Goal: Task Accomplishment & Management: Manage account settings

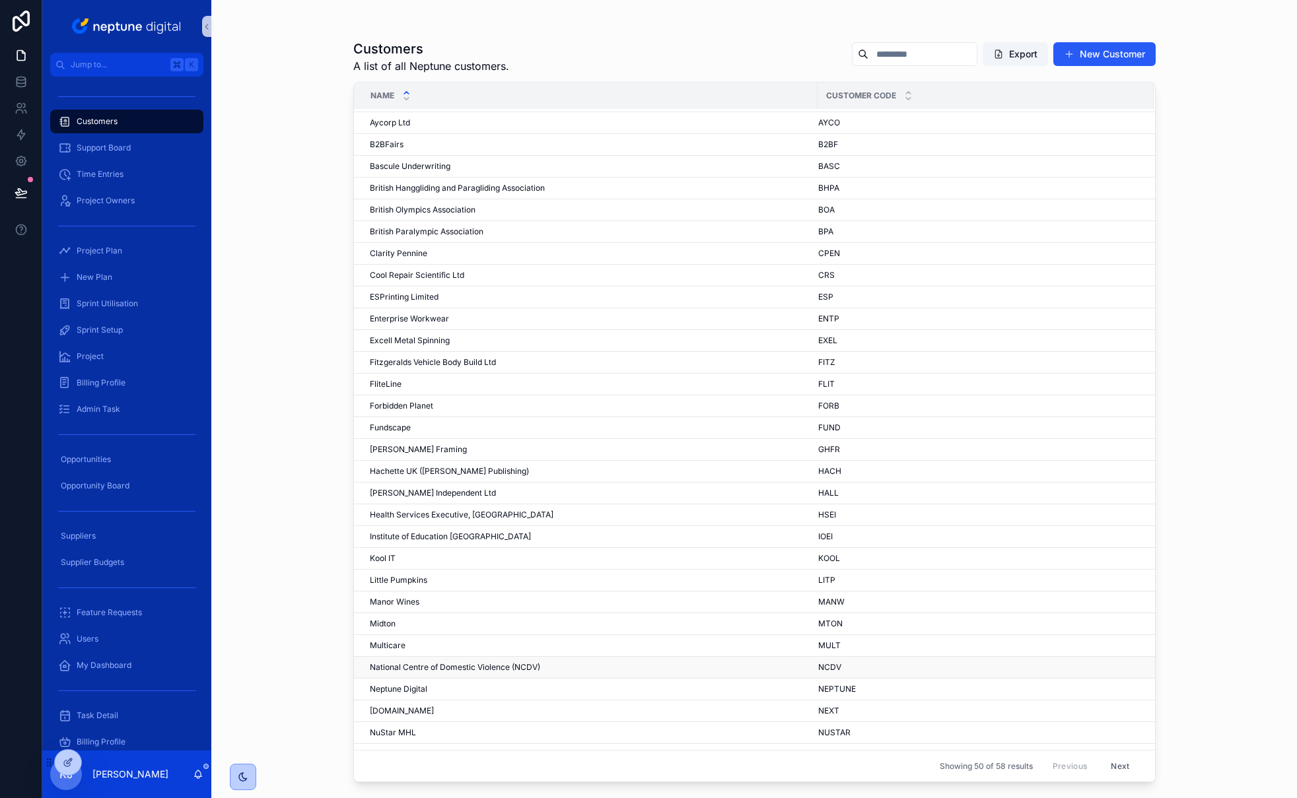
scroll to position [245, 0]
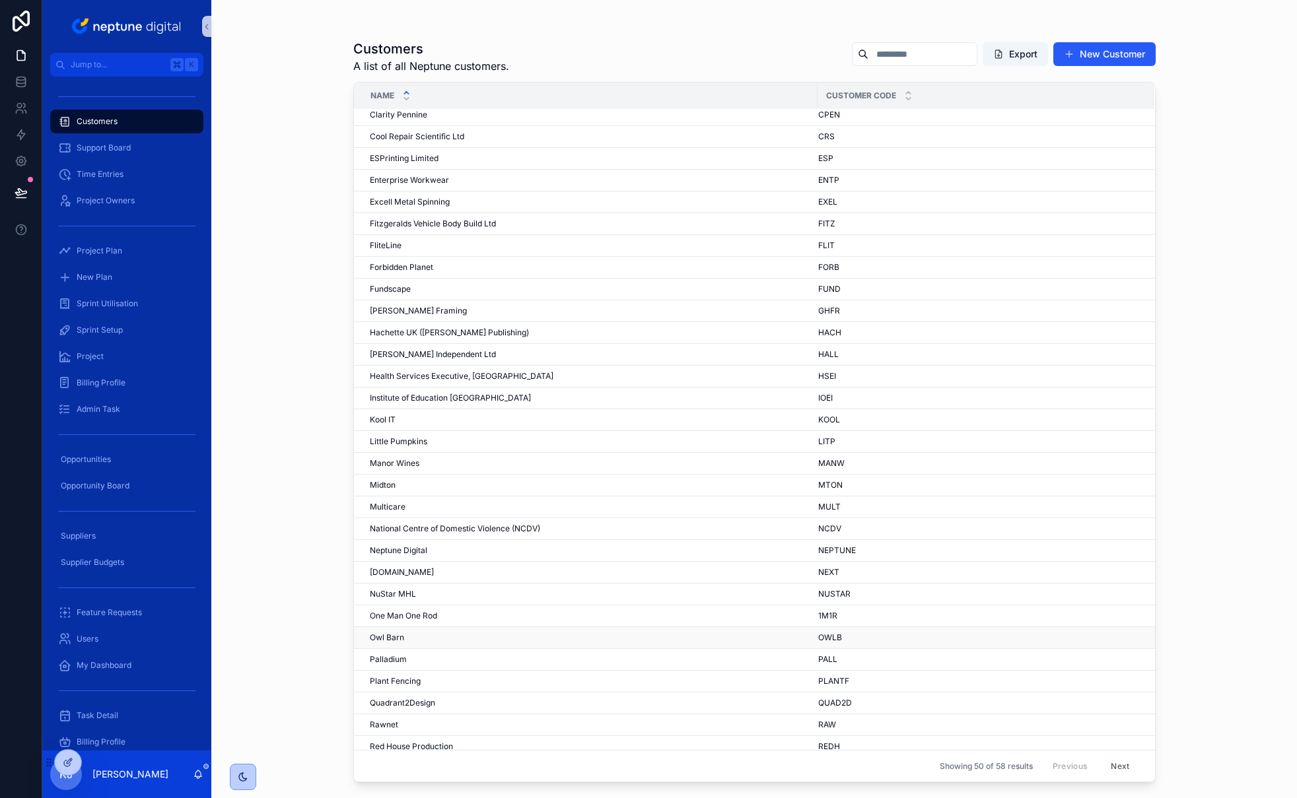
click at [409, 638] on div "Owl Barn Owl Barn" at bounding box center [590, 637] width 440 height 11
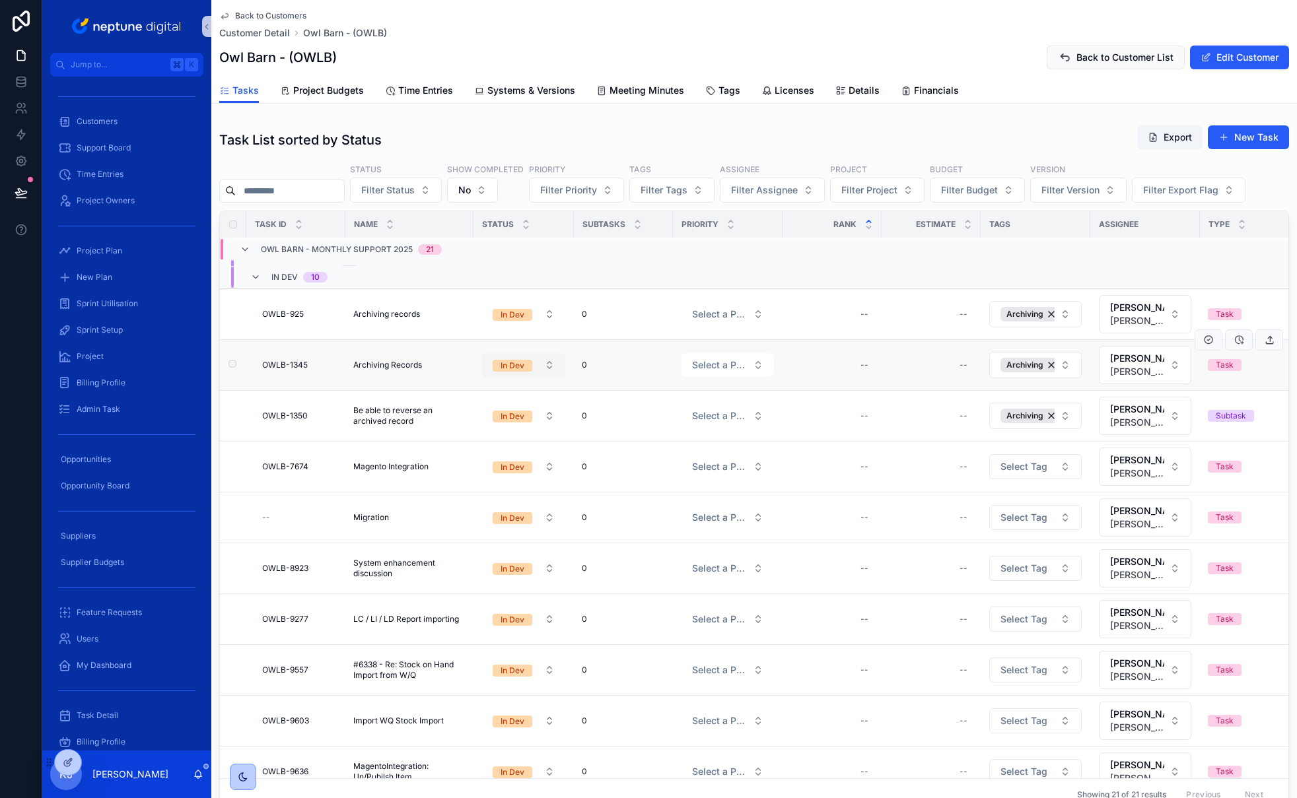
scroll to position [175, 0]
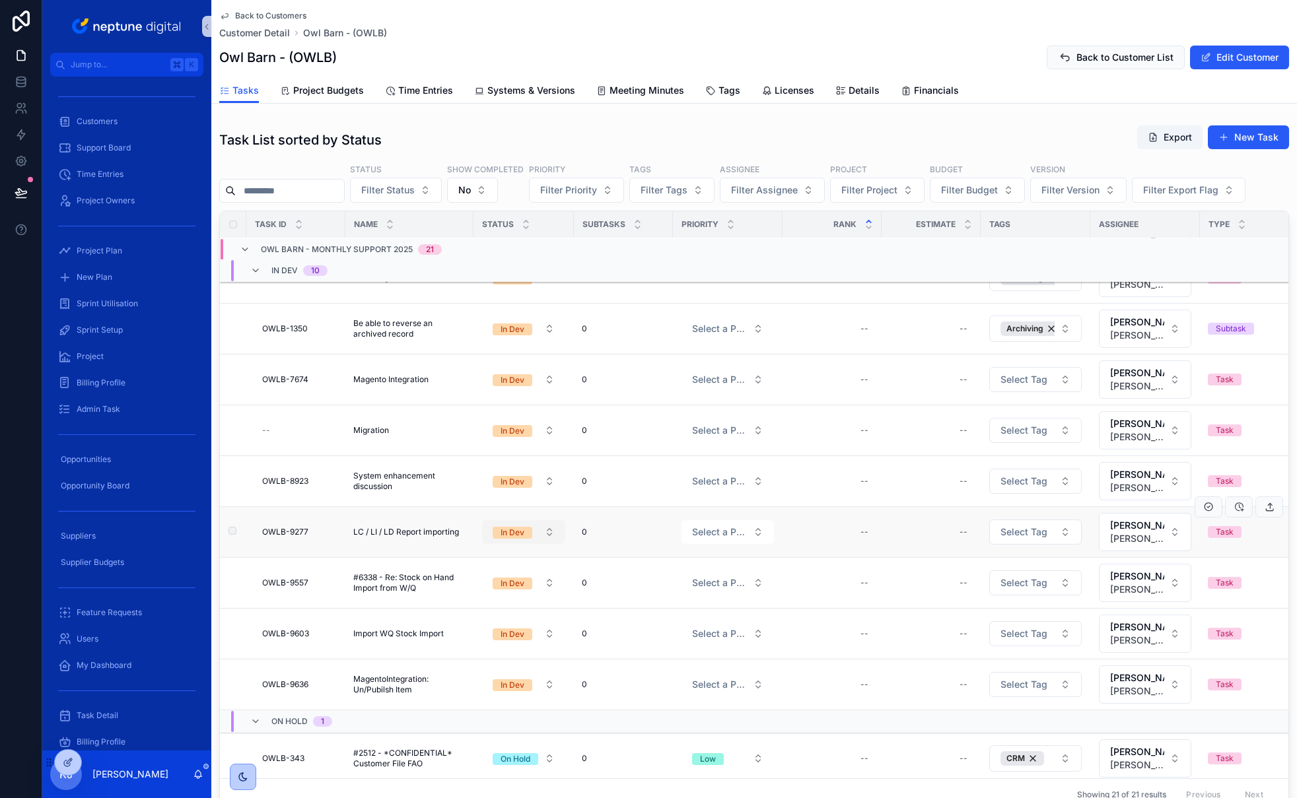
click at [527, 534] on span "In Dev" at bounding box center [512, 533] width 40 height 12
click at [512, 681] on div "In UAT" at bounding box center [523, 683] width 158 height 20
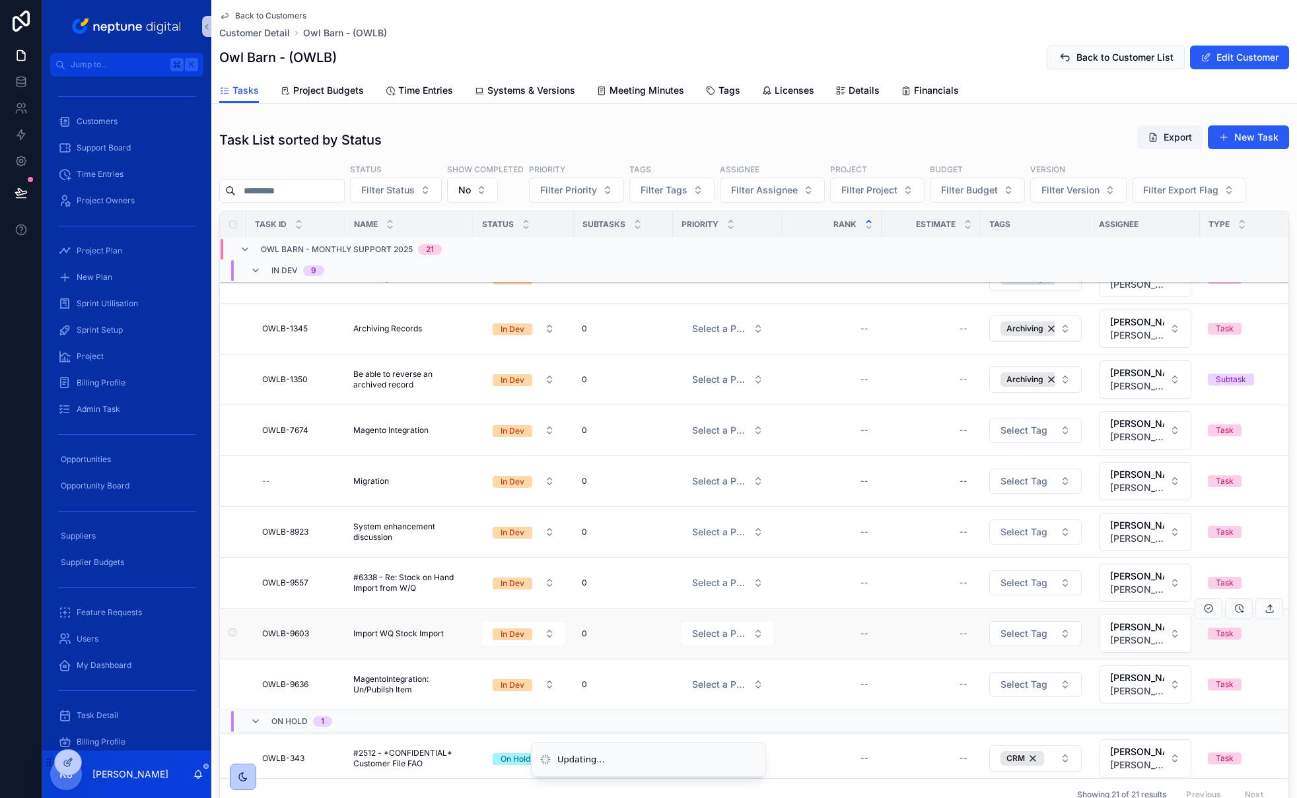
scroll to position [207, 0]
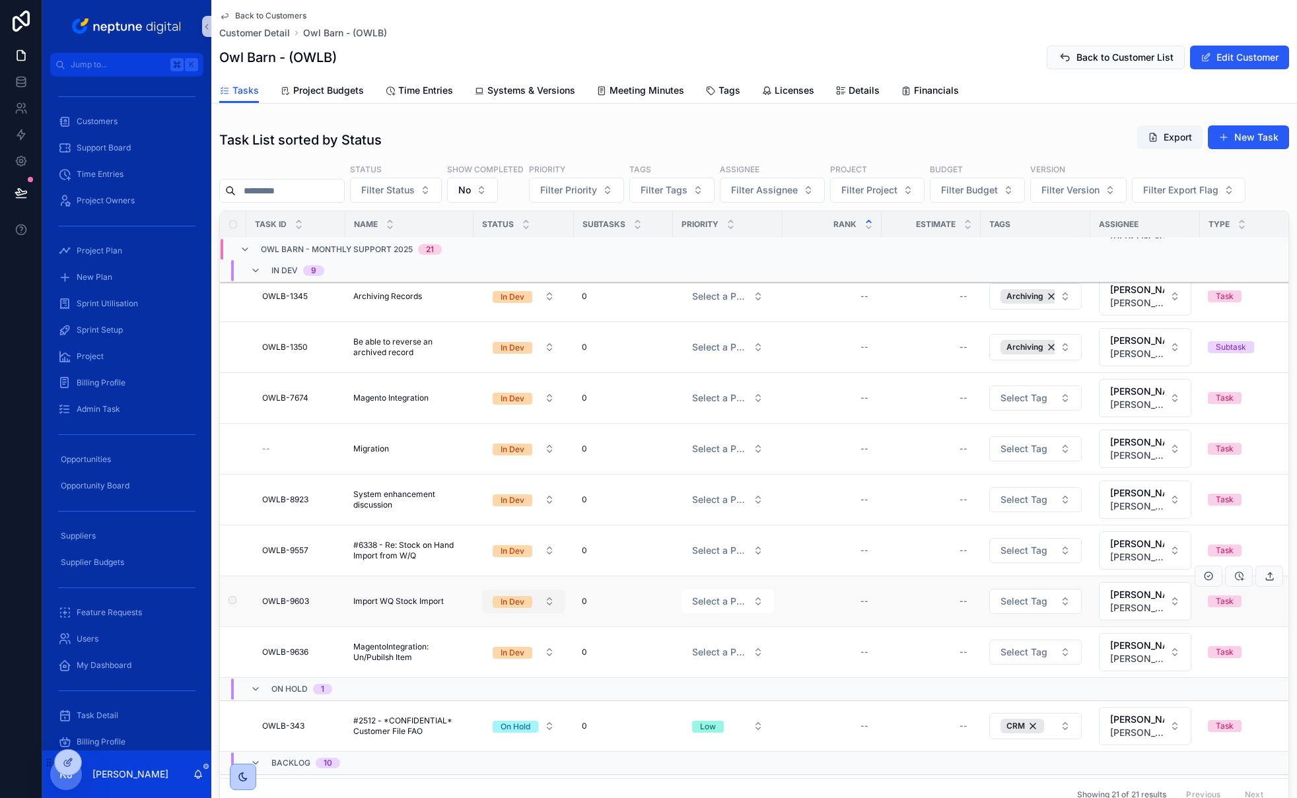
click at [539, 601] on button "In Dev" at bounding box center [523, 602] width 83 height 24
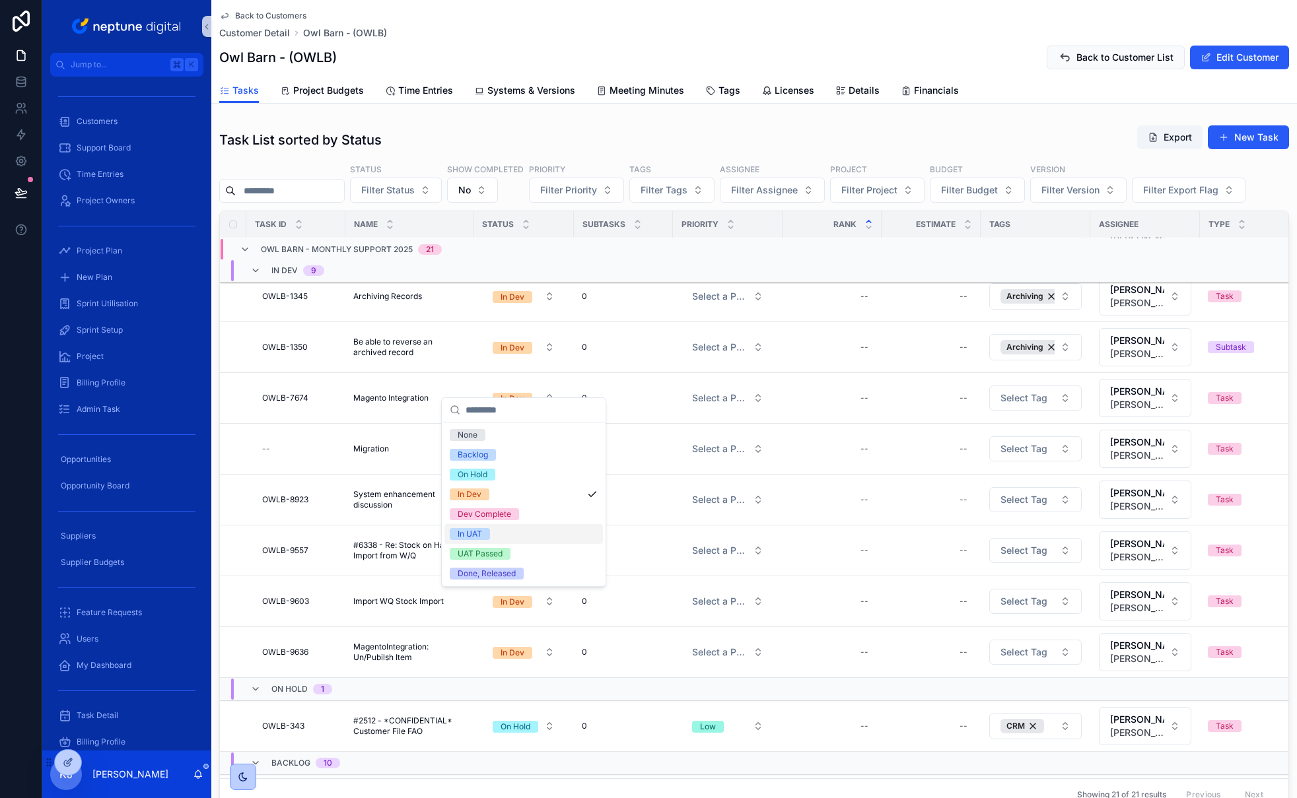
click at [518, 529] on div "In UAT" at bounding box center [523, 534] width 158 height 20
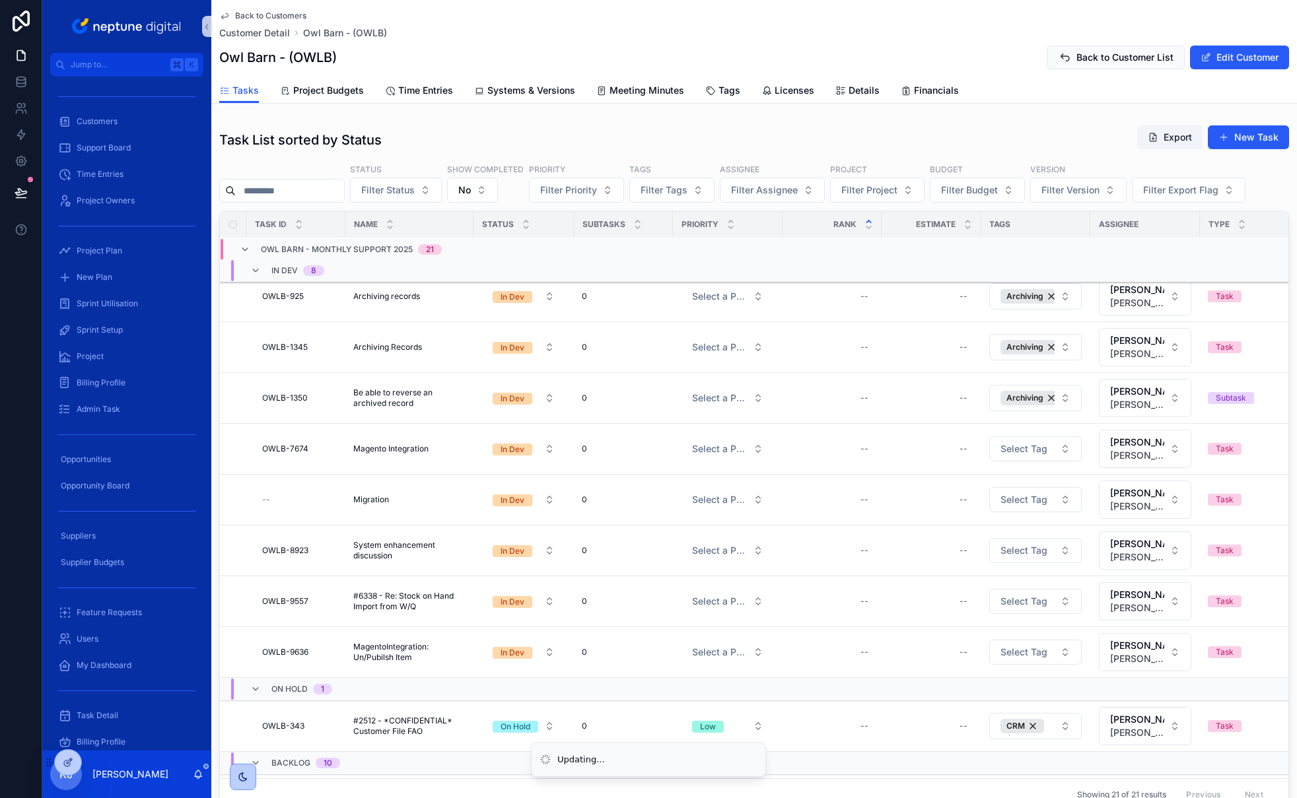
scroll to position [240, 0]
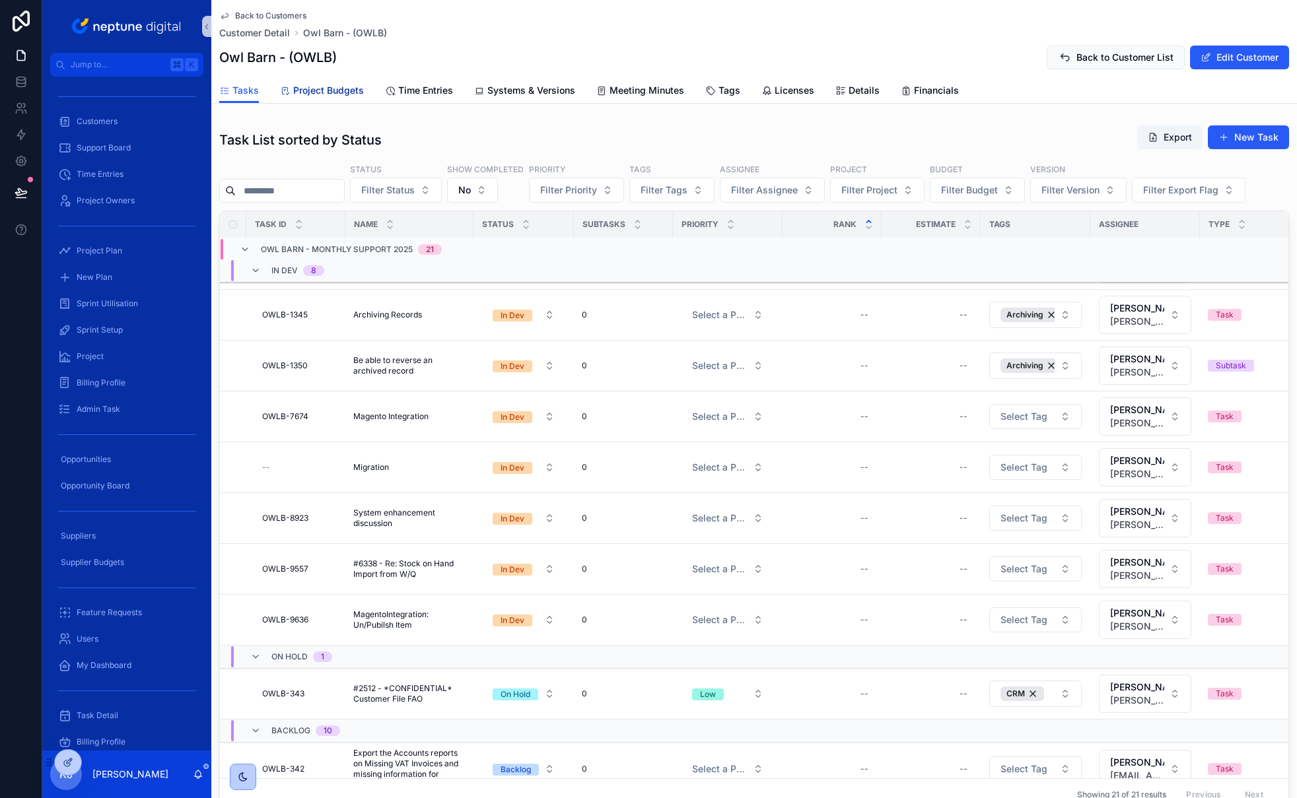
click at [340, 93] on span "Project Budgets" at bounding box center [328, 90] width 71 height 13
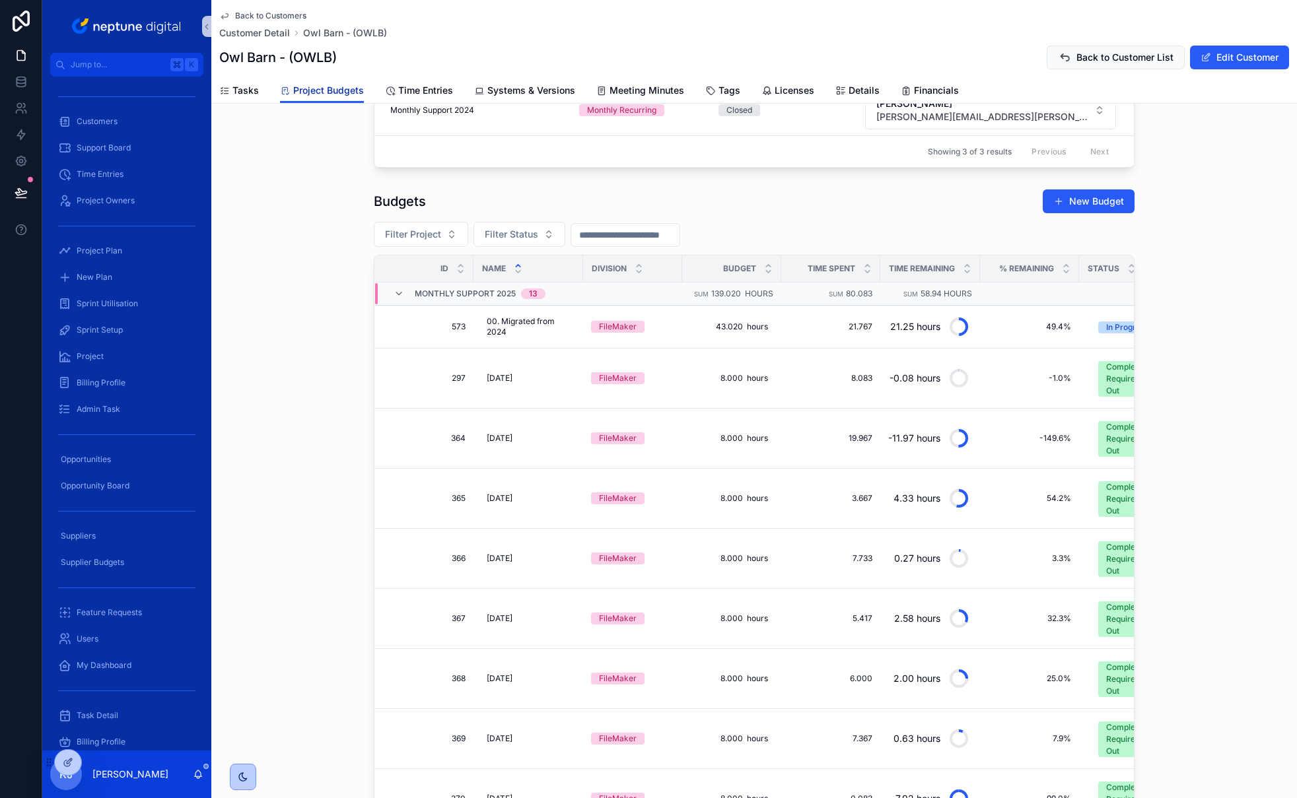
scroll to position [234, 0]
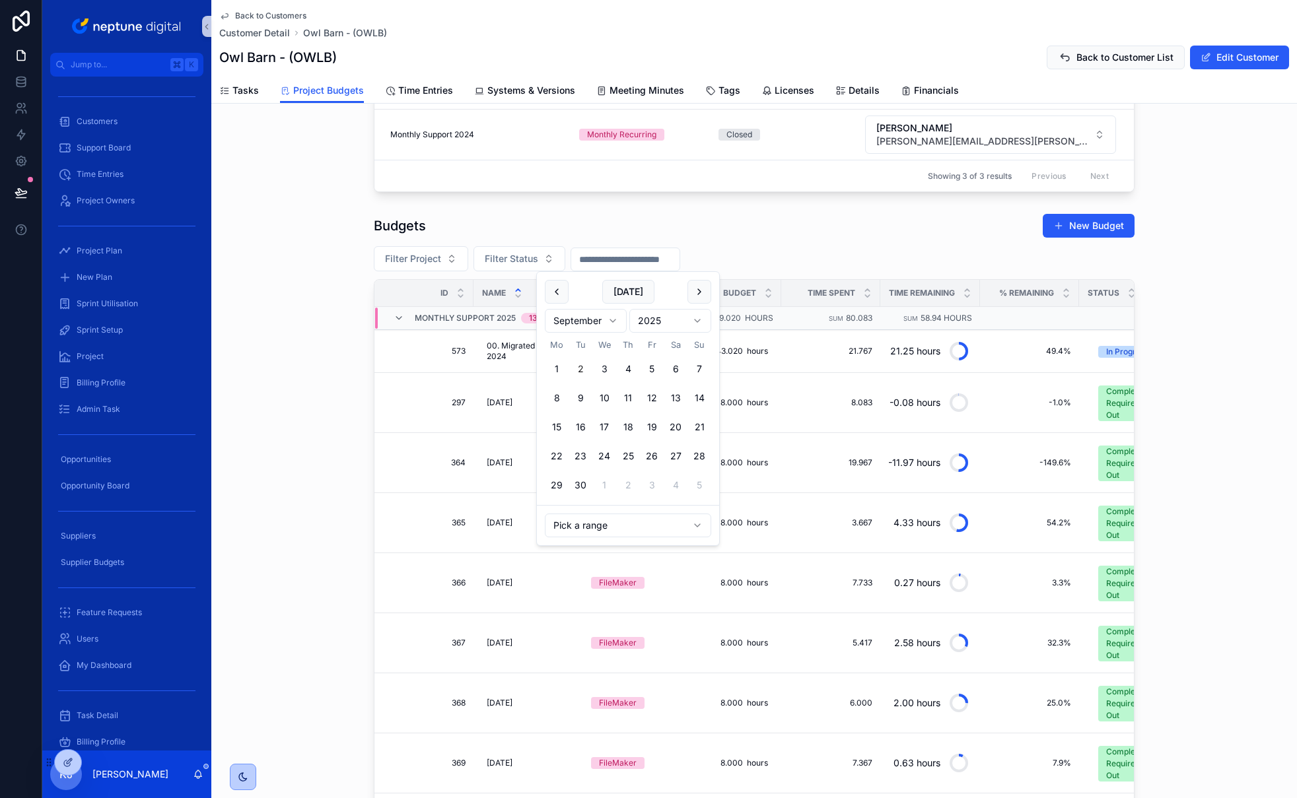
click at [638, 254] on input "scrollable content" at bounding box center [625, 259] width 108 height 18
click at [611, 320] on html "Jump to... K Customers Support Board Time Entries Project Owners Project Plan N…" at bounding box center [648, 399] width 1297 height 798
click at [603, 368] on button "1" at bounding box center [604, 369] width 24 height 24
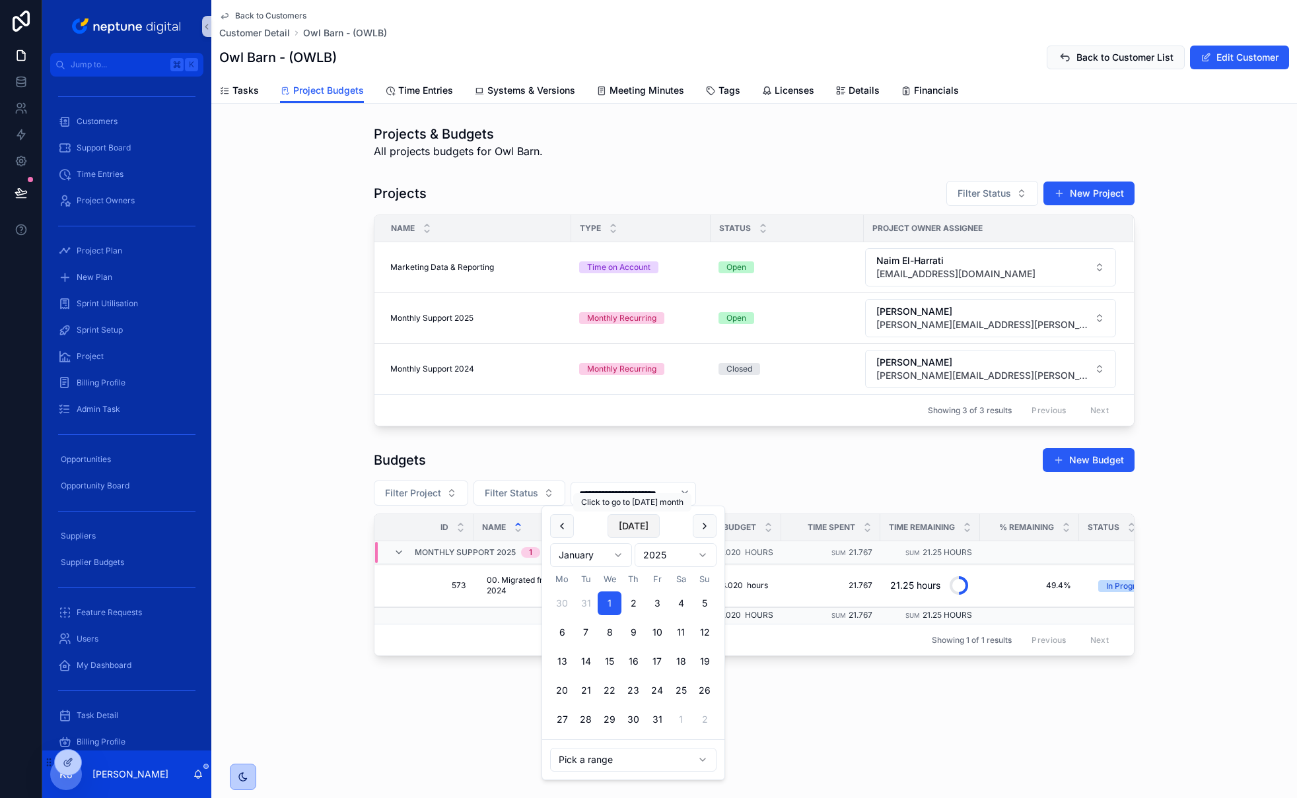
click at [636, 527] on button "[DATE]" at bounding box center [633, 526] width 52 height 24
click at [588, 723] on button "30" at bounding box center [586, 720] width 24 height 24
type input "**********"
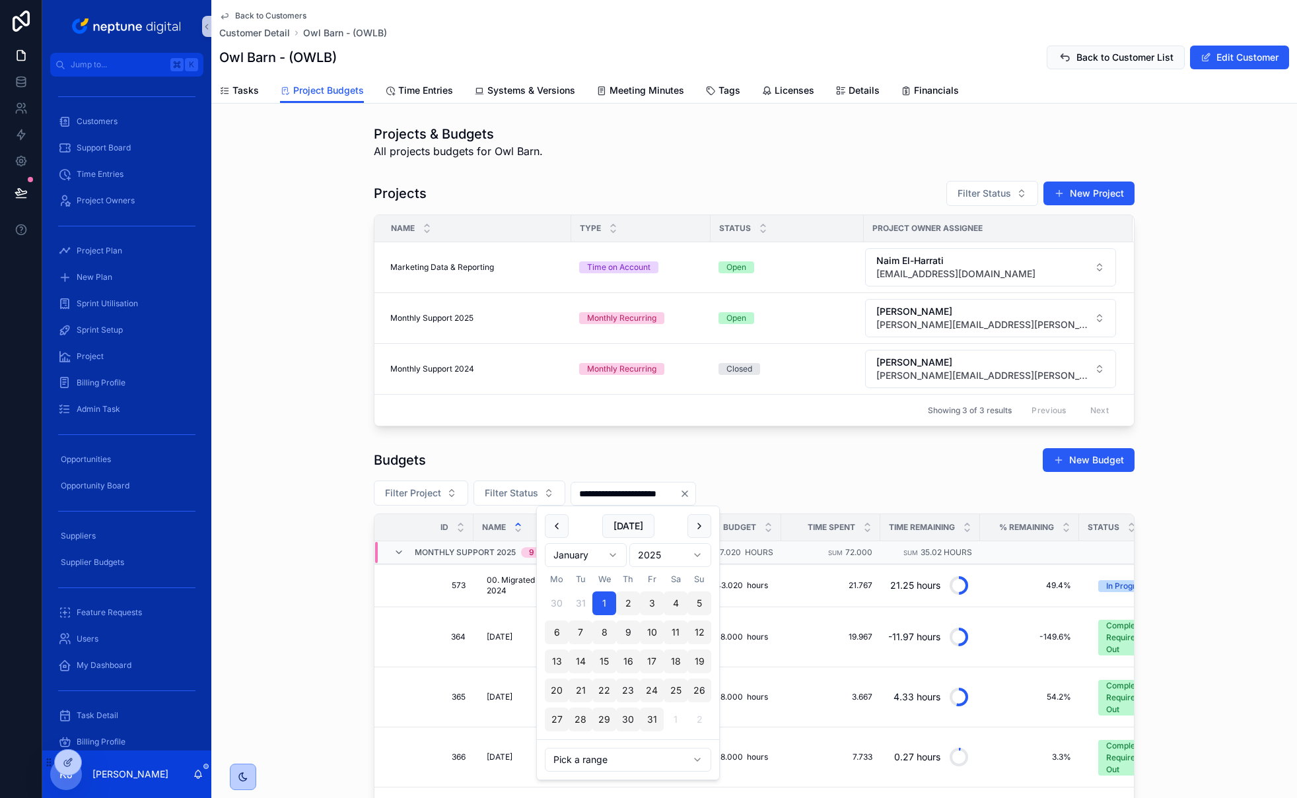
click at [834, 458] on div "Budgets New Budget" at bounding box center [754, 460] width 761 height 25
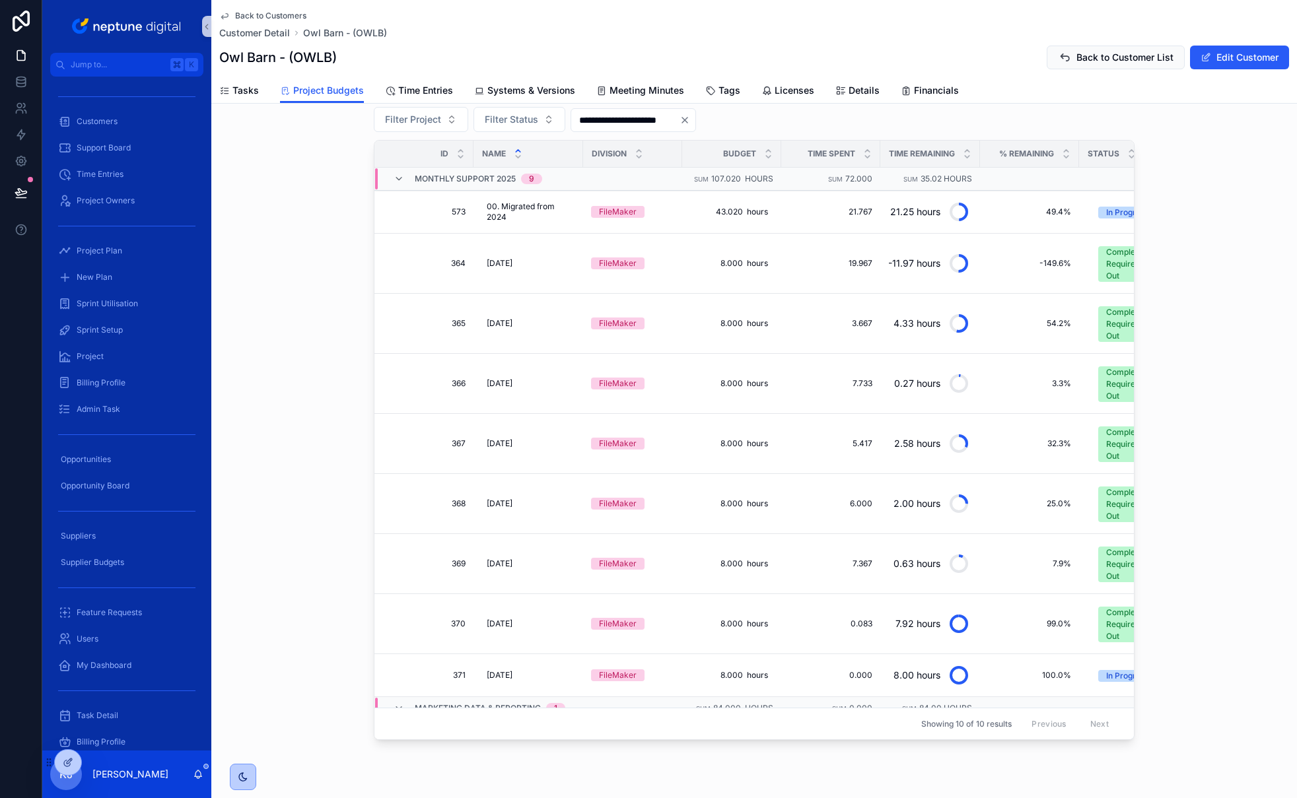
scroll to position [370, 0]
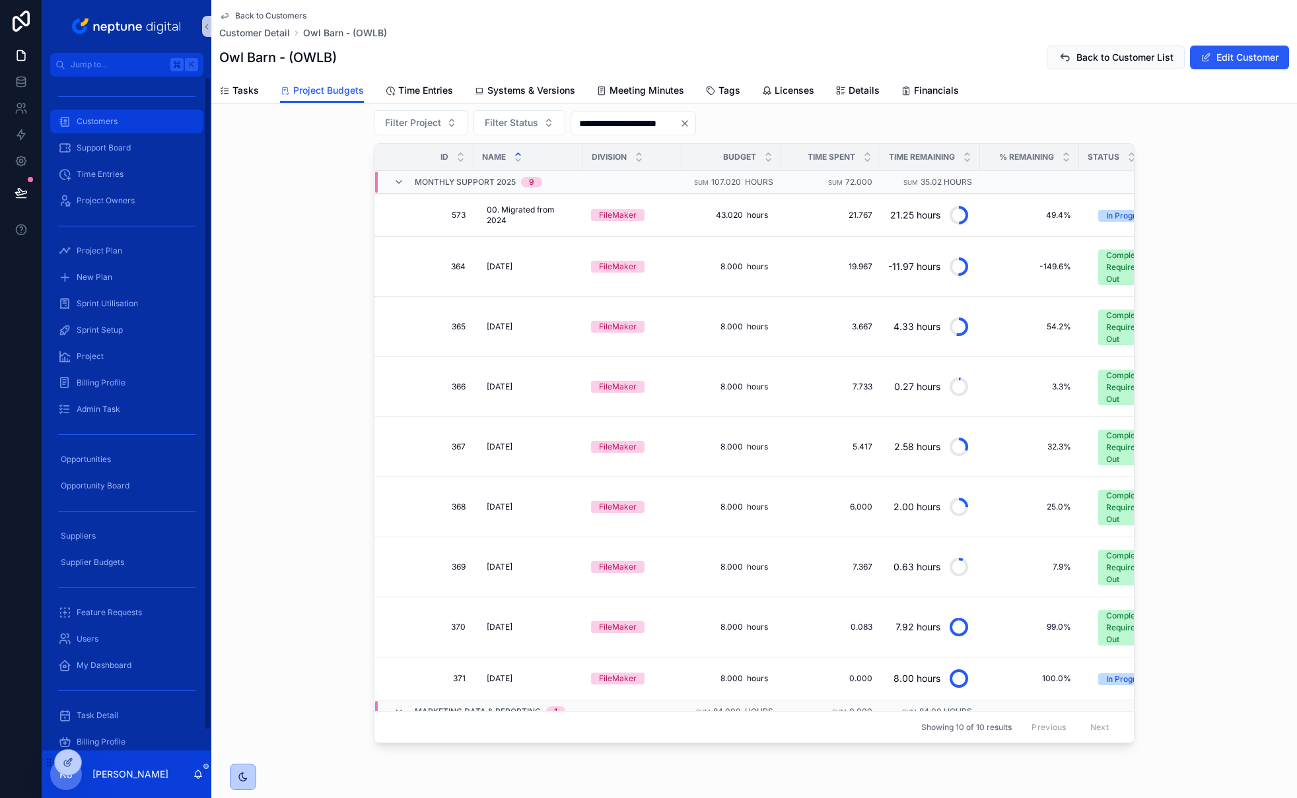
click at [95, 124] on span "Customers" at bounding box center [97, 121] width 41 height 11
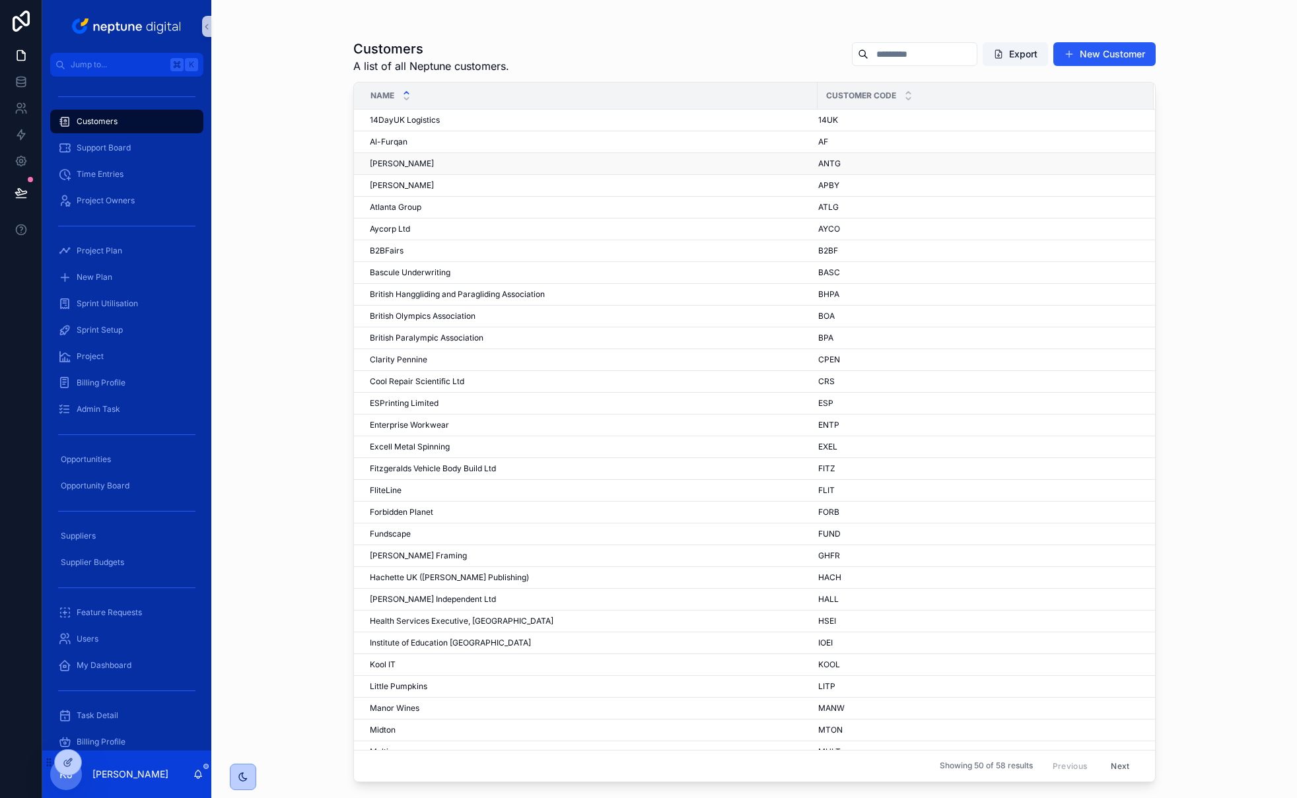
click at [425, 165] on span "[PERSON_NAME]" at bounding box center [402, 163] width 64 height 11
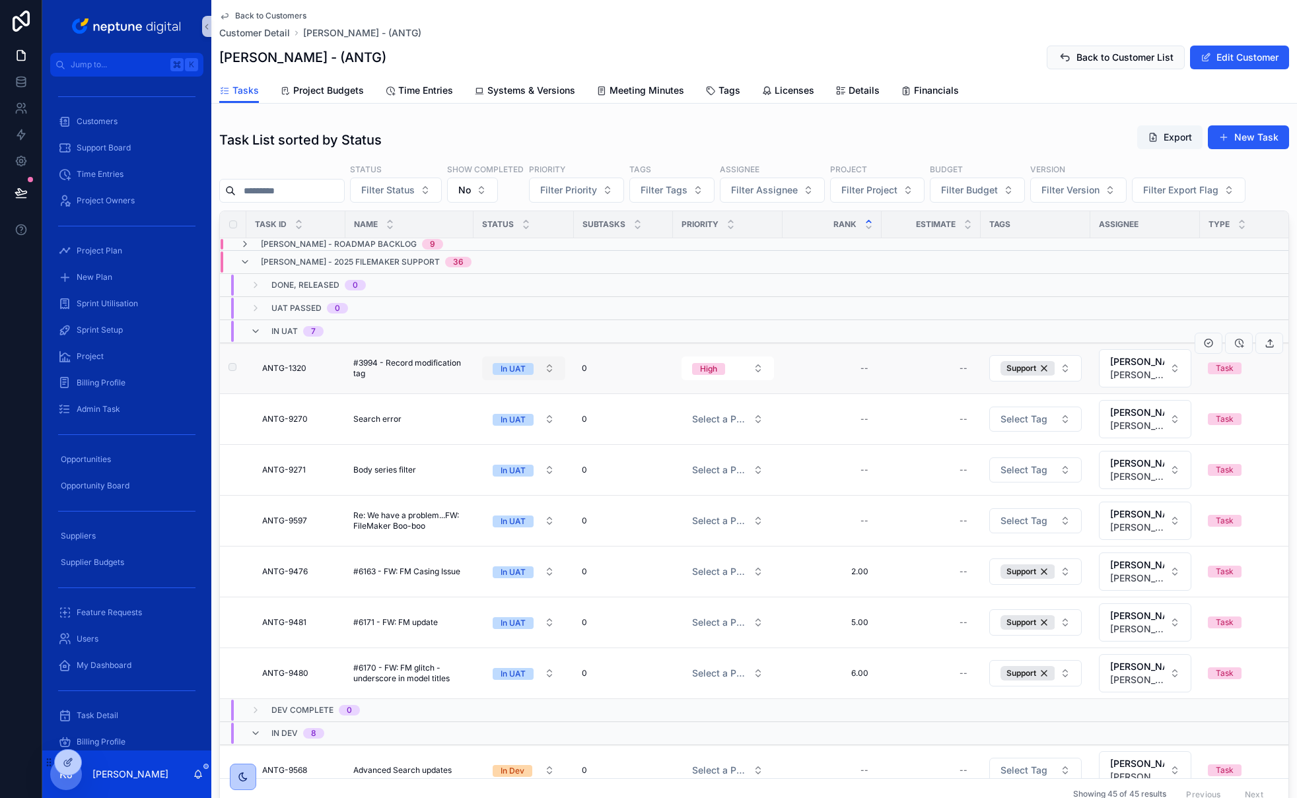
click at [551, 366] on button "In UAT" at bounding box center [523, 368] width 83 height 24
click at [591, 309] on td "scrollable content" at bounding box center [623, 308] width 99 height 23
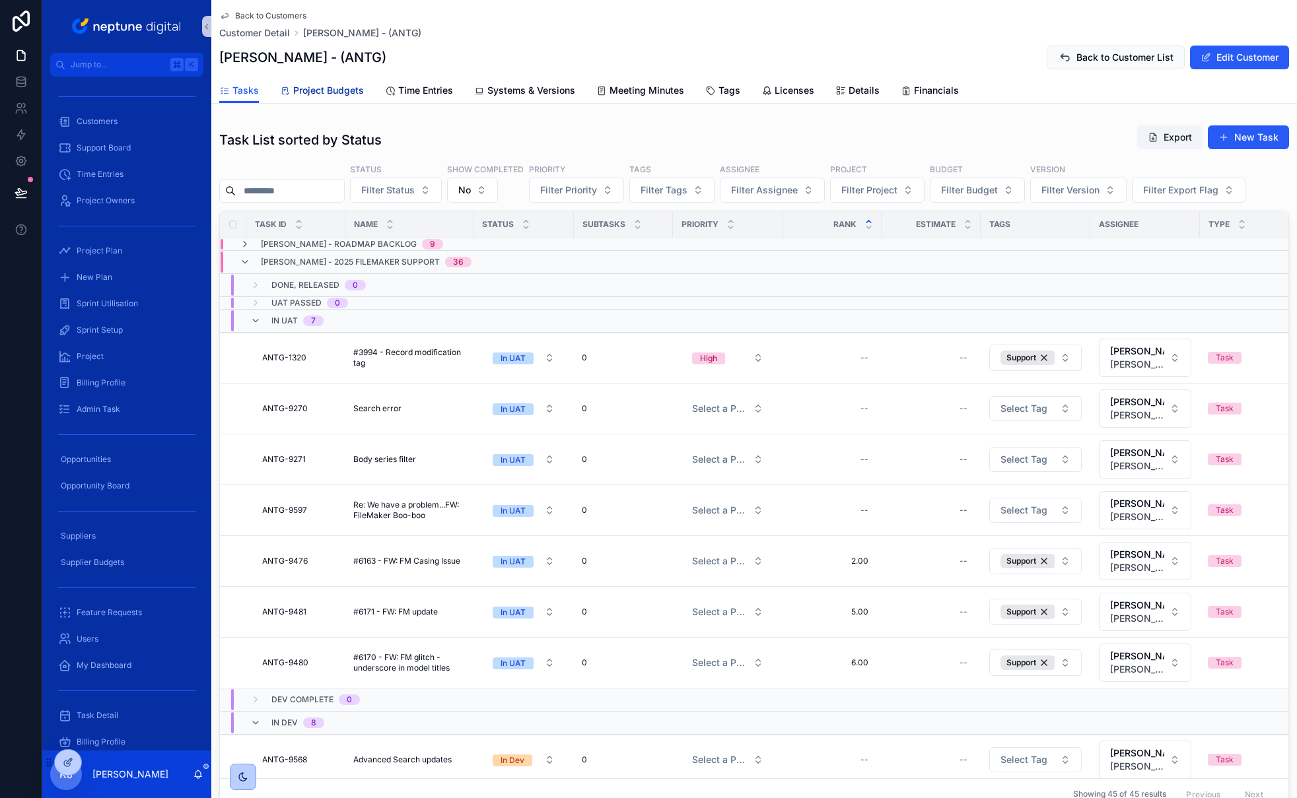
click at [336, 94] on span "Project Budgets" at bounding box center [328, 90] width 71 height 13
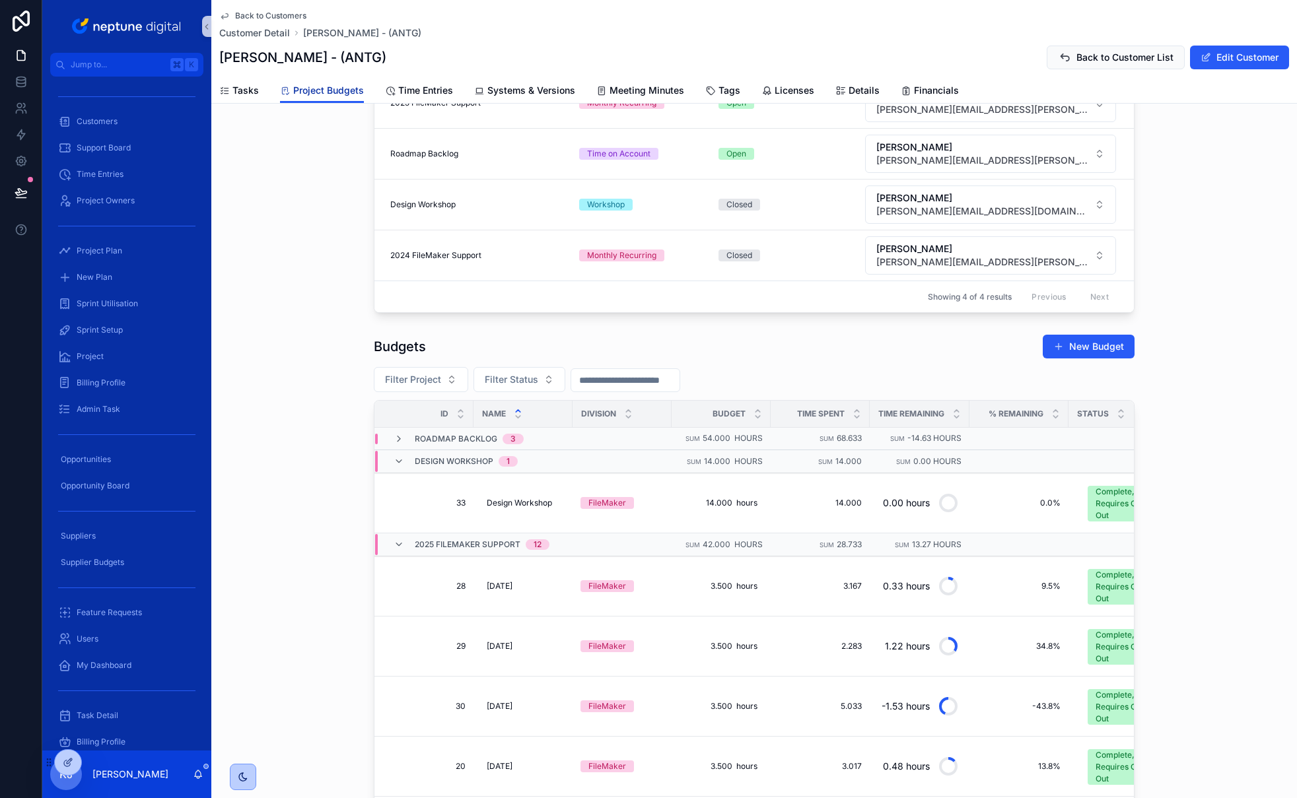
scroll to position [393, 0]
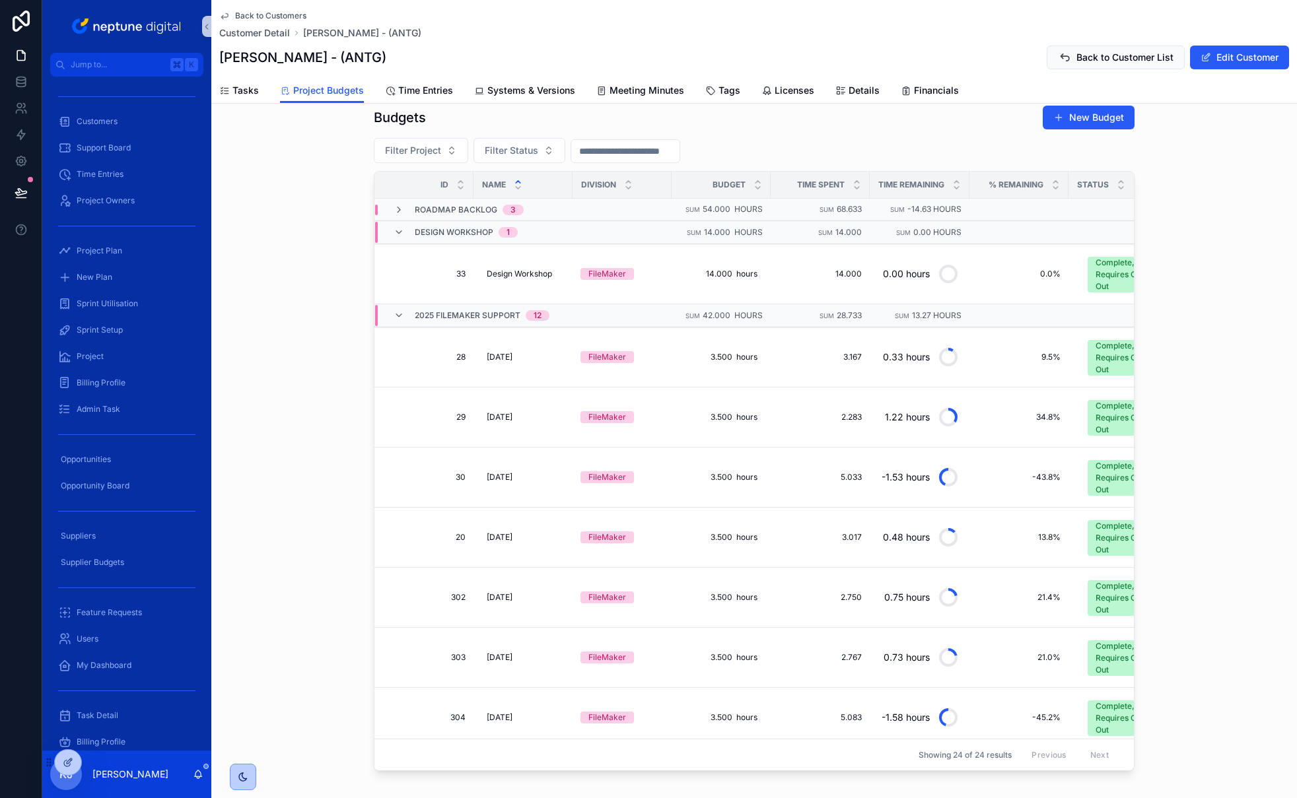
click at [630, 147] on input "scrollable content" at bounding box center [625, 151] width 108 height 18
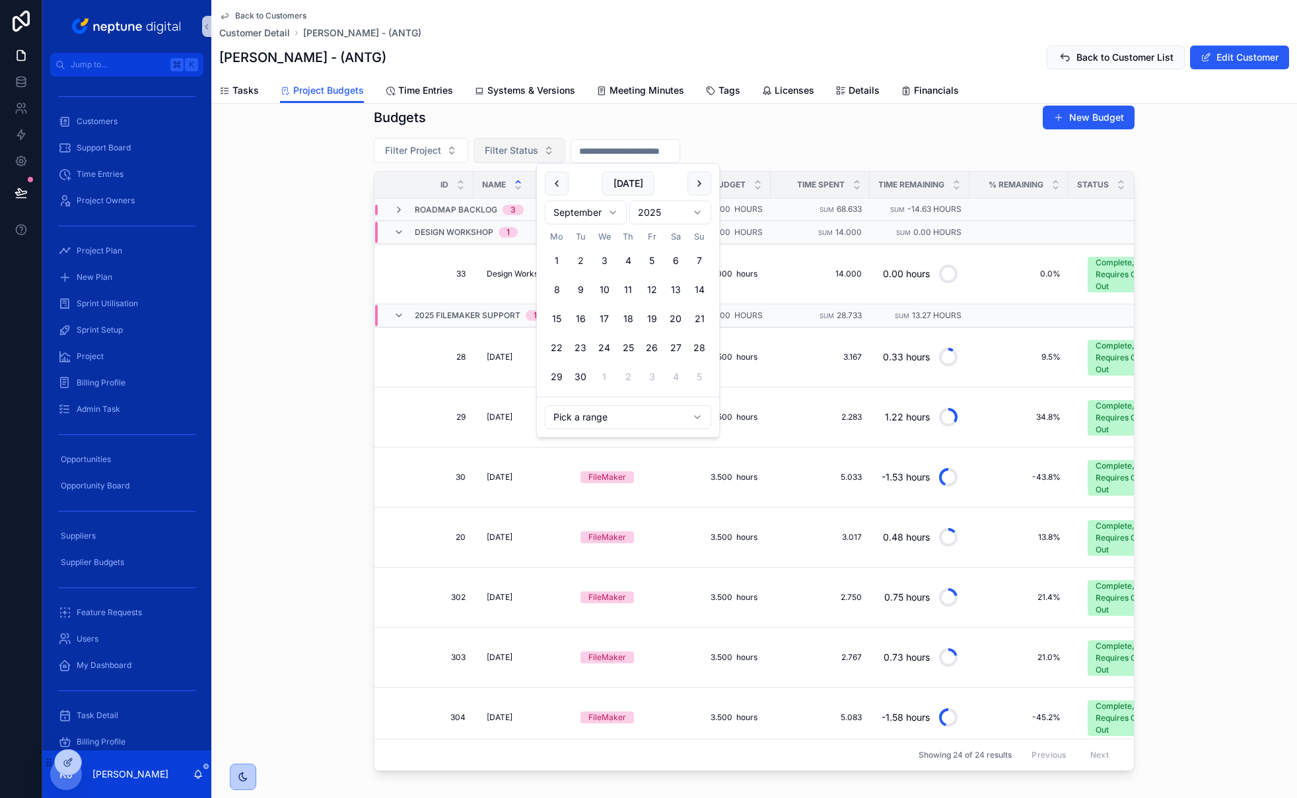
click at [532, 151] on span "Filter Status" at bounding box center [511, 150] width 53 height 13
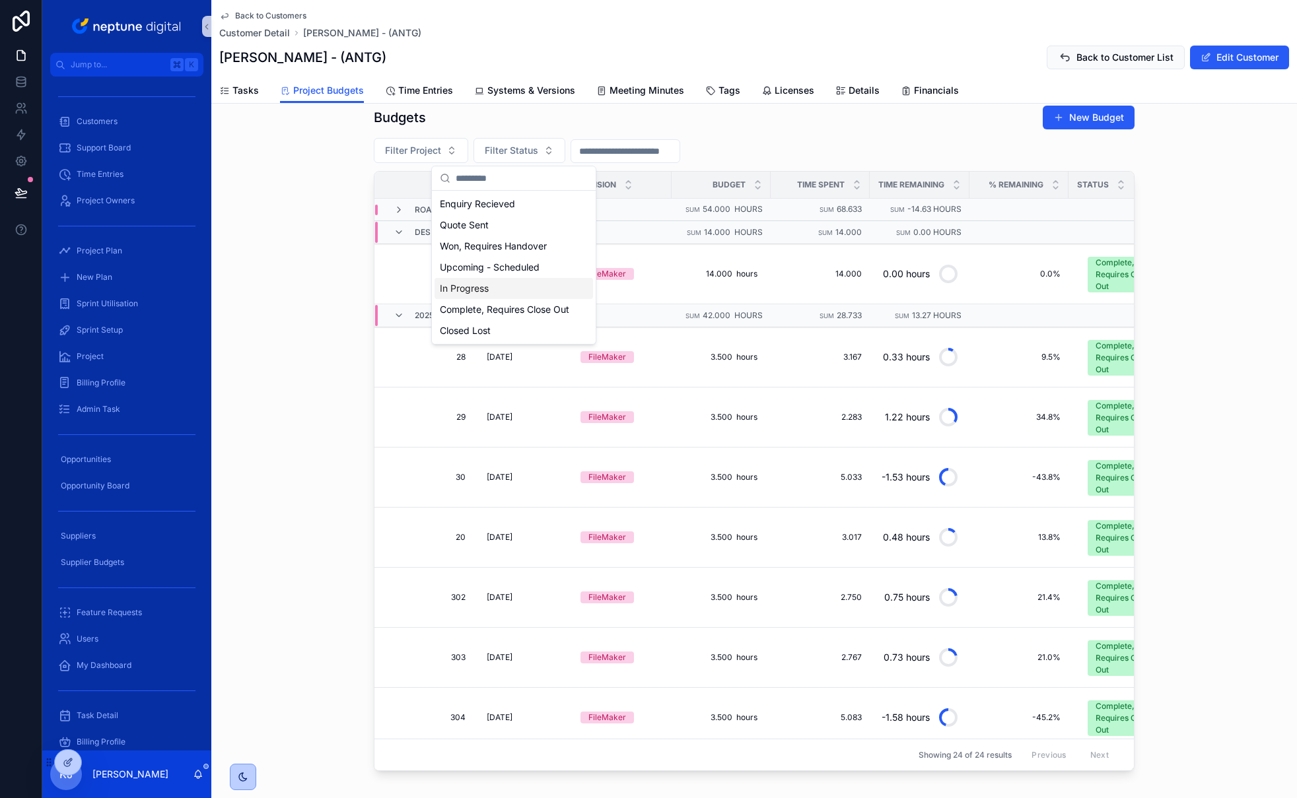
click at [535, 287] on div "In Progress" at bounding box center [513, 288] width 158 height 21
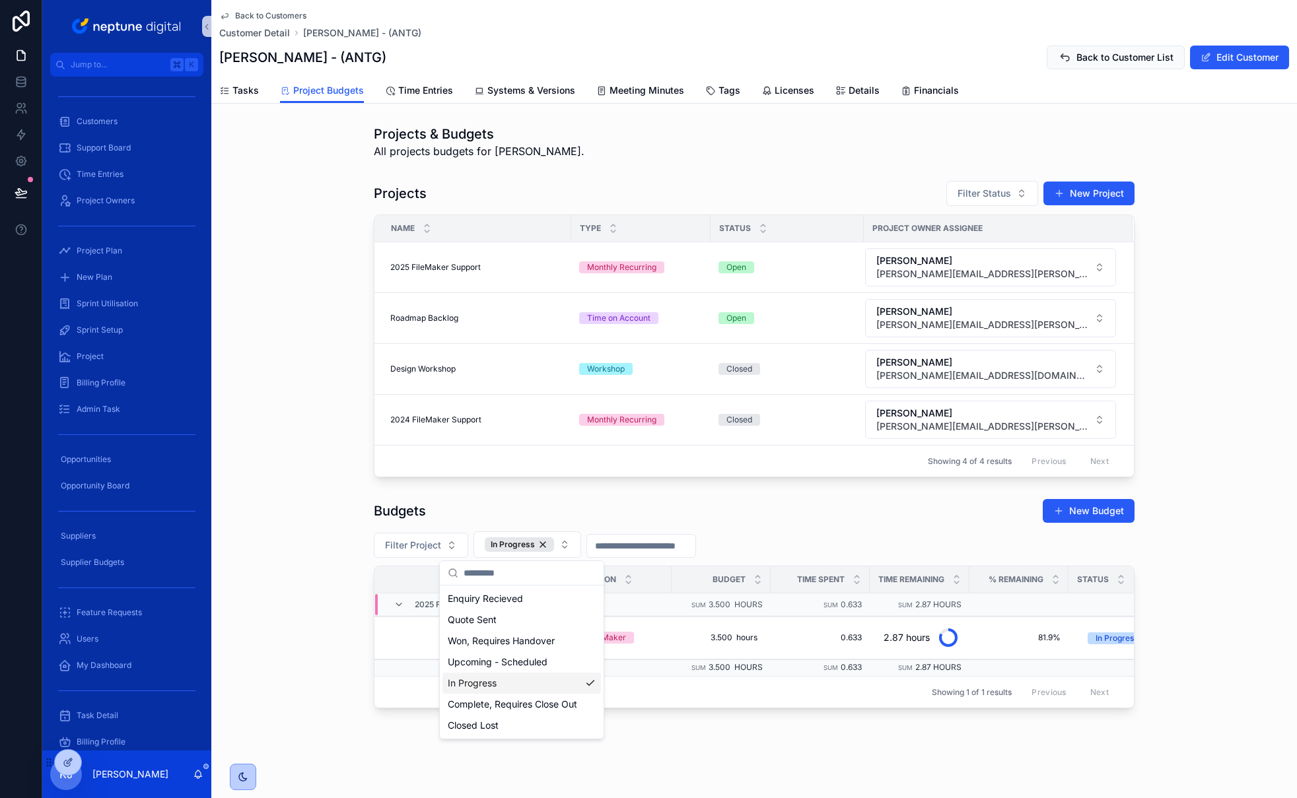
click at [1217, 242] on div "Projects Filter Status New Project Name Type Status Project Owner Assignee 2025…" at bounding box center [753, 329] width 1085 height 308
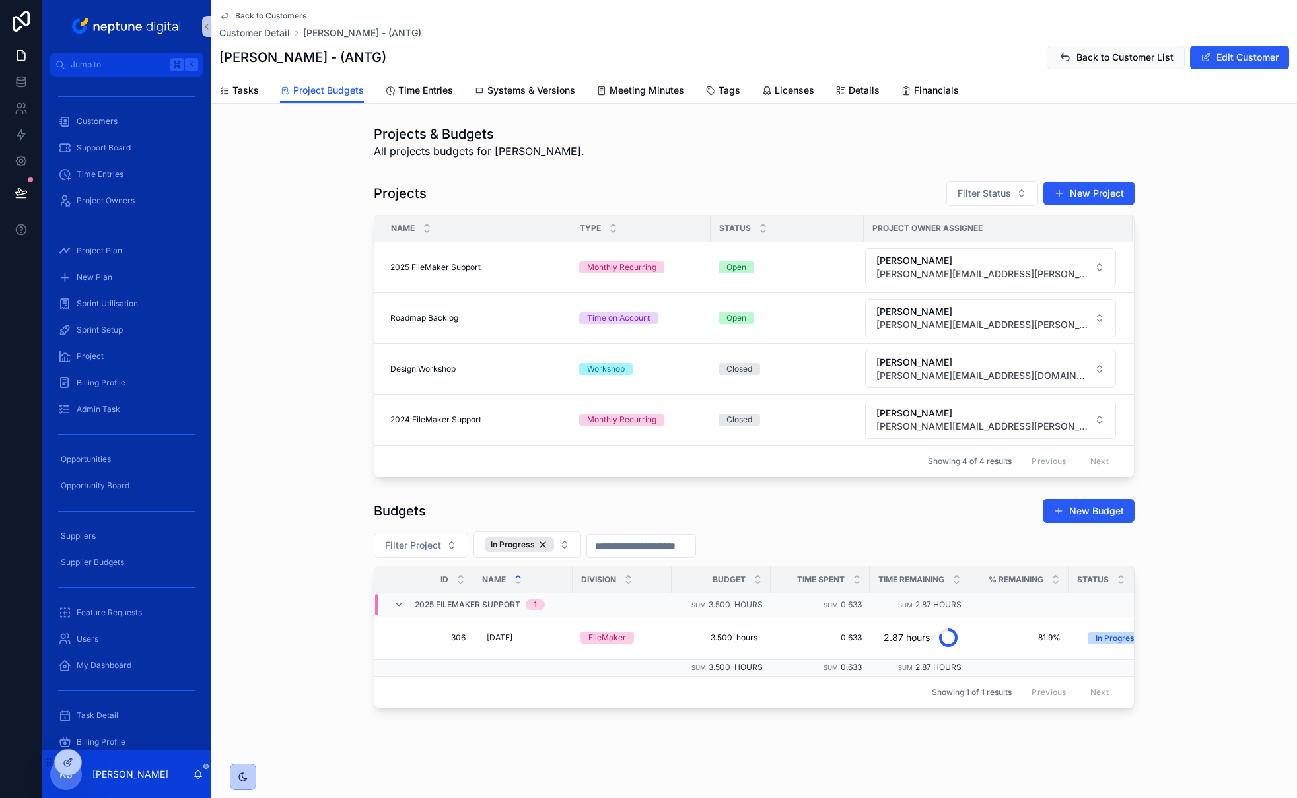
scroll to position [10, 0]
click at [246, 91] on span "Tasks" at bounding box center [245, 90] width 26 height 13
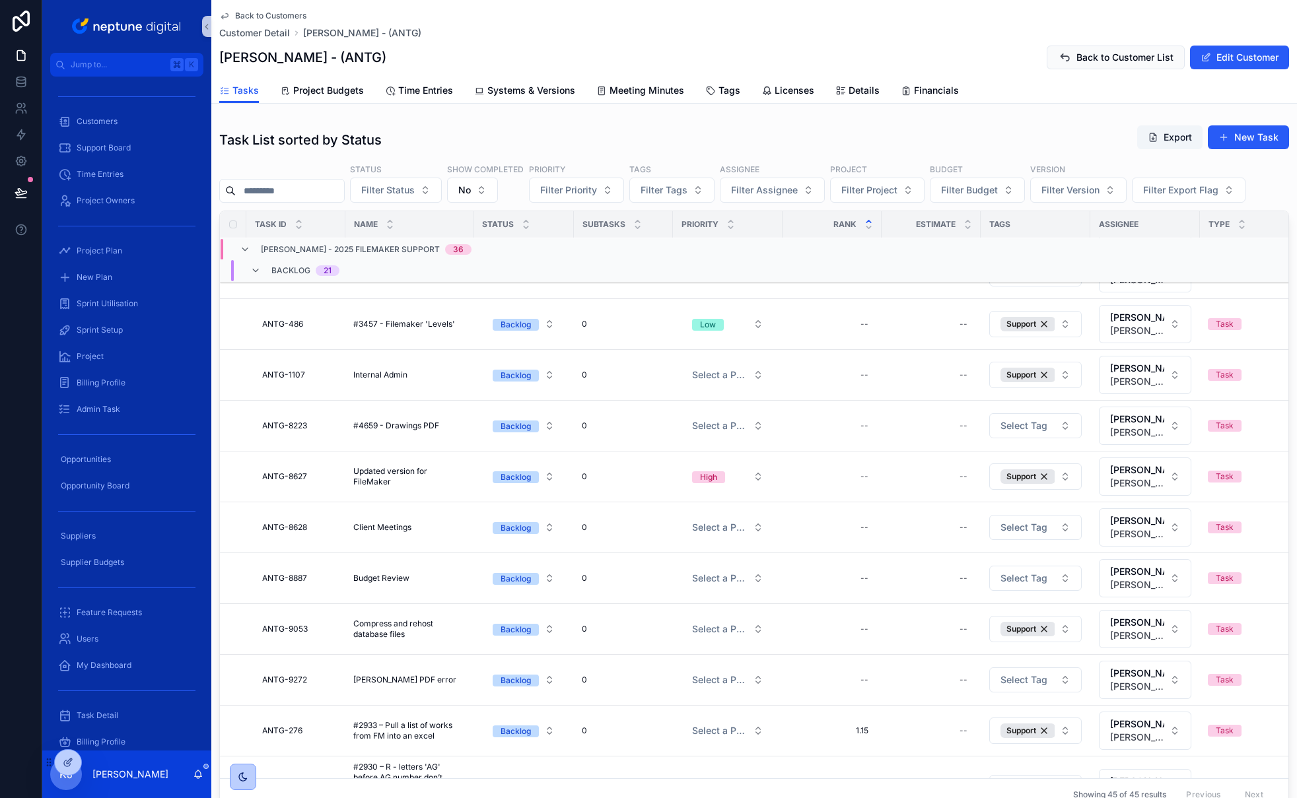
scroll to position [1322, 0]
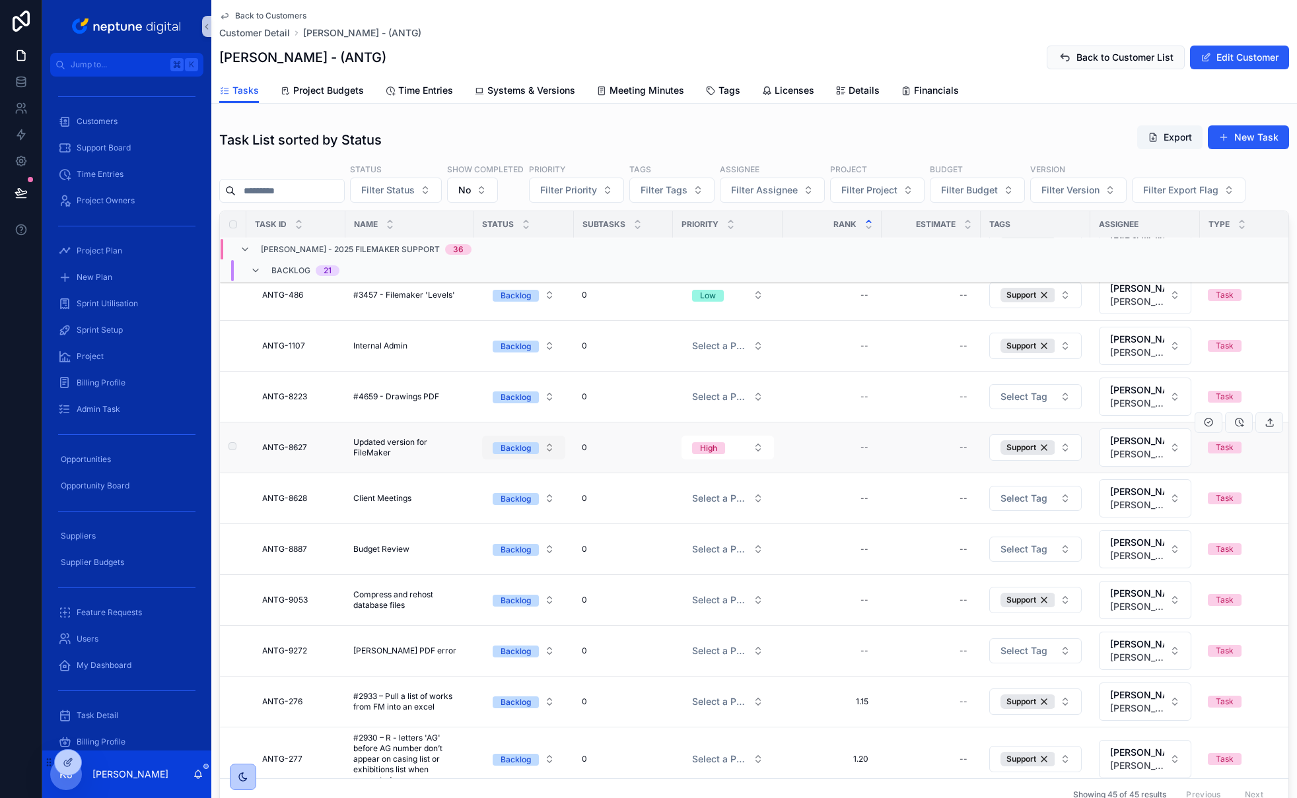
click at [545, 451] on button "Backlog" at bounding box center [523, 448] width 83 height 24
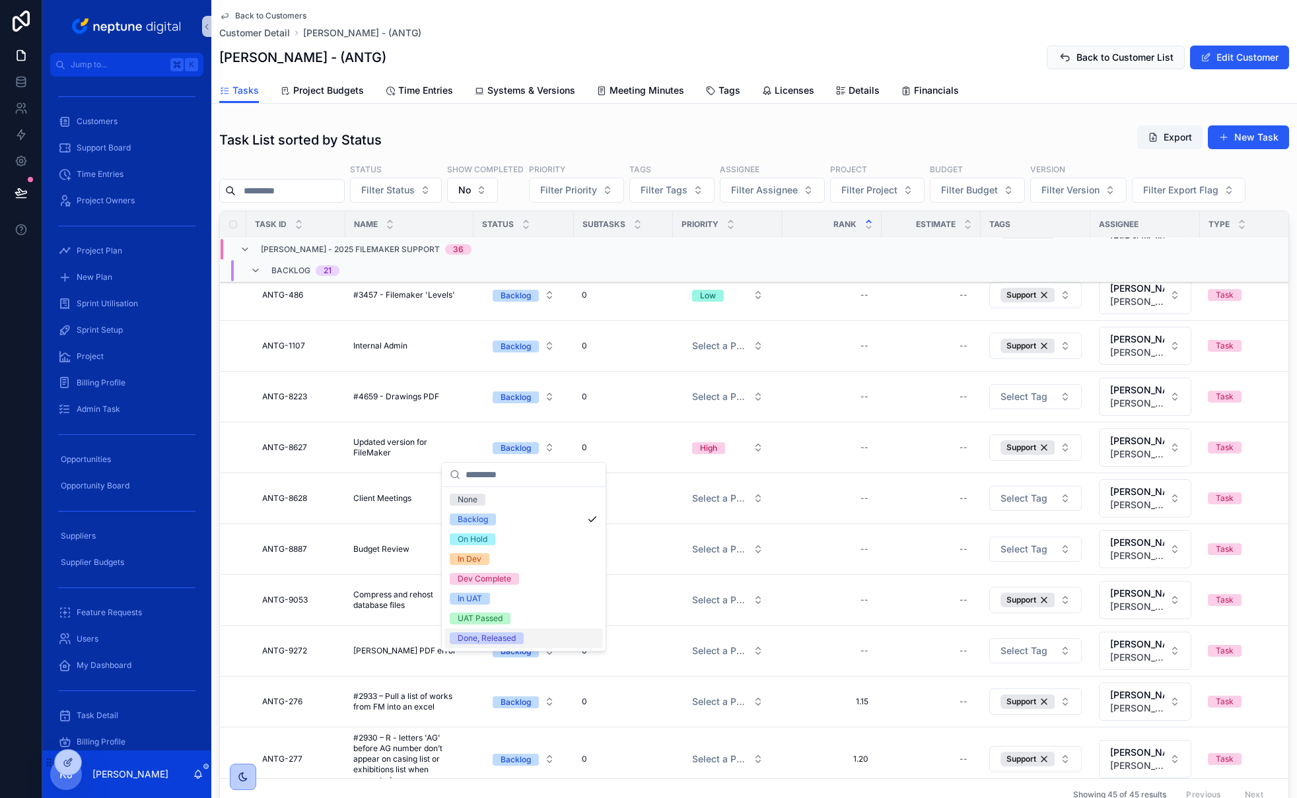
click at [547, 635] on div "Done, Released" at bounding box center [523, 638] width 158 height 20
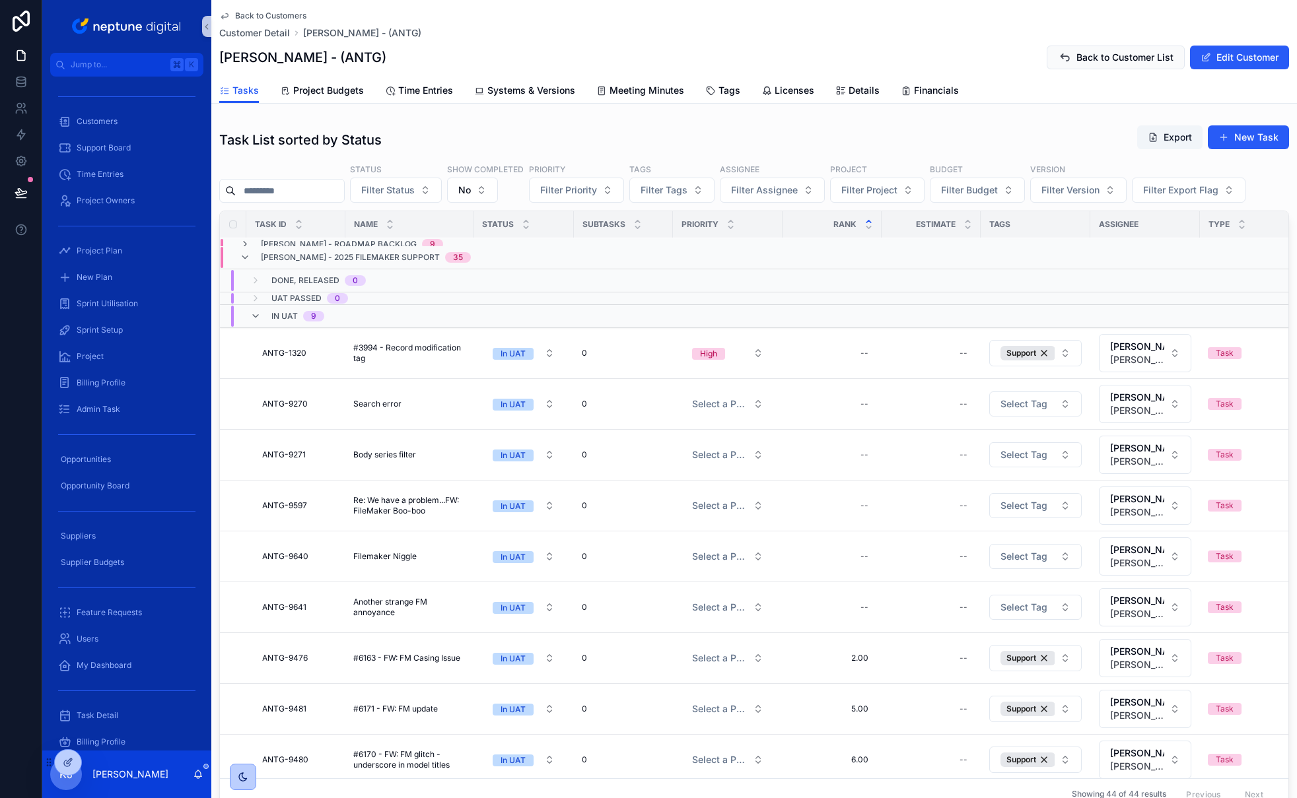
scroll to position [0, 0]
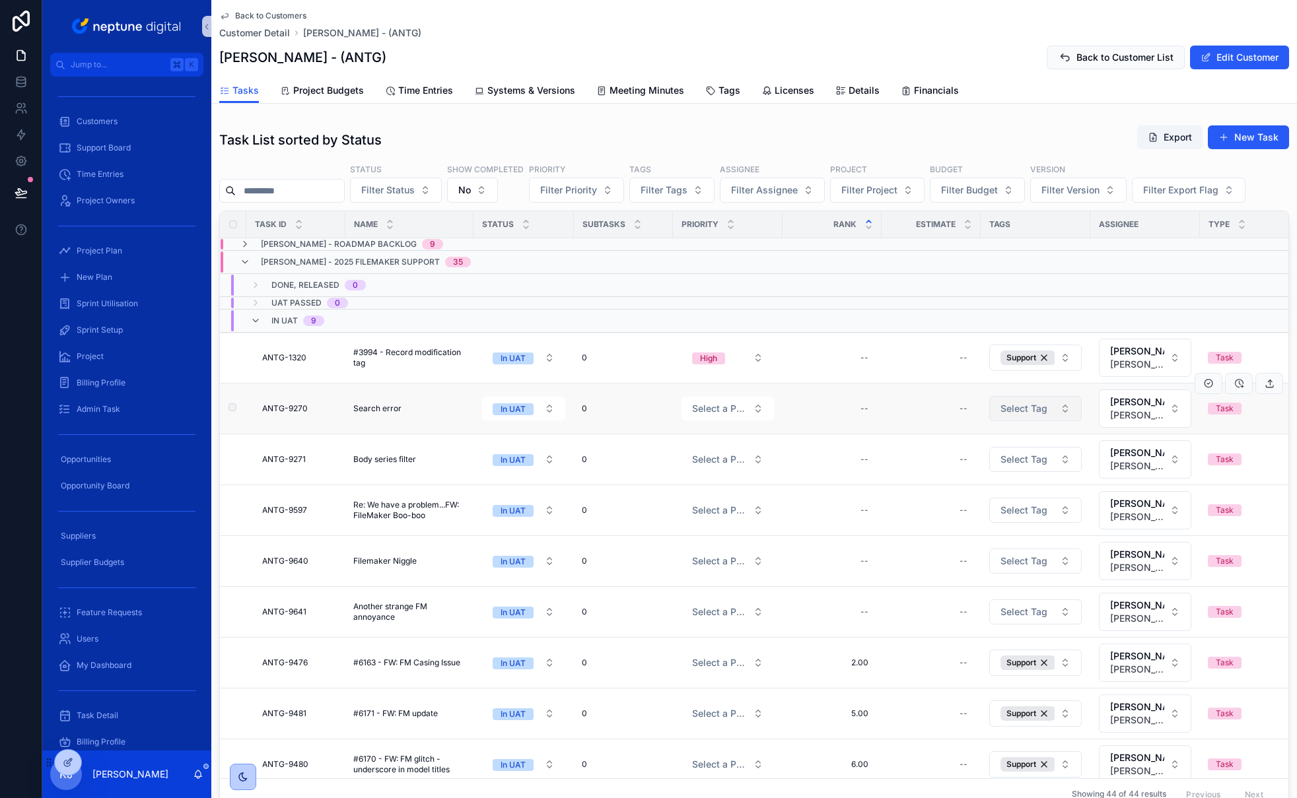
click at [1066, 406] on button "Select Tag" at bounding box center [1035, 408] width 92 height 25
click at [1015, 497] on div "Support" at bounding box center [1035, 504] width 158 height 21
click at [1066, 459] on button "Select Tag" at bounding box center [1035, 459] width 92 height 25
click at [1028, 555] on div "Support" at bounding box center [1035, 555] width 158 height 21
click at [1060, 514] on button "Select Tag" at bounding box center [1035, 510] width 92 height 25
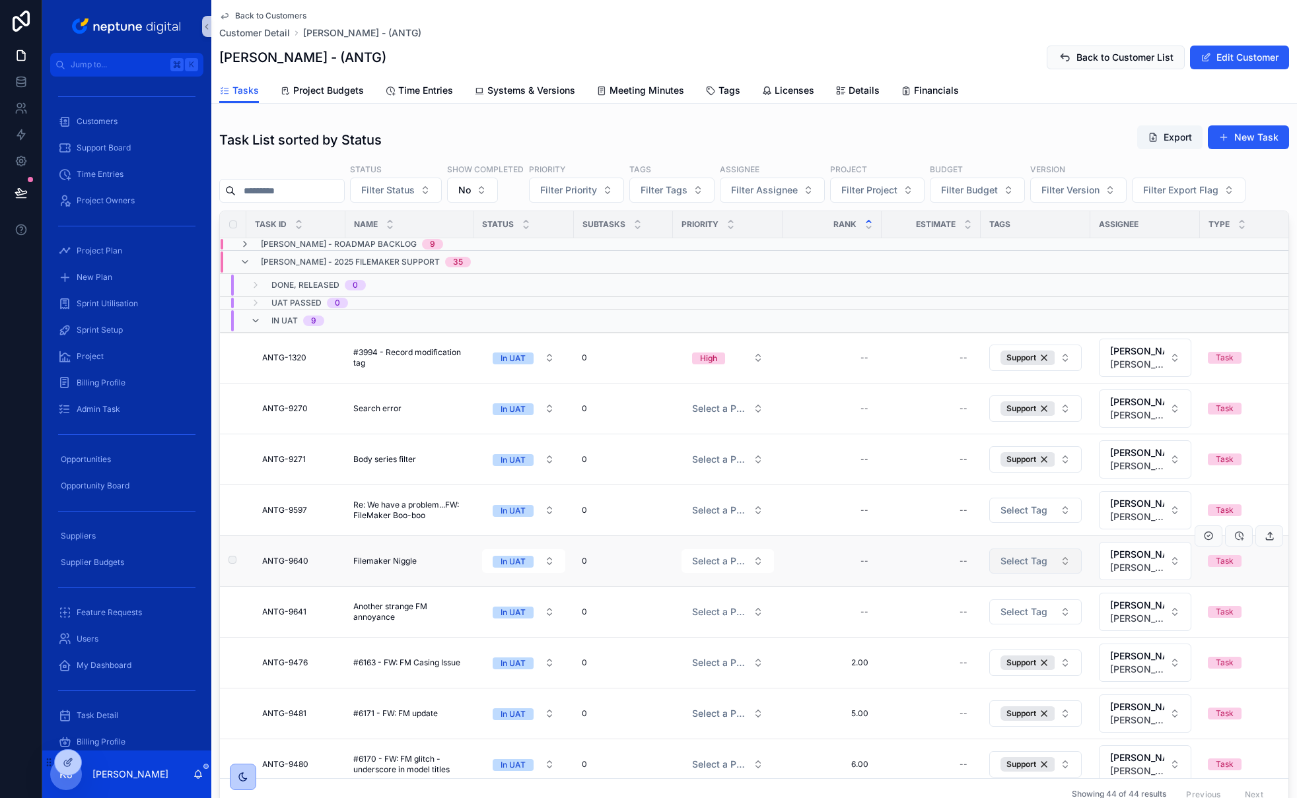
click at [1058, 562] on button "Select Tag" at bounding box center [1035, 561] width 92 height 25
click at [1015, 656] on div "Support" at bounding box center [1035, 656] width 158 height 21
click at [1073, 503] on button "Select Tag" at bounding box center [1035, 510] width 92 height 25
click at [1027, 609] on div "Support" at bounding box center [1035, 605] width 158 height 21
click at [1053, 613] on button "Select Tag" at bounding box center [1035, 611] width 92 height 25
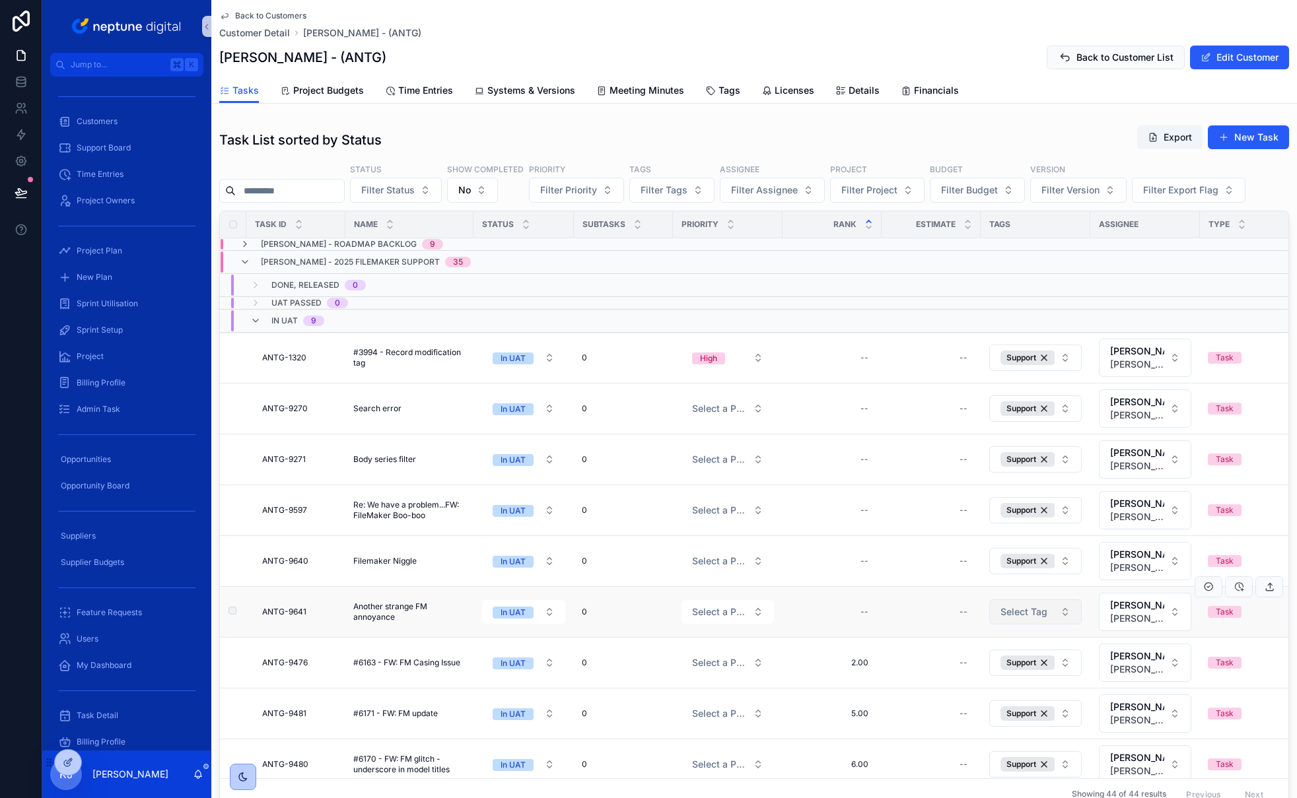
click at [1057, 619] on button "Select Tag" at bounding box center [1035, 611] width 92 height 25
click at [1013, 704] on div "Support" at bounding box center [1035, 707] width 158 height 21
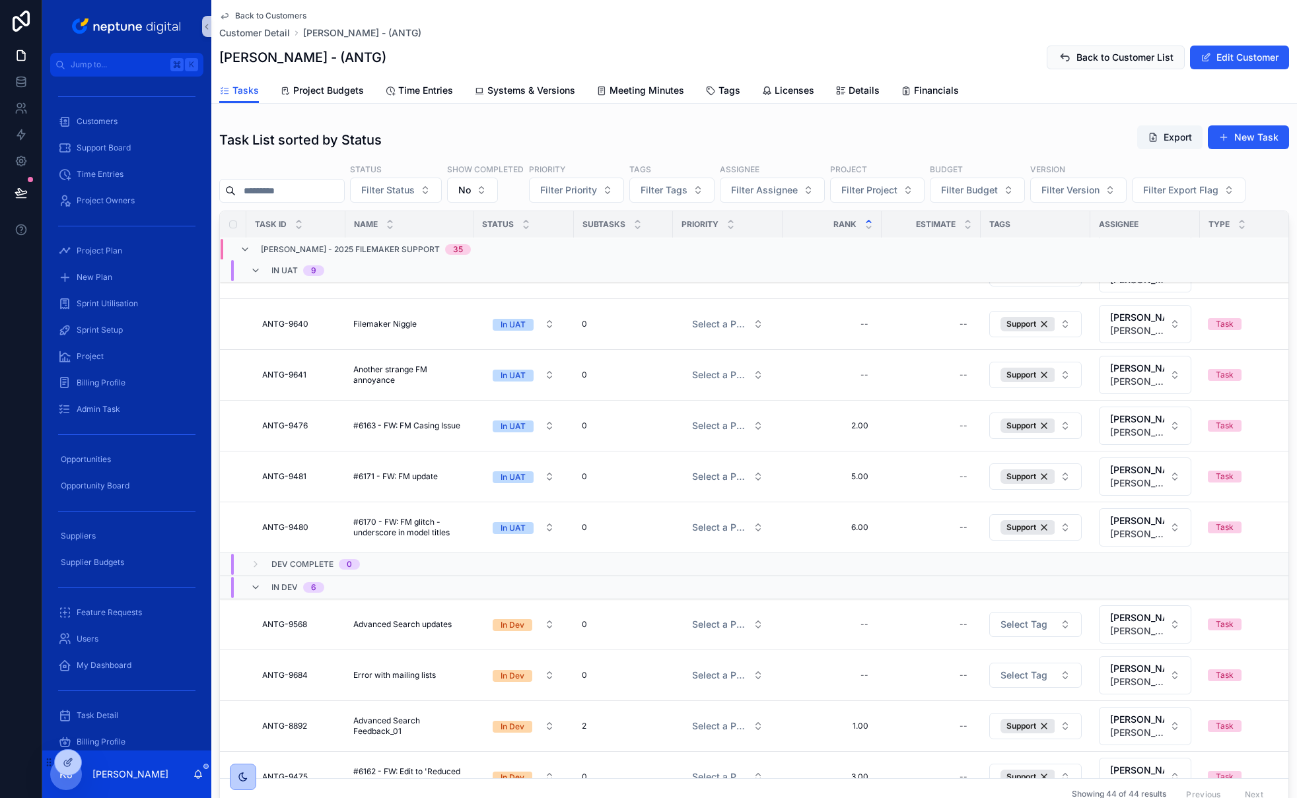
scroll to position [300, 0]
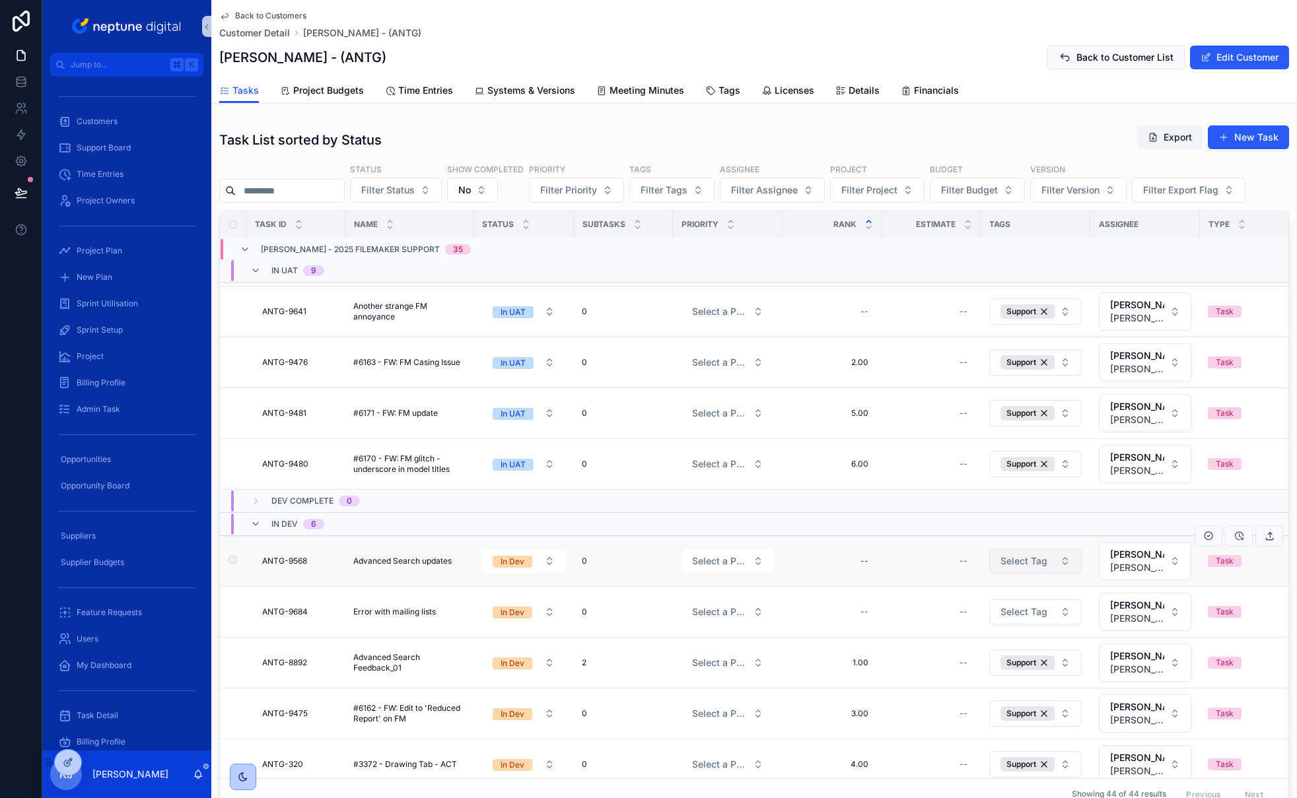
click at [1054, 568] on button "Select Tag" at bounding box center [1035, 561] width 92 height 25
click at [1053, 614] on button "Select Tag" at bounding box center [1035, 611] width 92 height 25
click at [1019, 707] on div "Support" at bounding box center [1035, 707] width 158 height 21
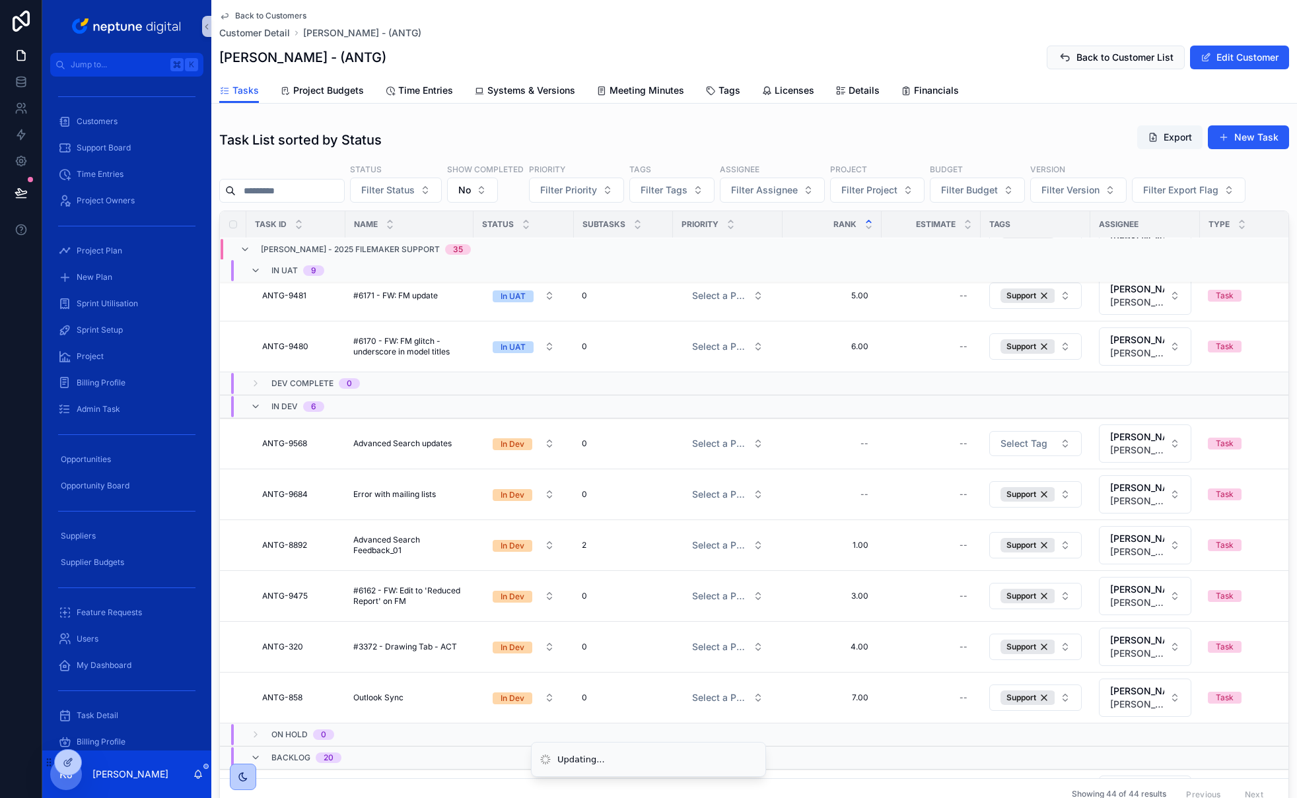
scroll to position [541, 0]
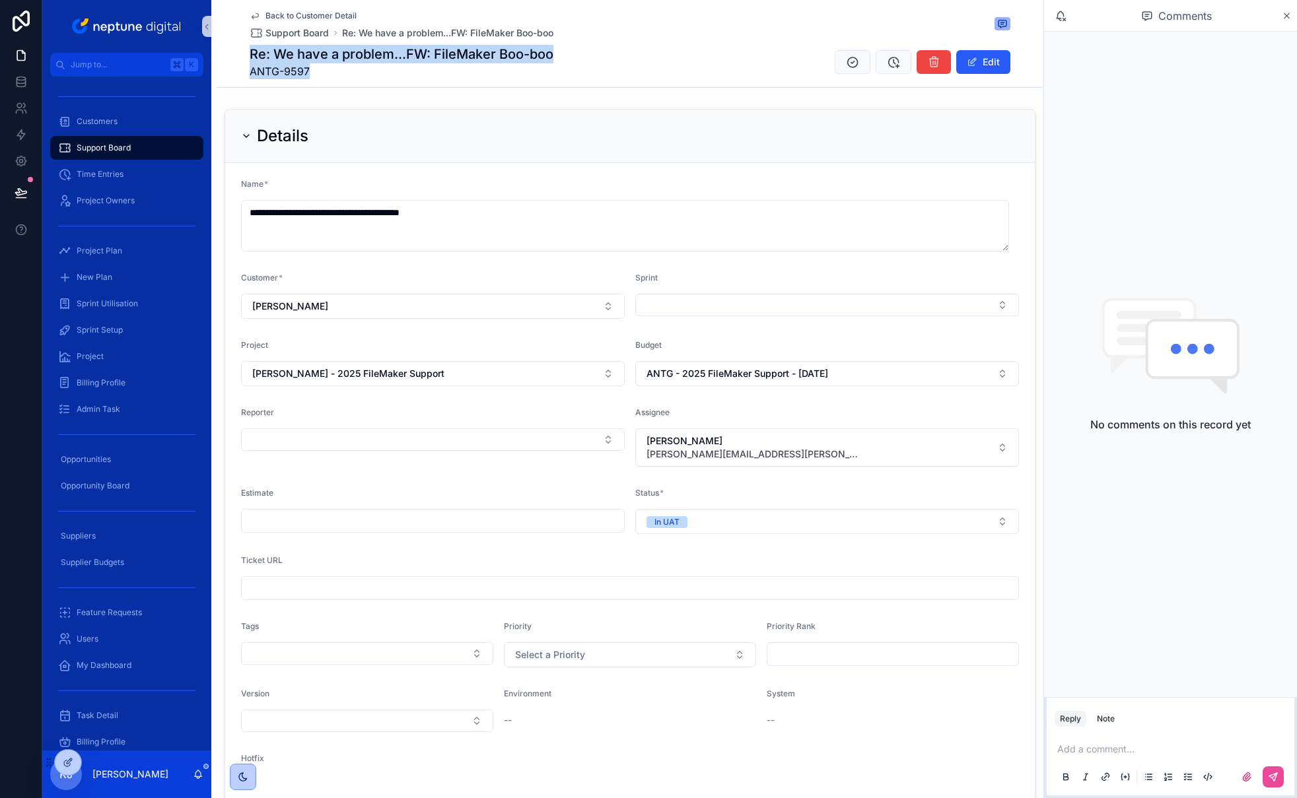
drag, startPoint x: 244, startPoint y: 52, endPoint x: 327, endPoint y: 70, distance: 84.4
click at [321, 79] on div "Back to Customer Detail Support Board Re: We have a problem...FW: FileMaker Boo…" at bounding box center [630, 43] width 761 height 87
copy div "Re: We have a problem...FW: FileMaker Boo-boo ANTG-9597"
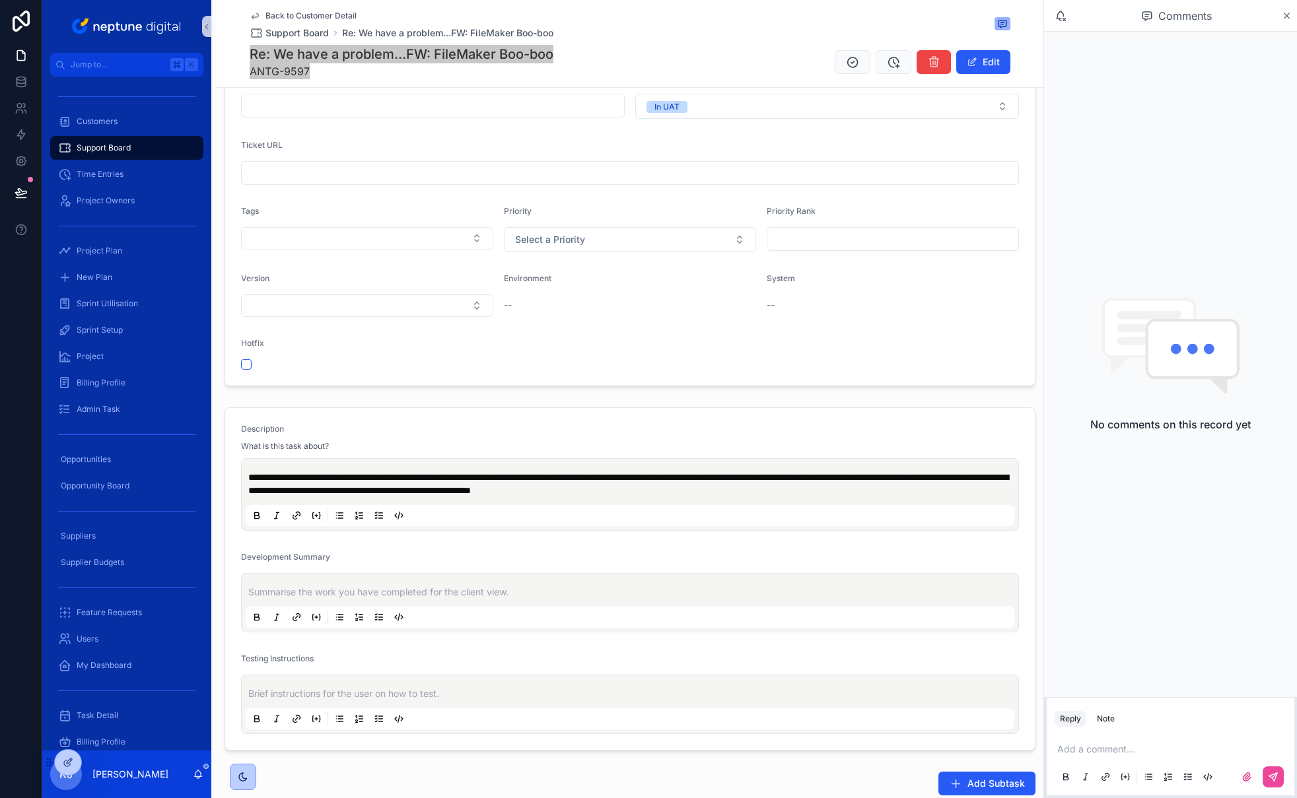
scroll to position [648, 0]
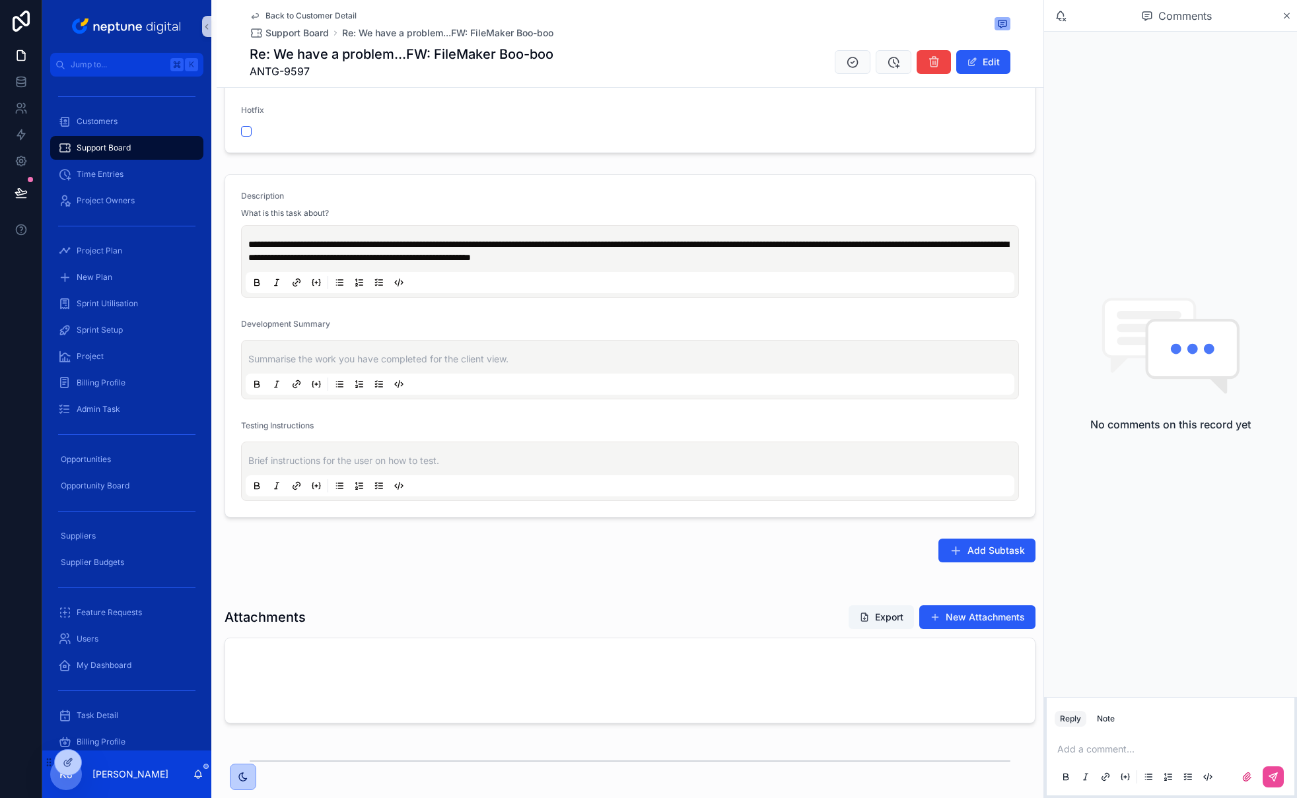
drag, startPoint x: 288, startPoint y: 241, endPoint x: 387, endPoint y: 253, distance: 99.1
click at [387, 253] on span "**********" at bounding box center [628, 251] width 760 height 22
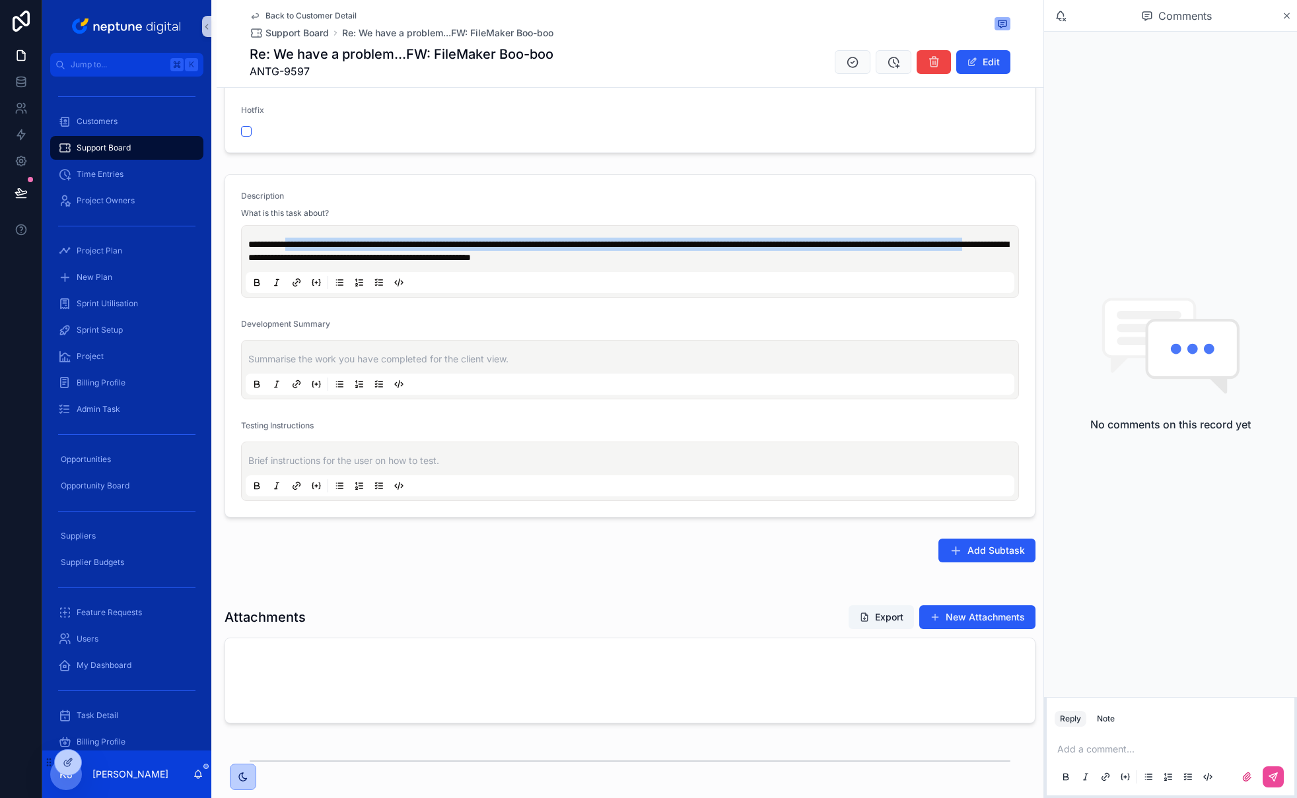
drag, startPoint x: 409, startPoint y: 256, endPoint x: 288, endPoint y: 244, distance: 122.1
click at [288, 244] on span "**********" at bounding box center [628, 251] width 760 height 22
copy span "**********"
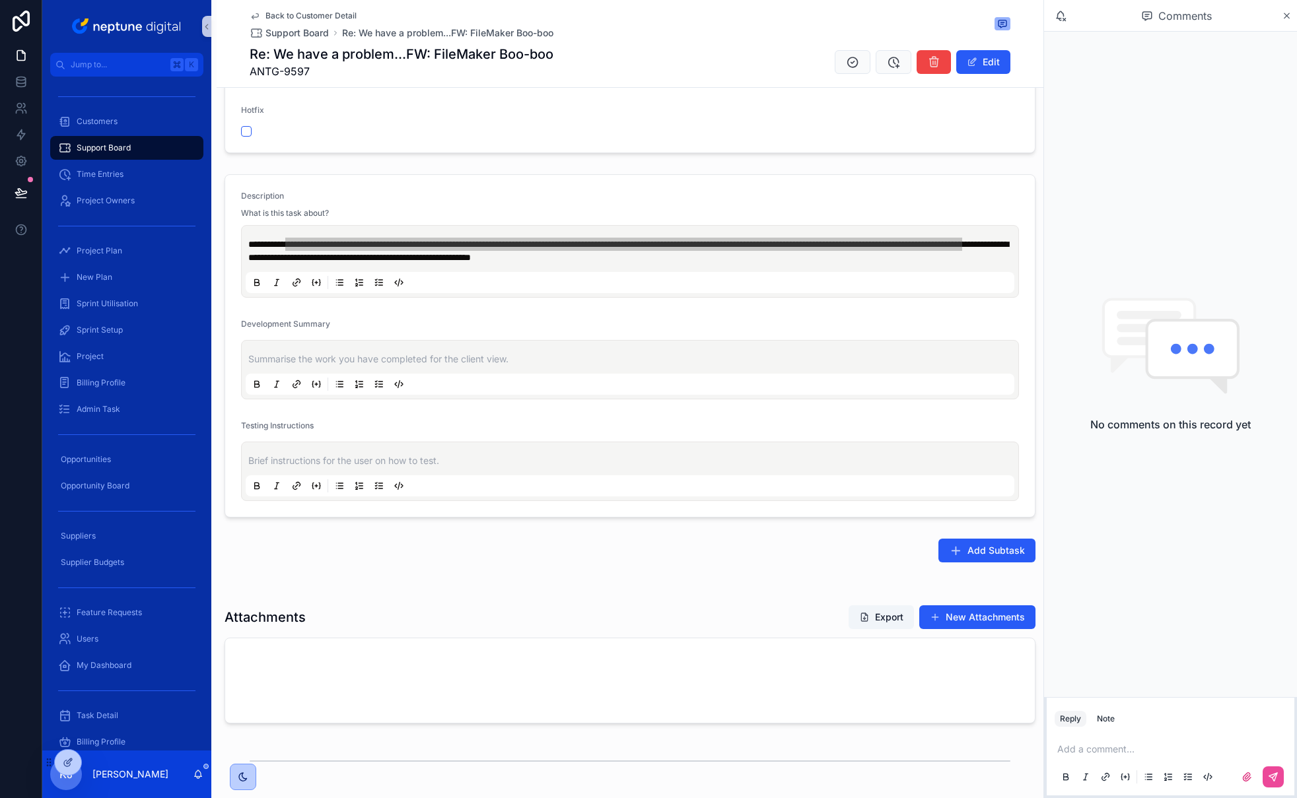
scroll to position [108, 0]
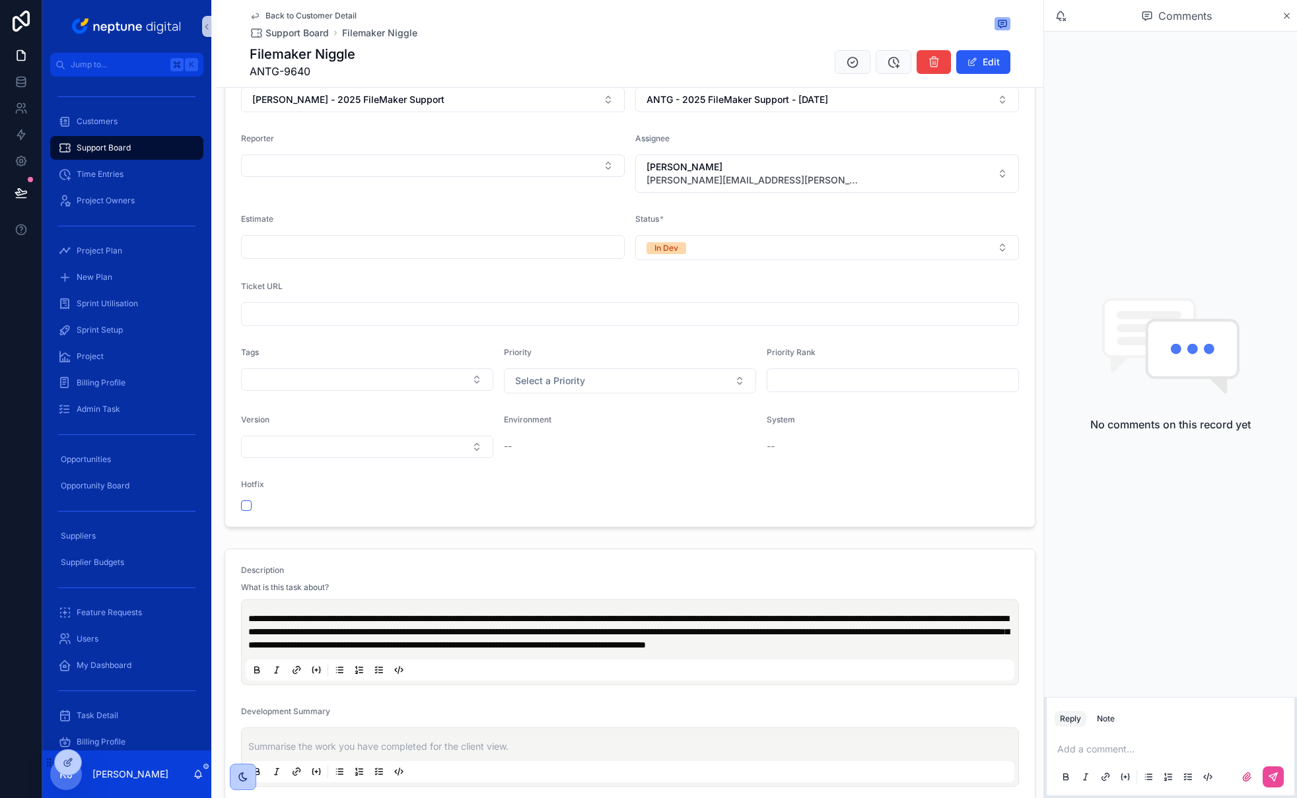
scroll to position [238, 0]
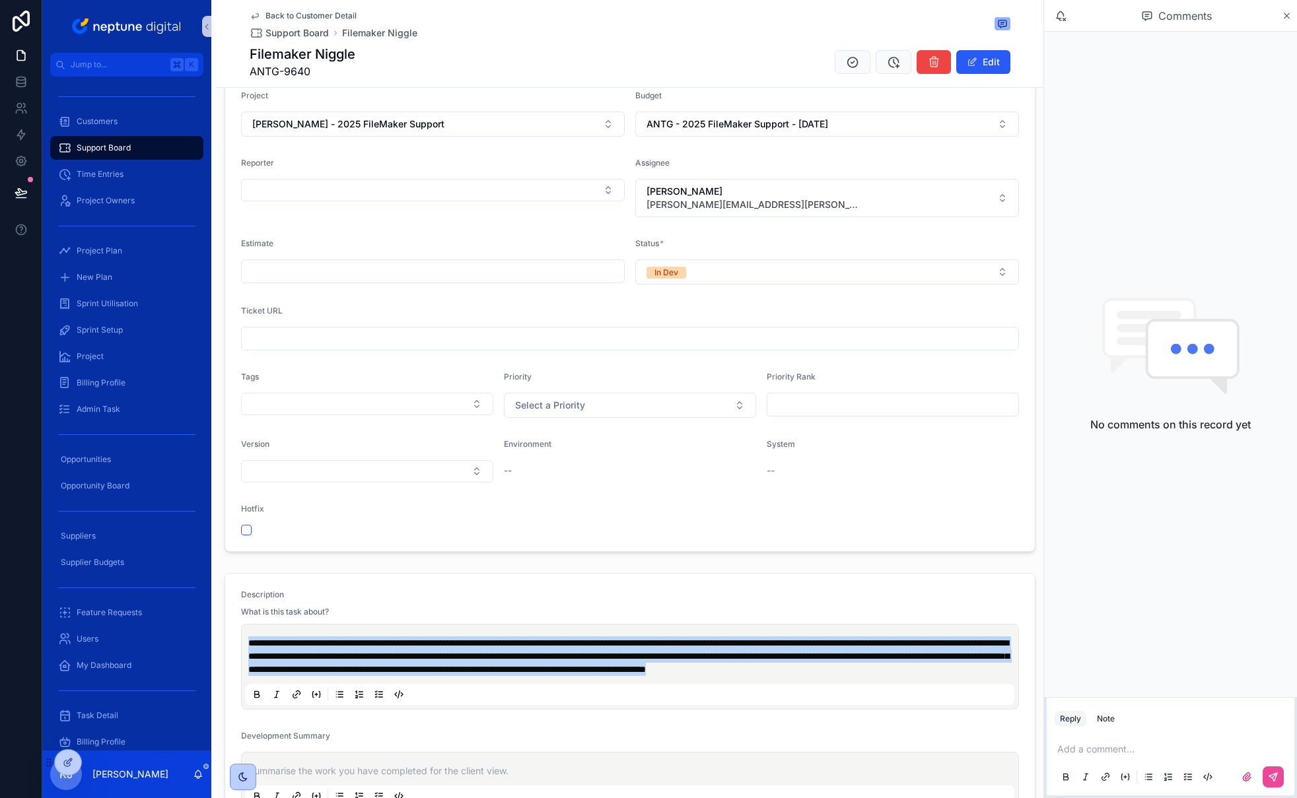
drag, startPoint x: 249, startPoint y: 643, endPoint x: 599, endPoint y: 678, distance: 352.3
click at [599, 676] on p "**********" at bounding box center [632, 656] width 768 height 40
click at [988, 272] on button "In Dev" at bounding box center [827, 271] width 384 height 25
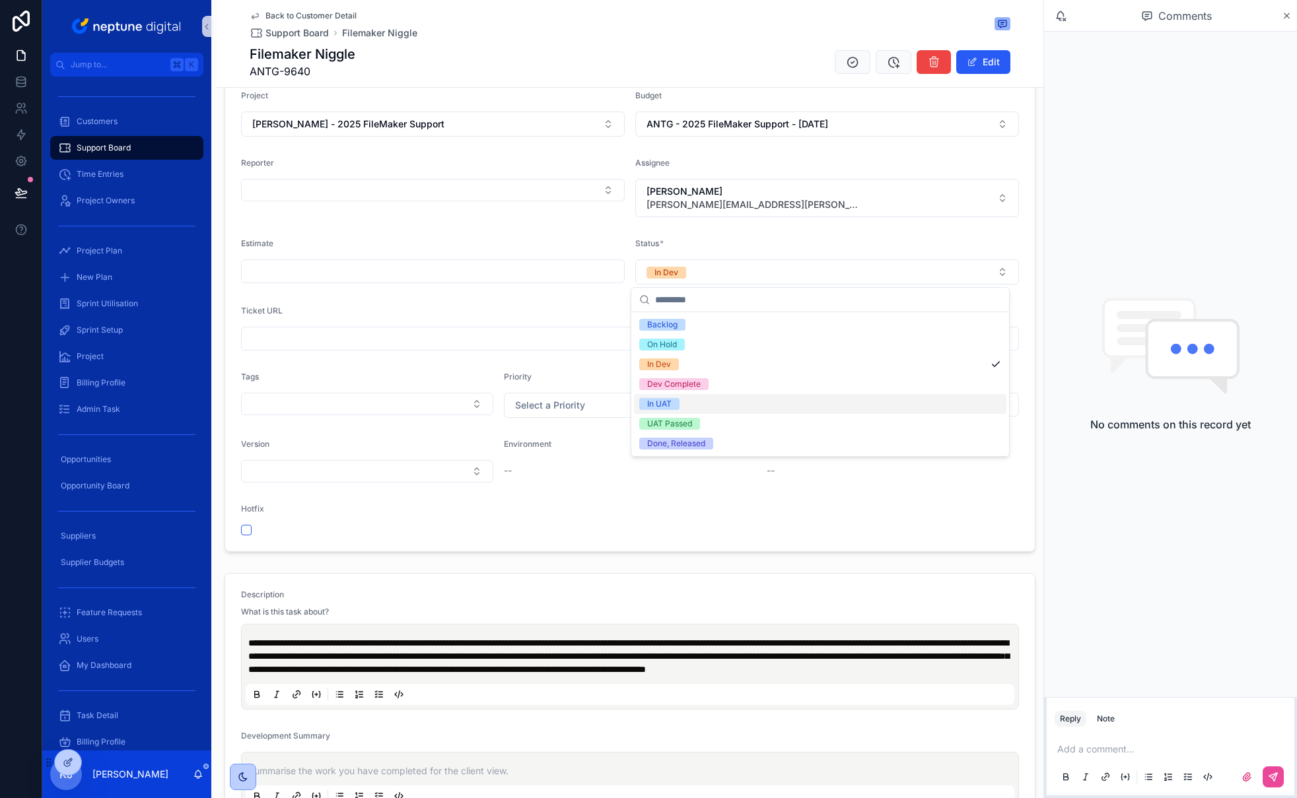
click at [772, 401] on div "In UAT" at bounding box center [820, 404] width 372 height 20
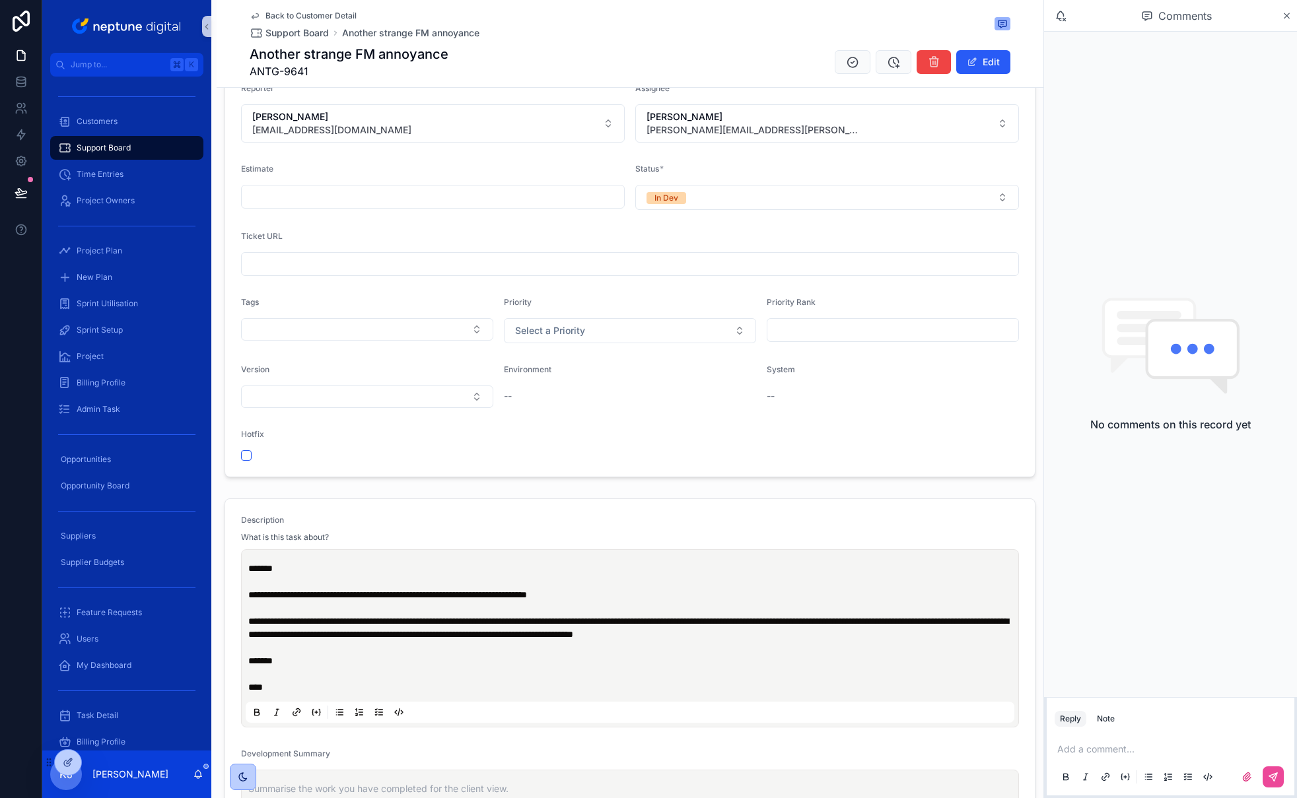
scroll to position [581, 0]
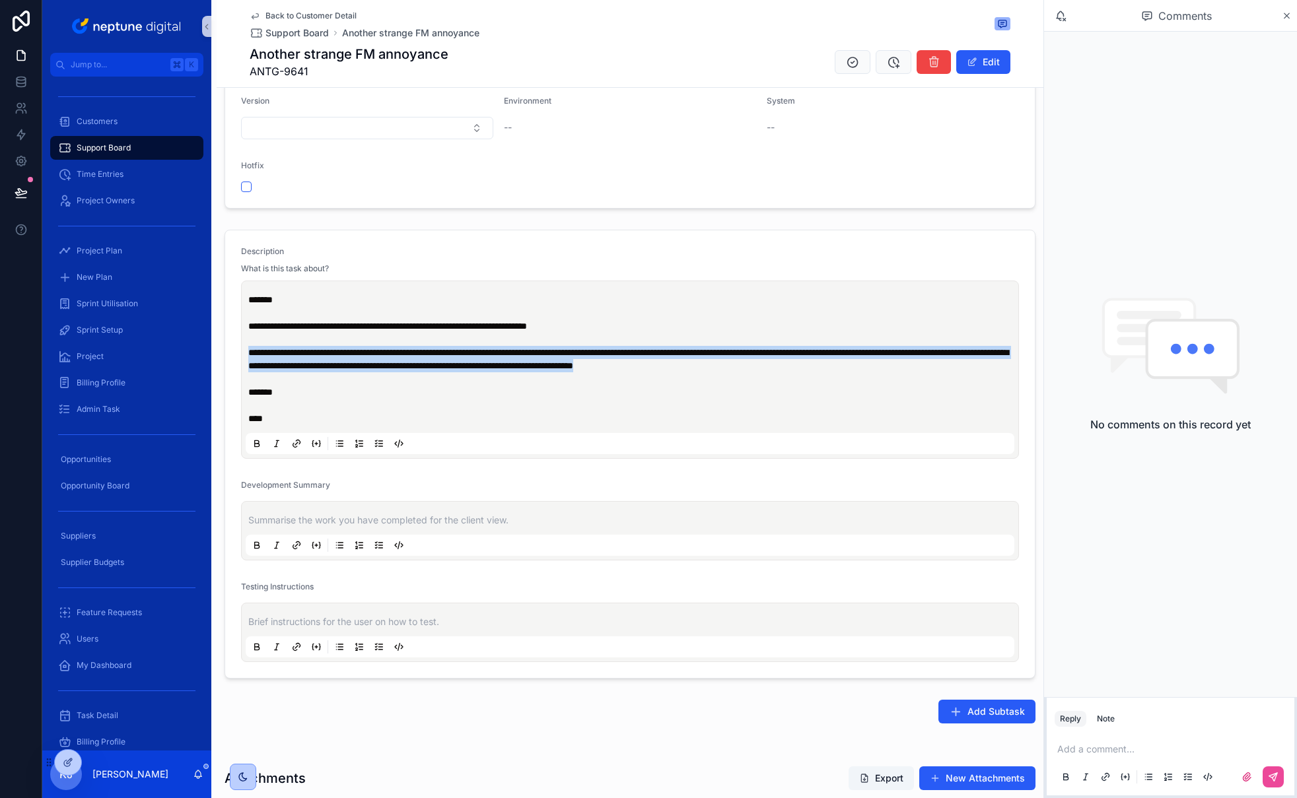
drag, startPoint x: 248, startPoint y: 353, endPoint x: 955, endPoint y: 365, distance: 706.5
click at [955, 365] on p "**********" at bounding box center [632, 359] width 768 height 132
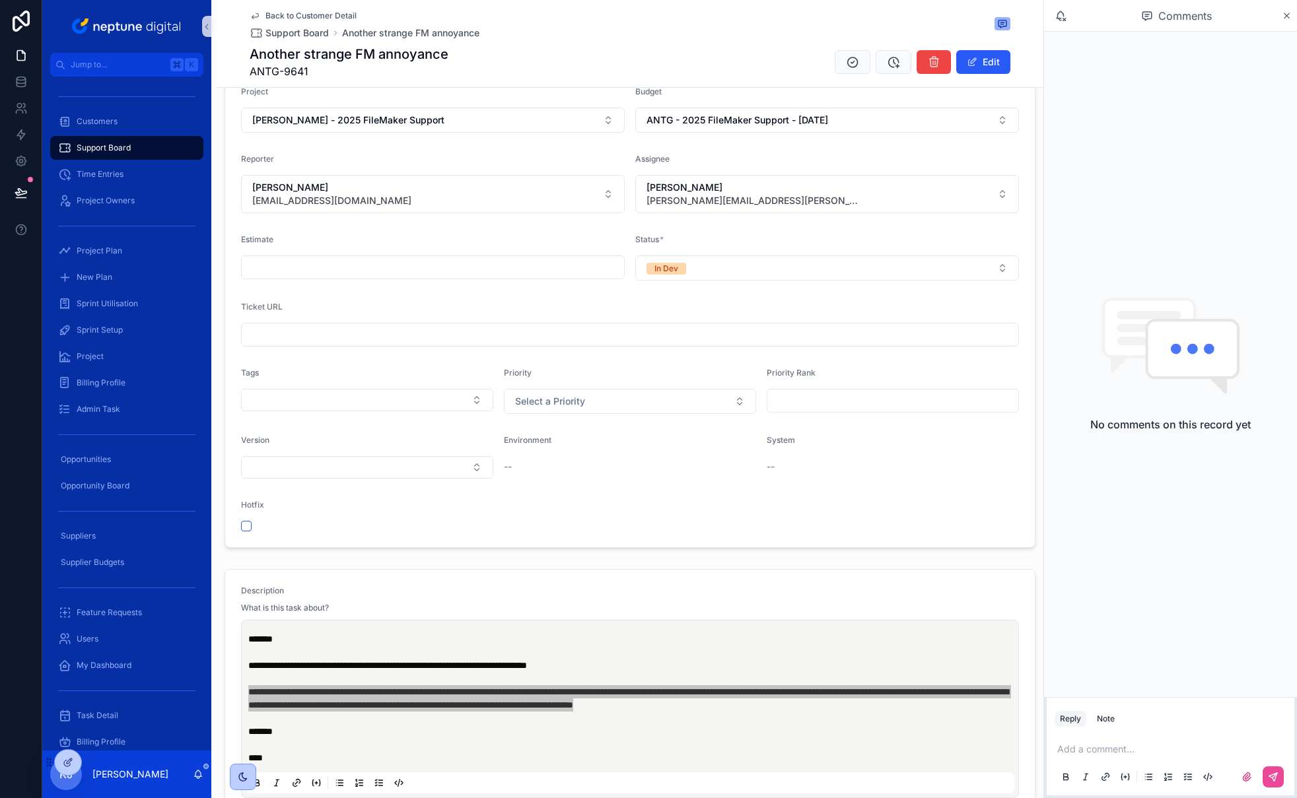
scroll to position [240, 0]
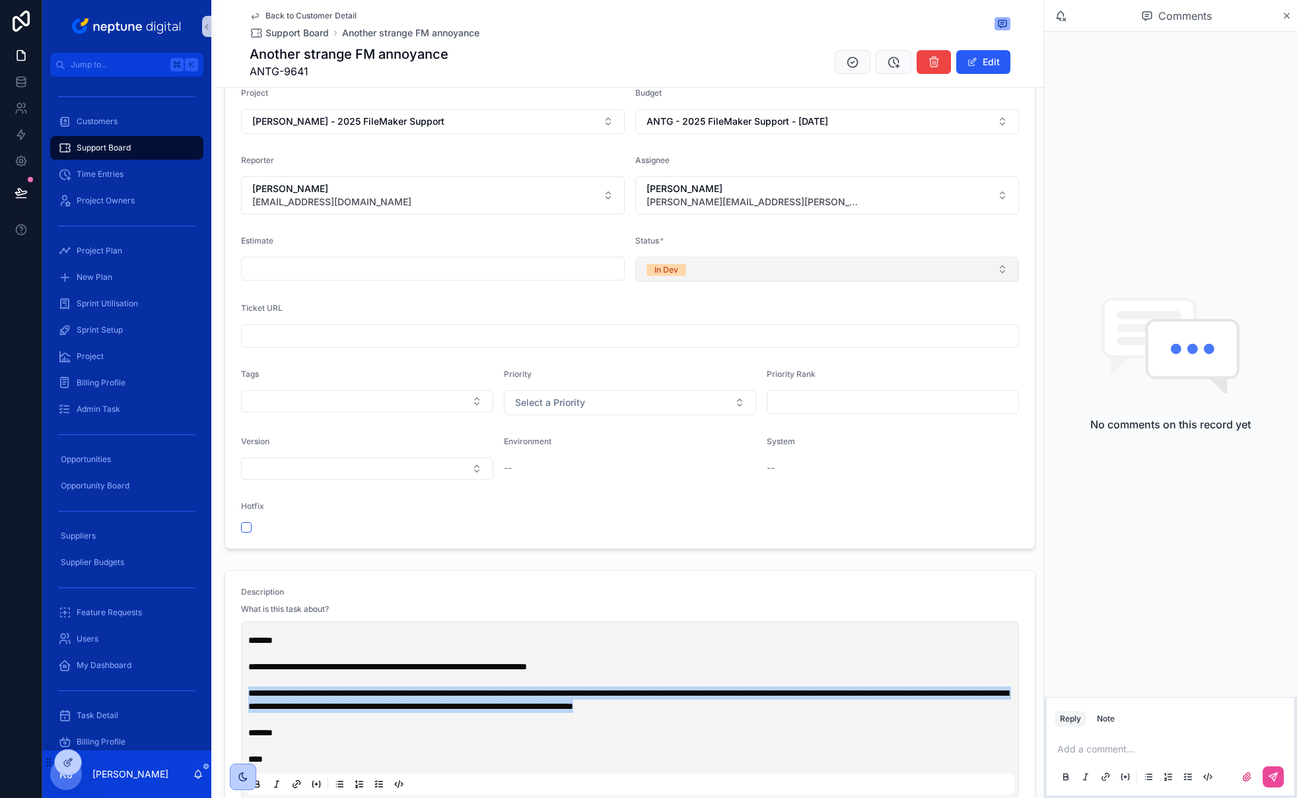
click at [992, 271] on button "In Dev" at bounding box center [827, 269] width 384 height 25
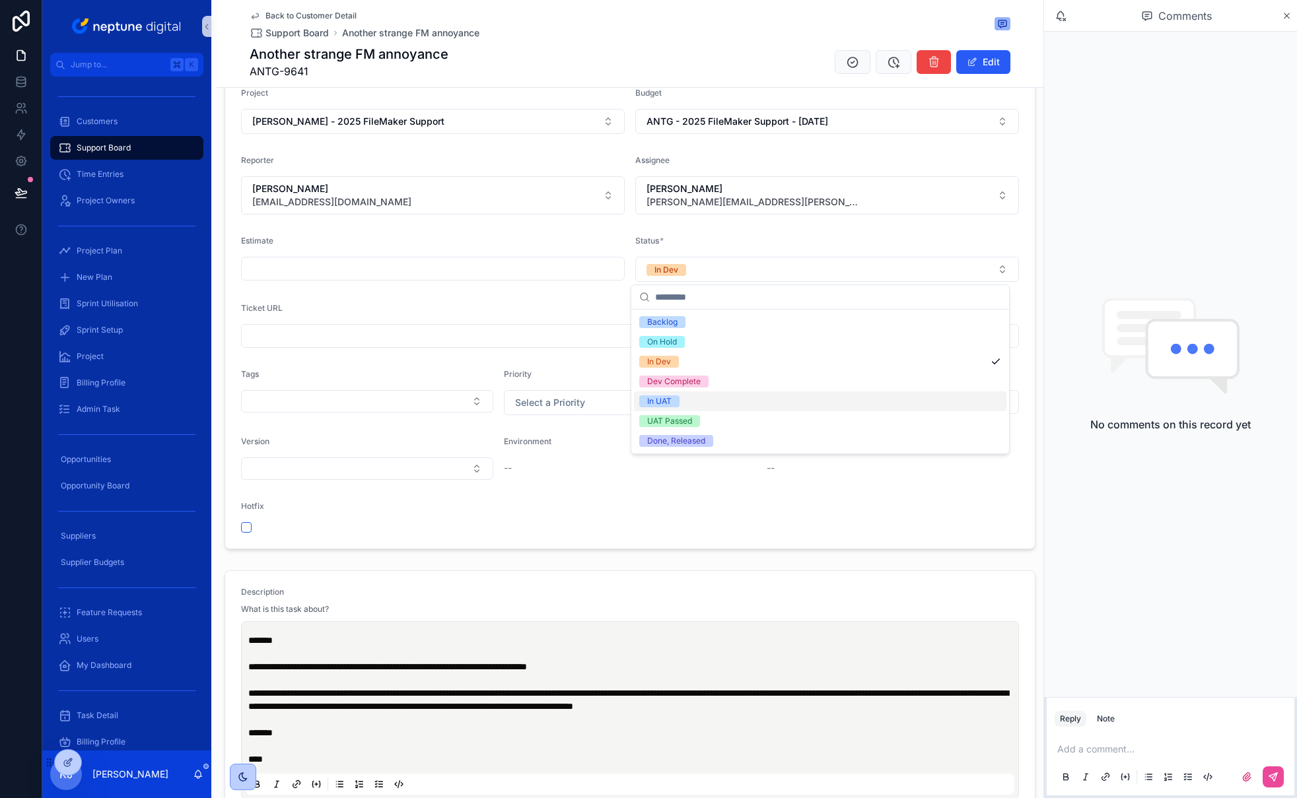
click at [718, 397] on div "In UAT" at bounding box center [820, 401] width 372 height 20
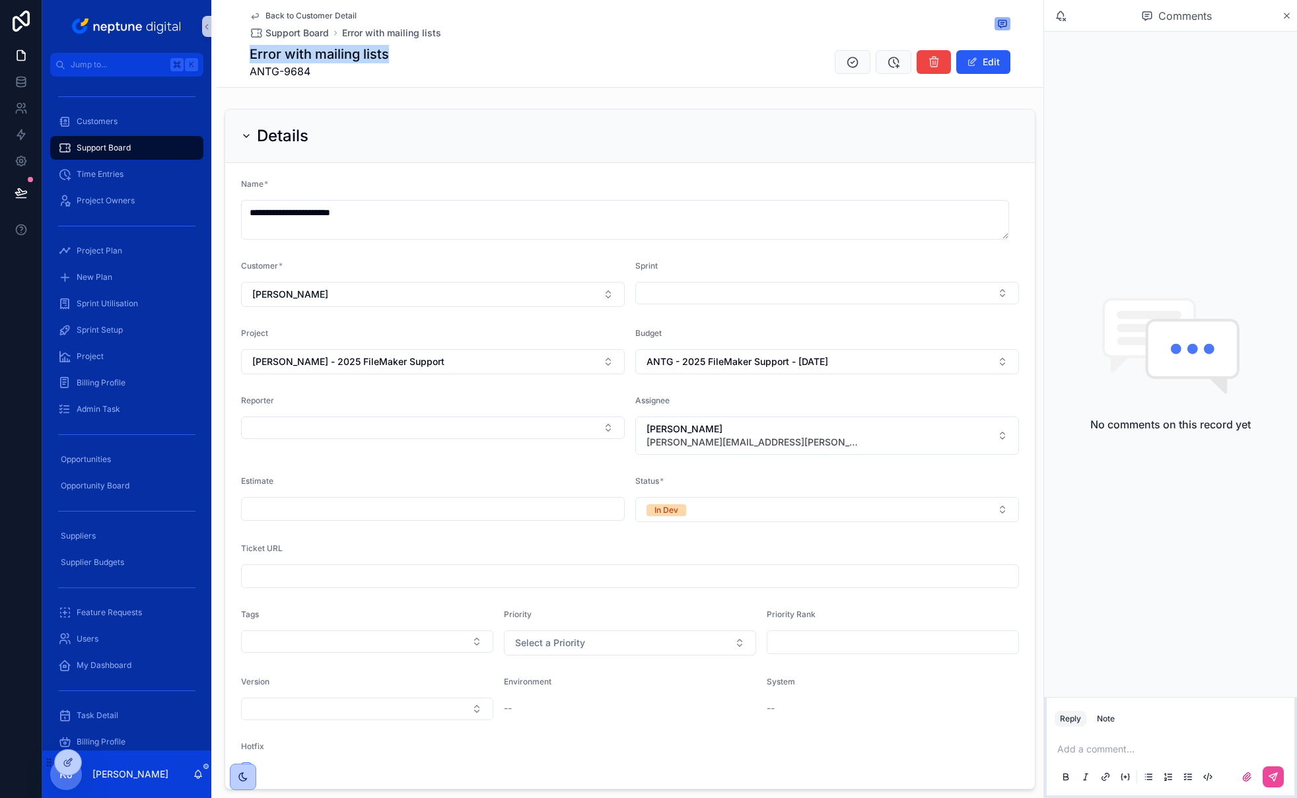
drag, startPoint x: 389, startPoint y: 55, endPoint x: 246, endPoint y: 57, distance: 143.3
click at [250, 57] on div "Error with mailing lists ANTG-9684 Edit" at bounding box center [630, 62] width 761 height 34
click at [324, 70] on span "ANTG-9684" at bounding box center [319, 71] width 139 height 16
drag, startPoint x: 314, startPoint y: 75, endPoint x: 232, endPoint y: 57, distance: 84.4
click at [232, 57] on div "Back to Customer Detail Support Board Error with mailing lists Error with maili…" at bounding box center [630, 44] width 827 height 88
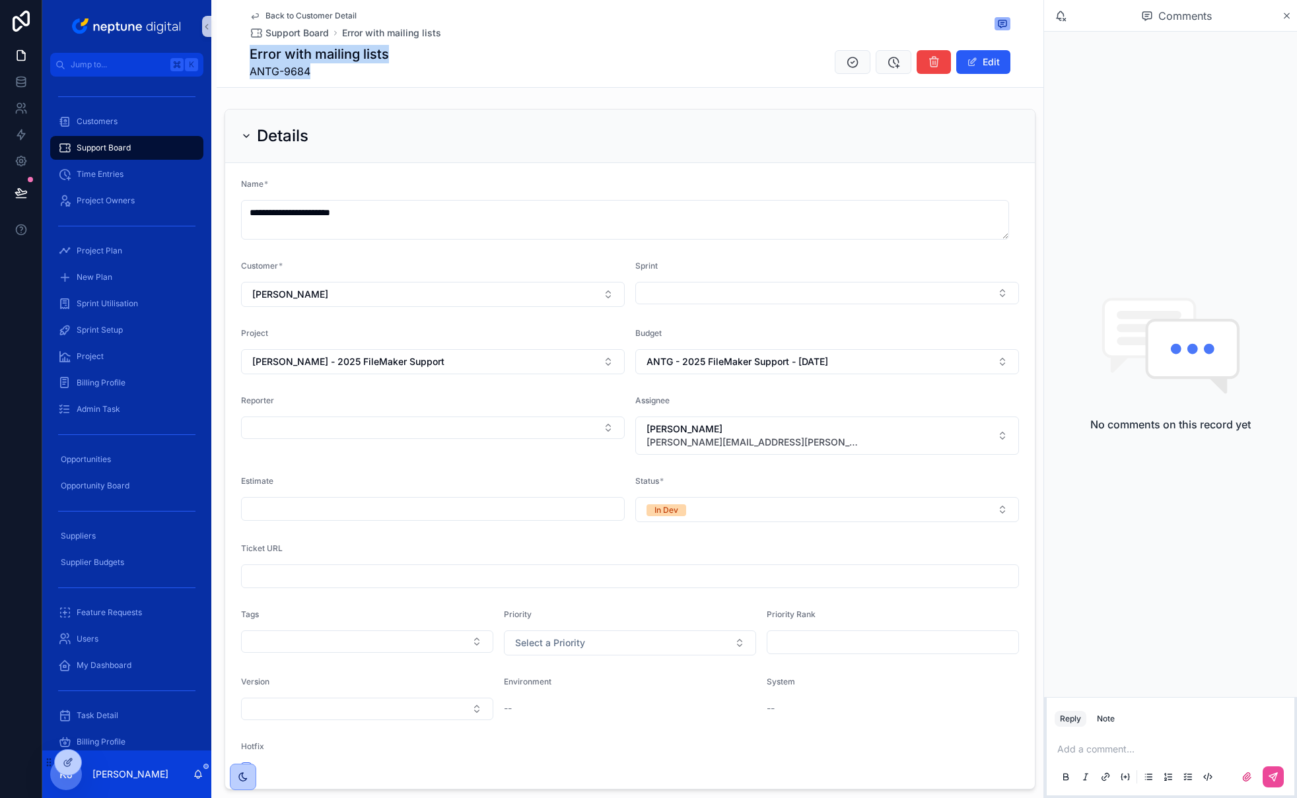
copy div "Error with mailing lists ANTG-9684"
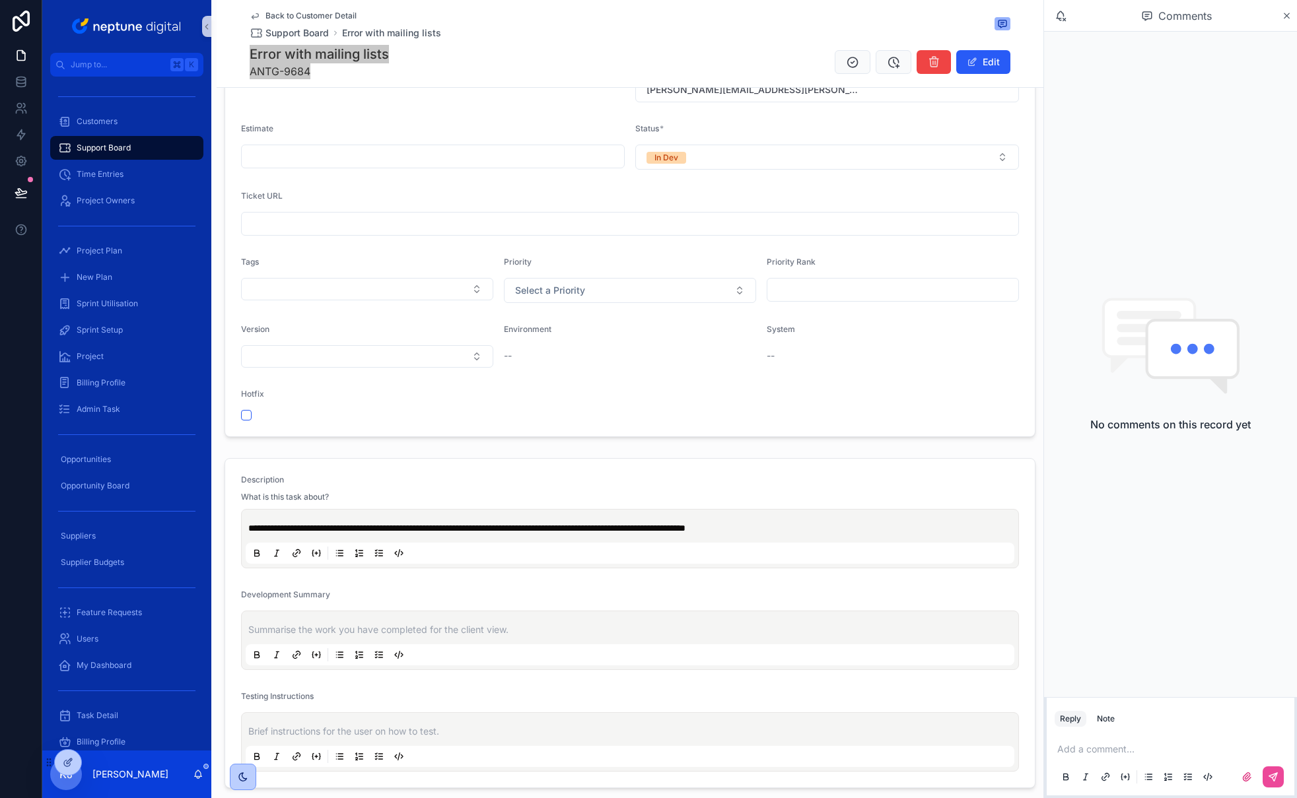
scroll to position [462, 0]
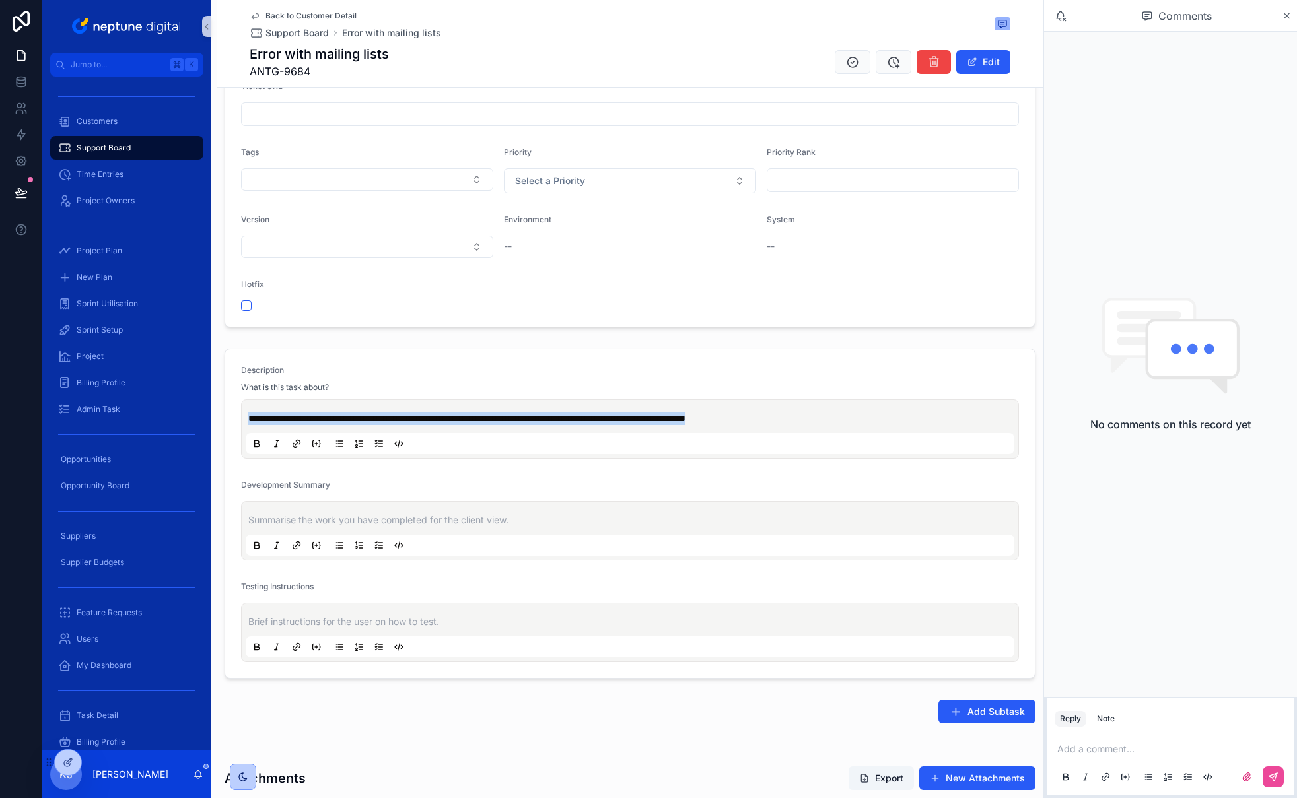
drag, startPoint x: 846, startPoint y: 419, endPoint x: 248, endPoint y: 420, distance: 598.1
click at [248, 420] on p "**********" at bounding box center [632, 418] width 768 height 13
copy span "**********"
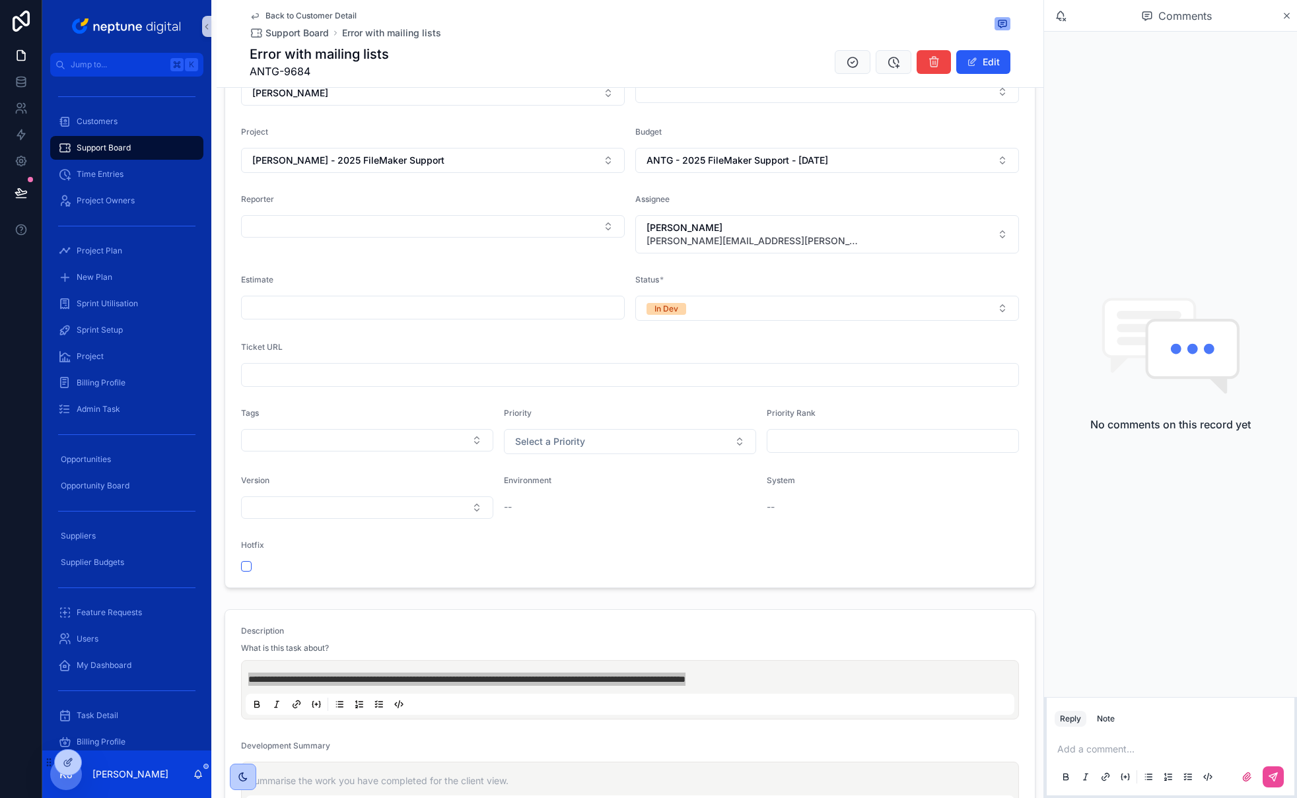
scroll to position [0, 0]
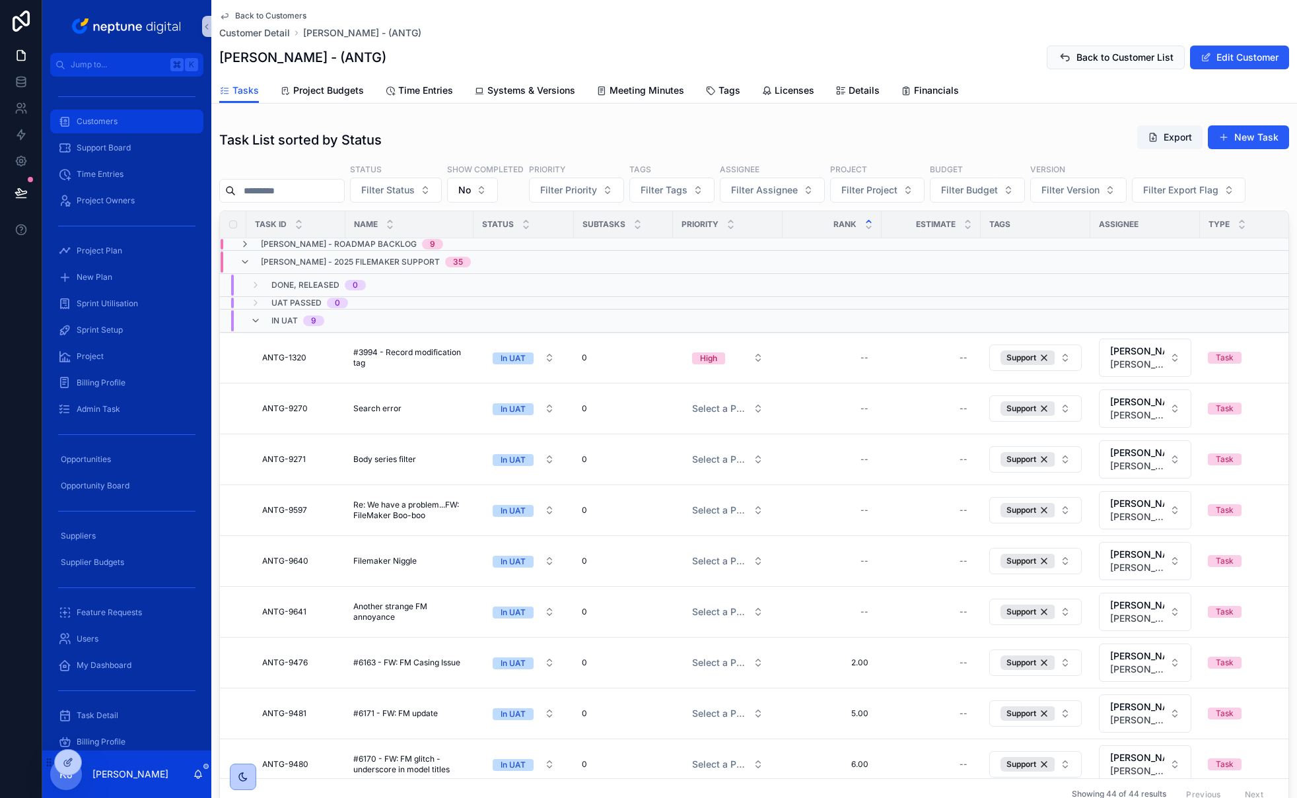
click at [121, 119] on div "Customers" at bounding box center [126, 121] width 137 height 21
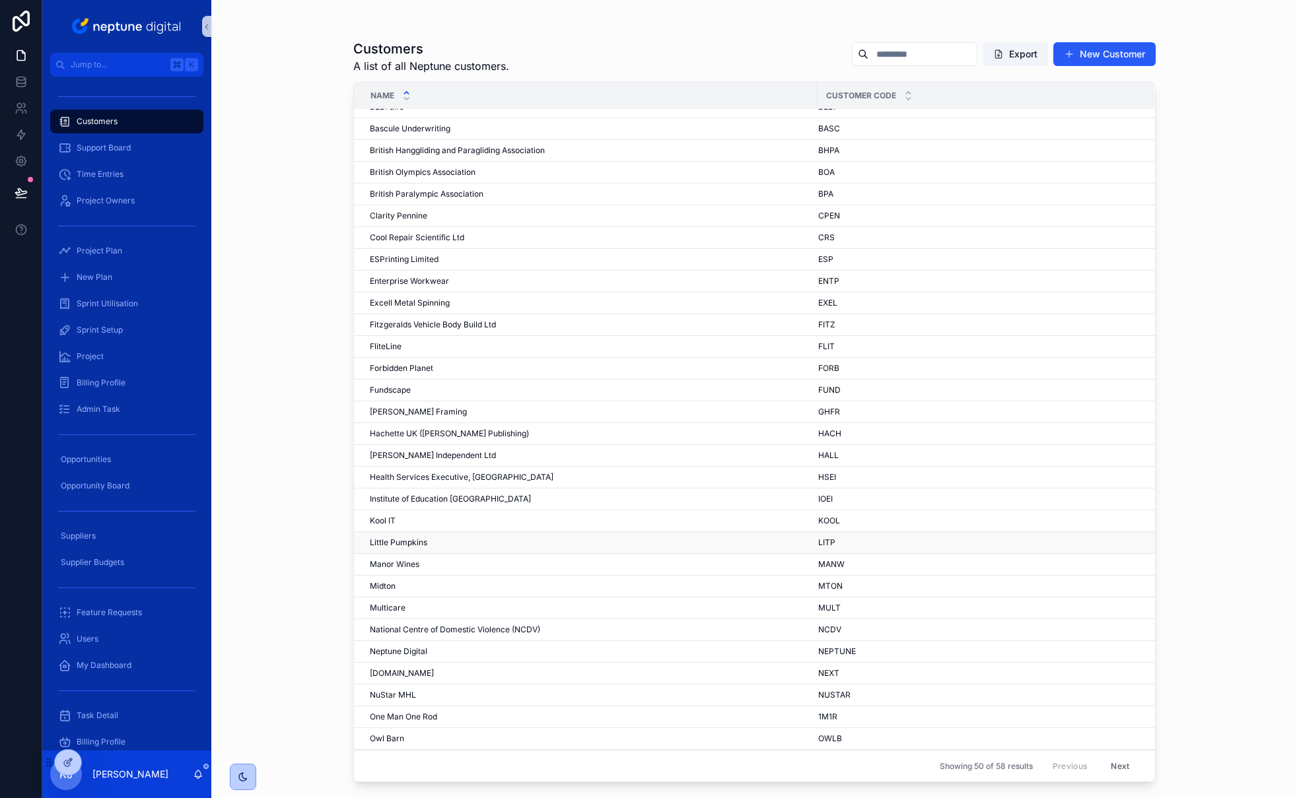
scroll to position [187, 0]
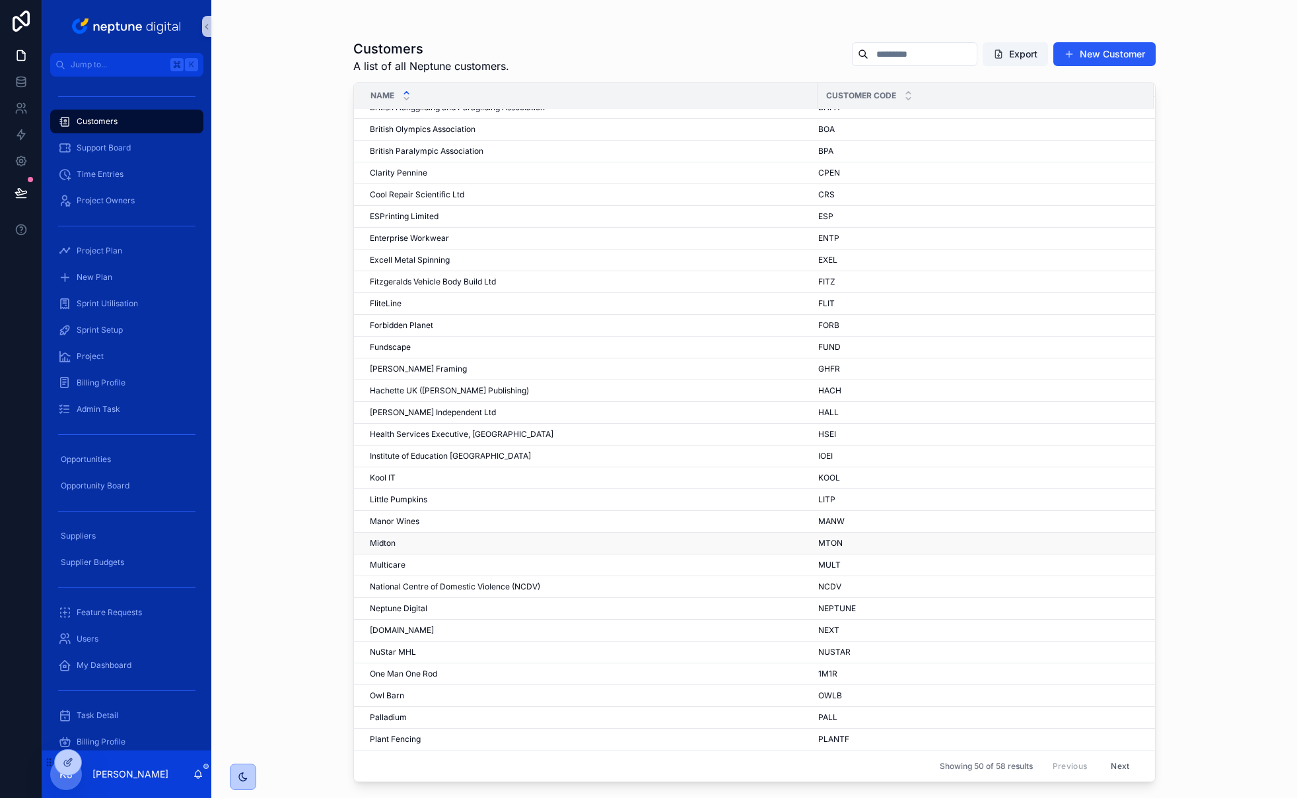
click at [403, 541] on div "[PERSON_NAME]" at bounding box center [590, 543] width 440 height 11
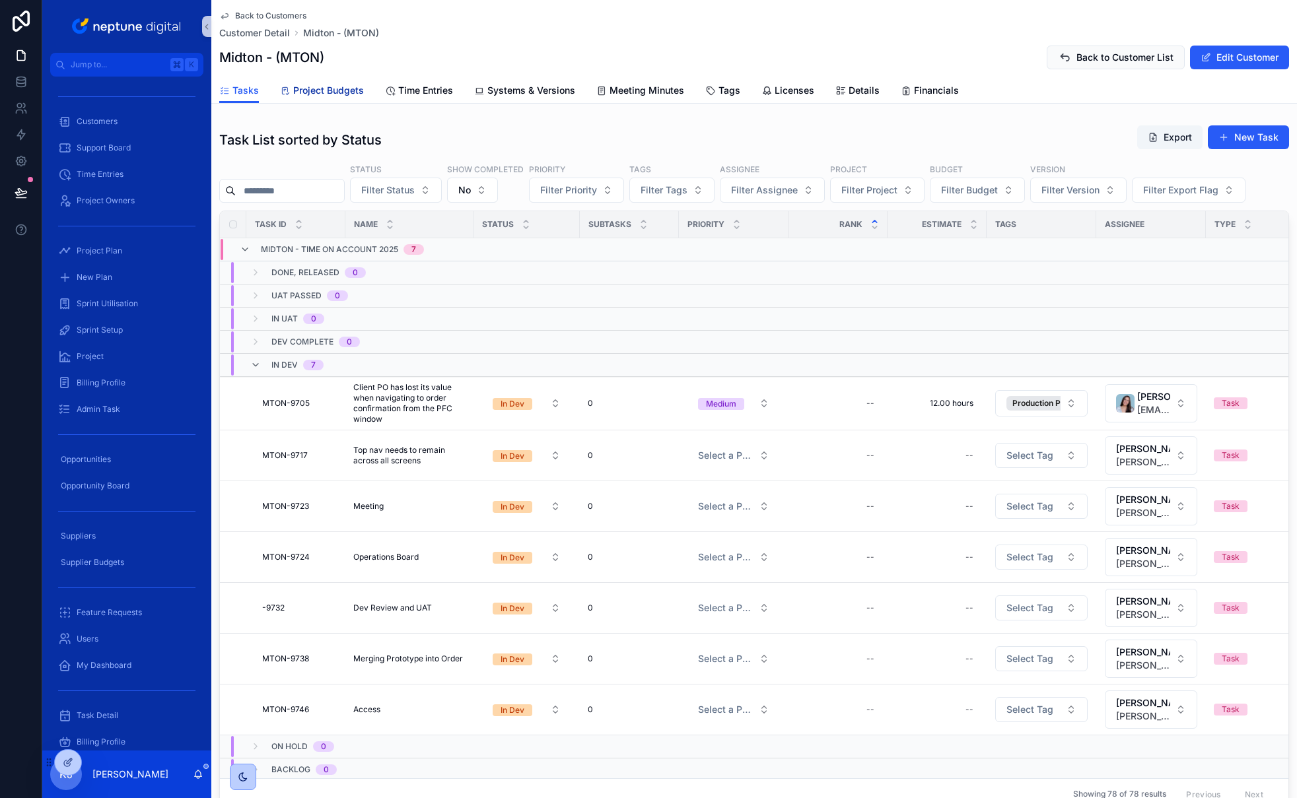
click at [332, 94] on span "Project Budgets" at bounding box center [328, 90] width 71 height 13
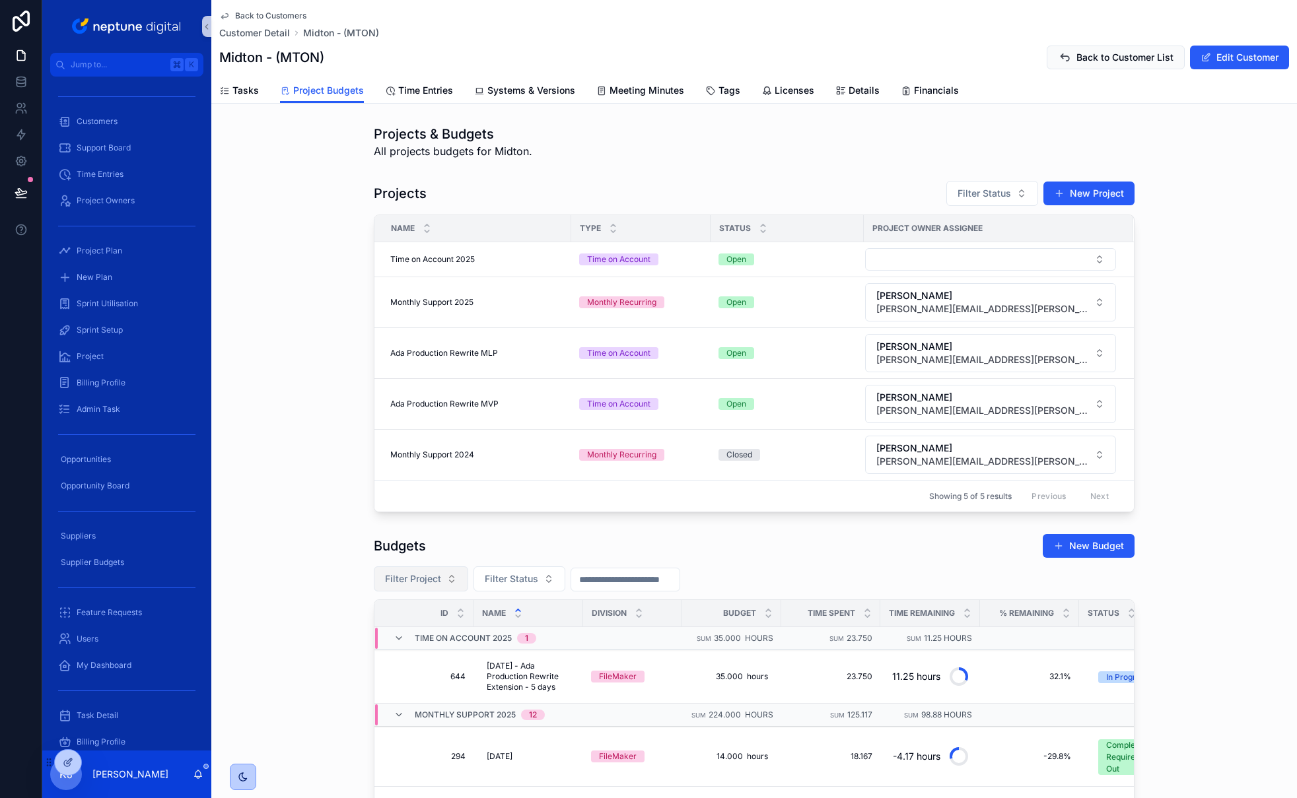
click at [444, 579] on button "Filter Project" at bounding box center [421, 578] width 94 height 25
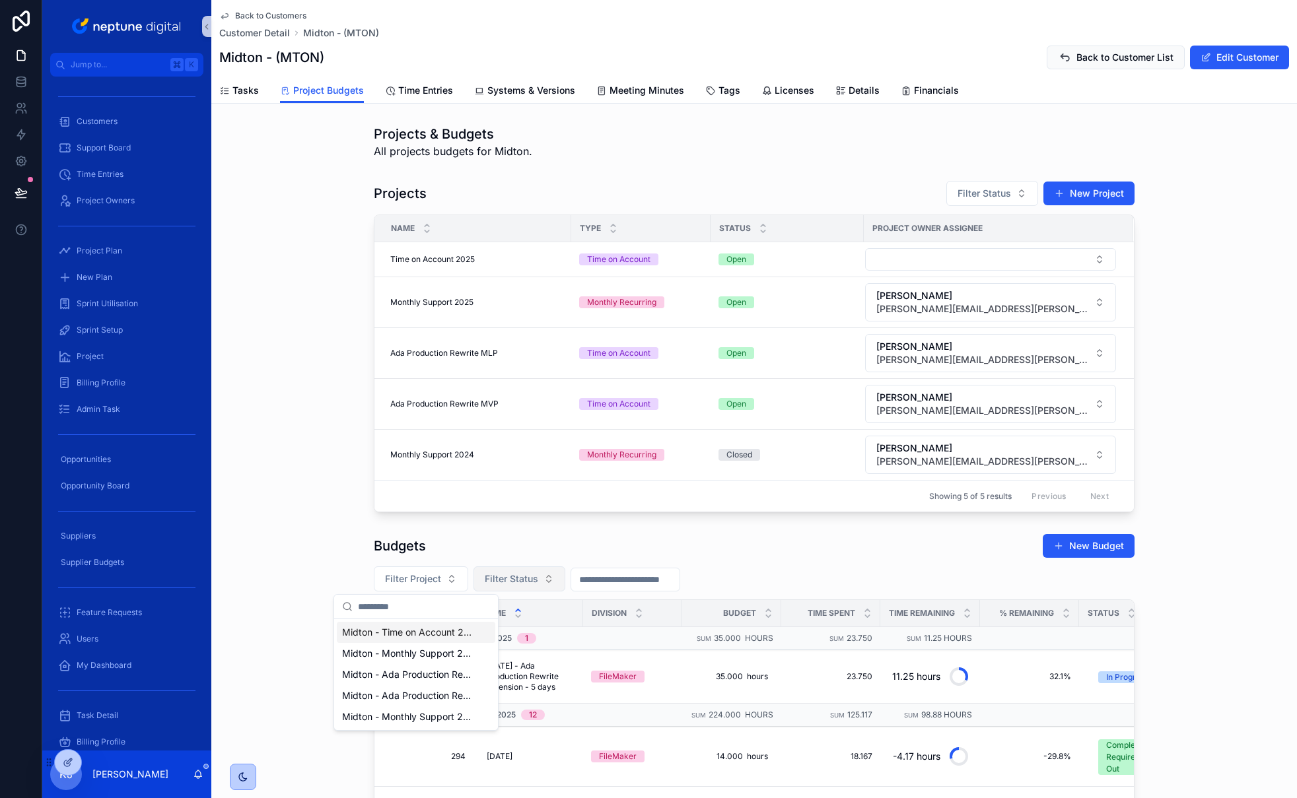
click at [520, 582] on span "Filter Status" at bounding box center [511, 578] width 53 height 13
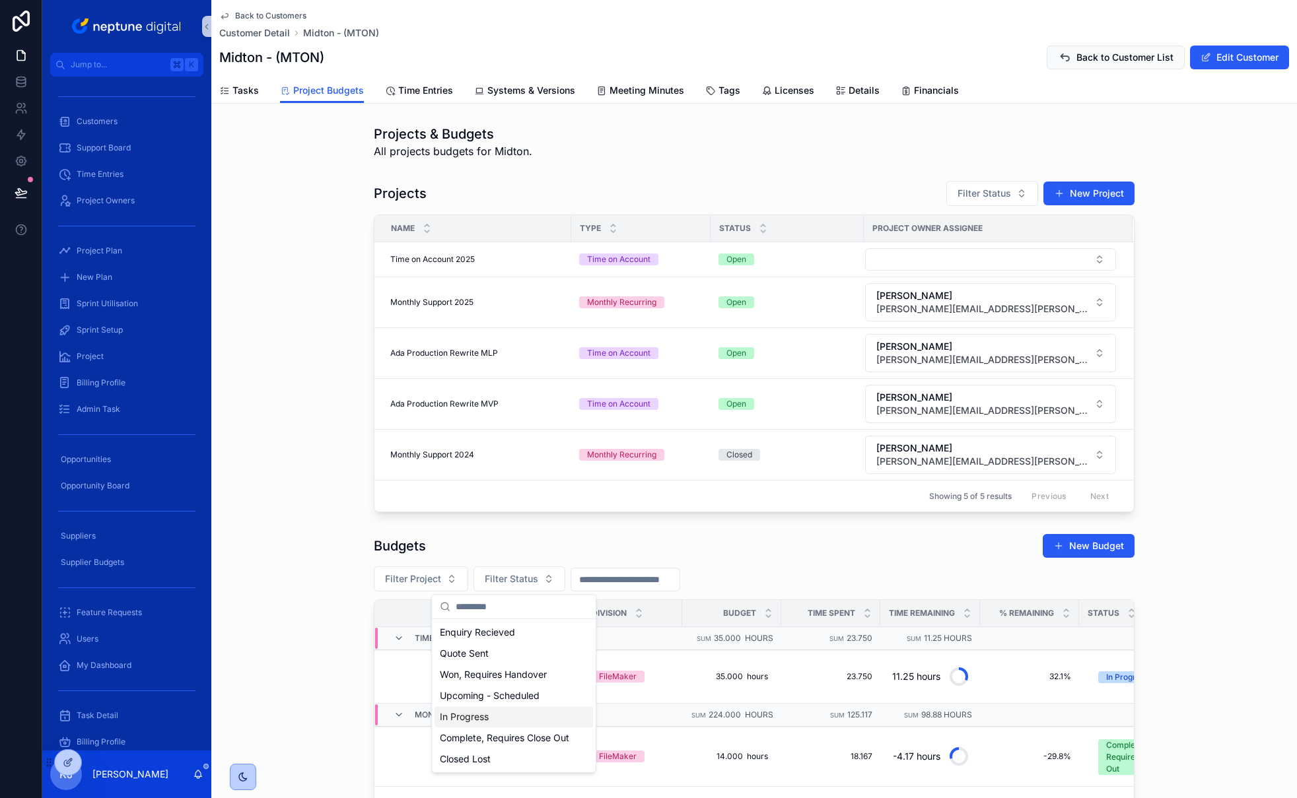
click at [530, 714] on div "In Progress" at bounding box center [513, 716] width 158 height 21
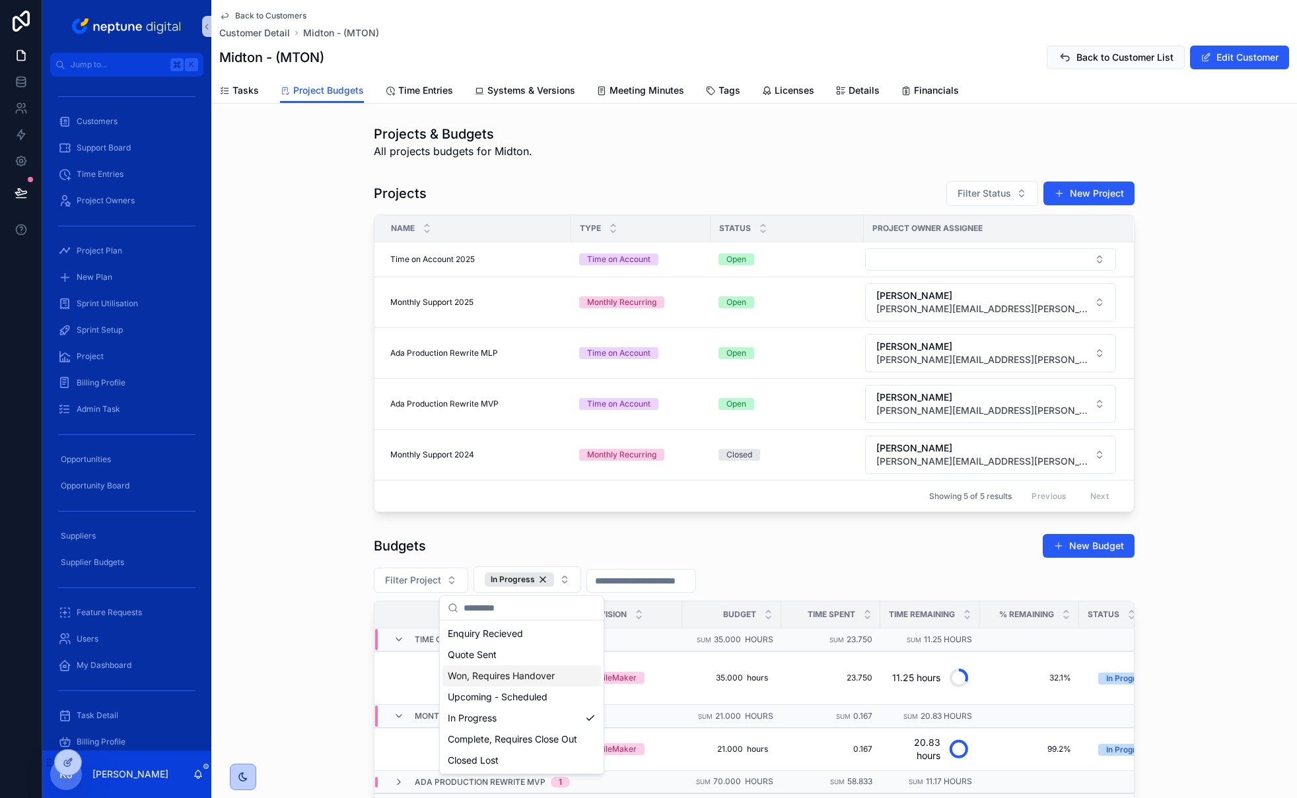
click at [1199, 442] on div "Projects Filter Status New Project Name Type Status Project Owner Assignee Time…" at bounding box center [753, 346] width 1085 height 343
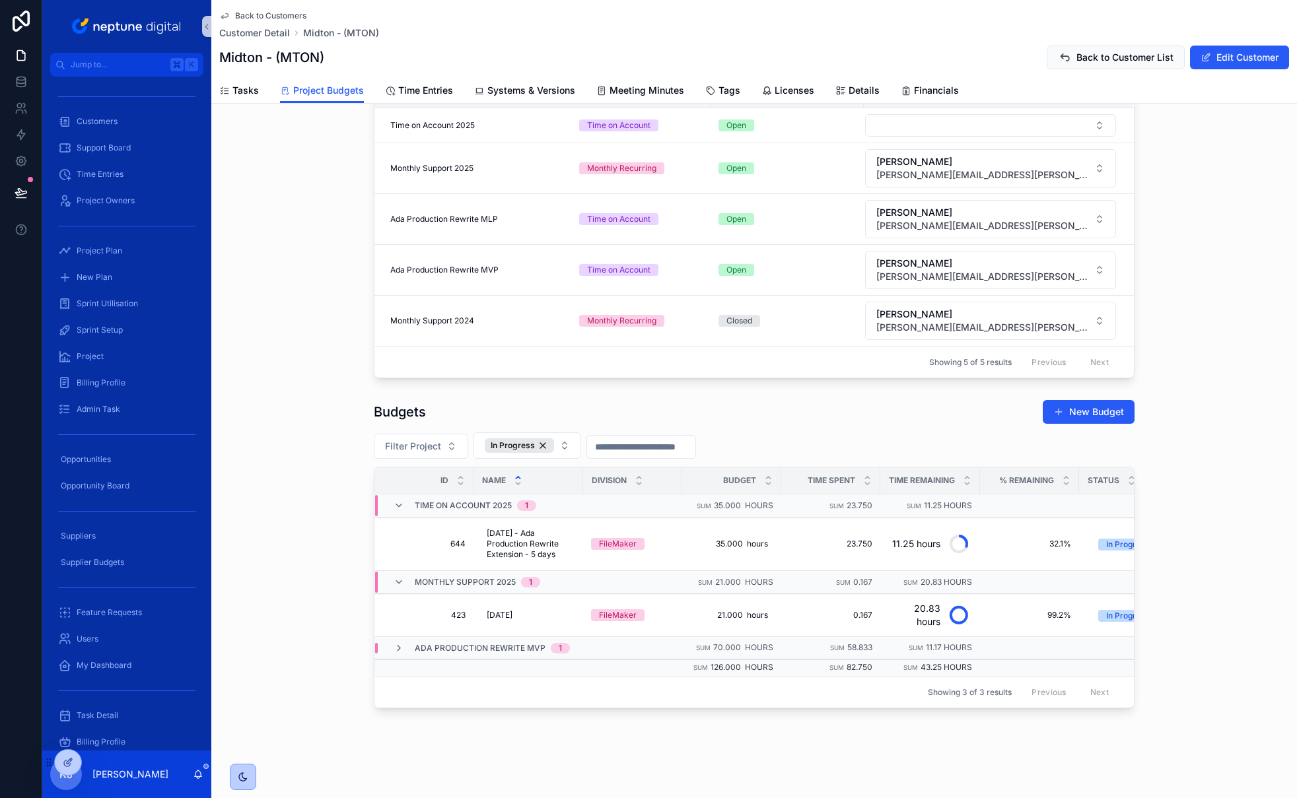
scroll to position [144, 0]
click at [393, 643] on icon "scrollable content" at bounding box center [398, 648] width 11 height 11
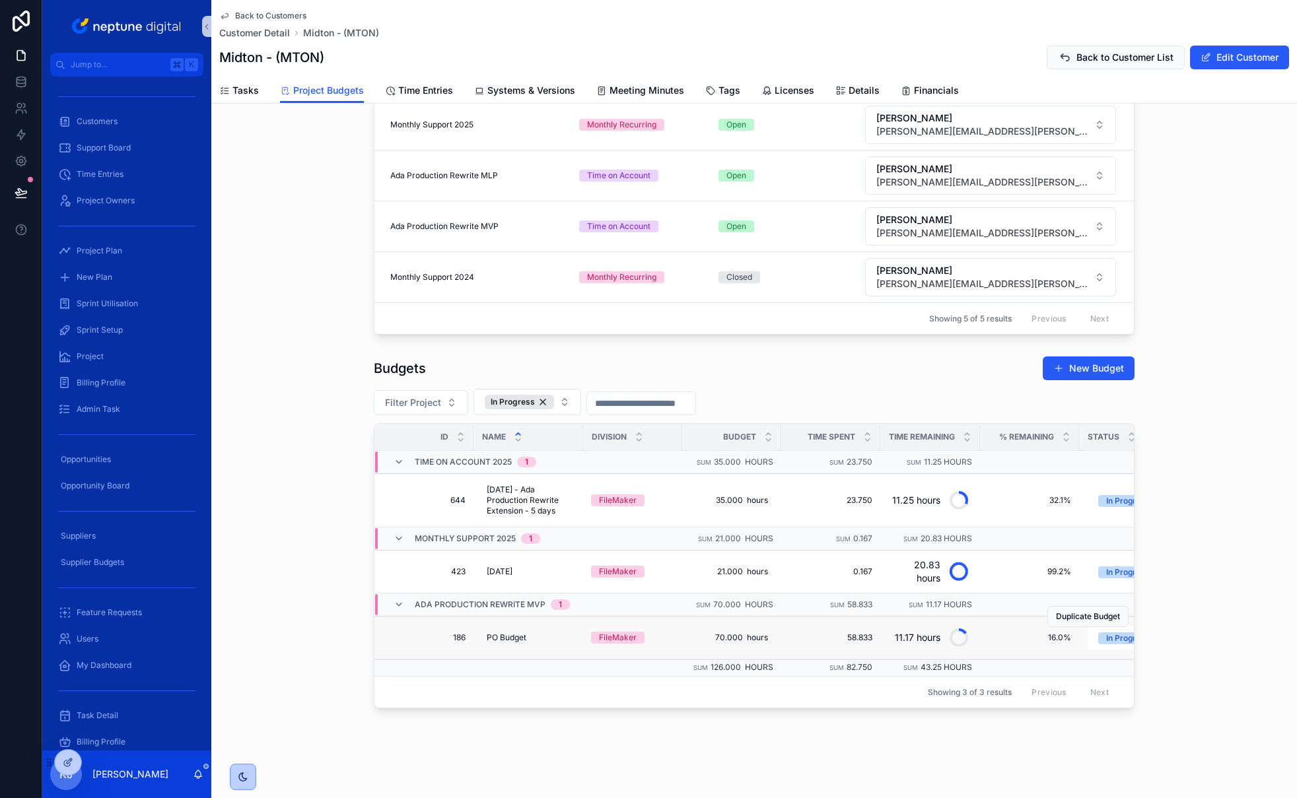
scroll to position [187, 0]
click at [426, 396] on span "Filter Project" at bounding box center [413, 402] width 56 height 13
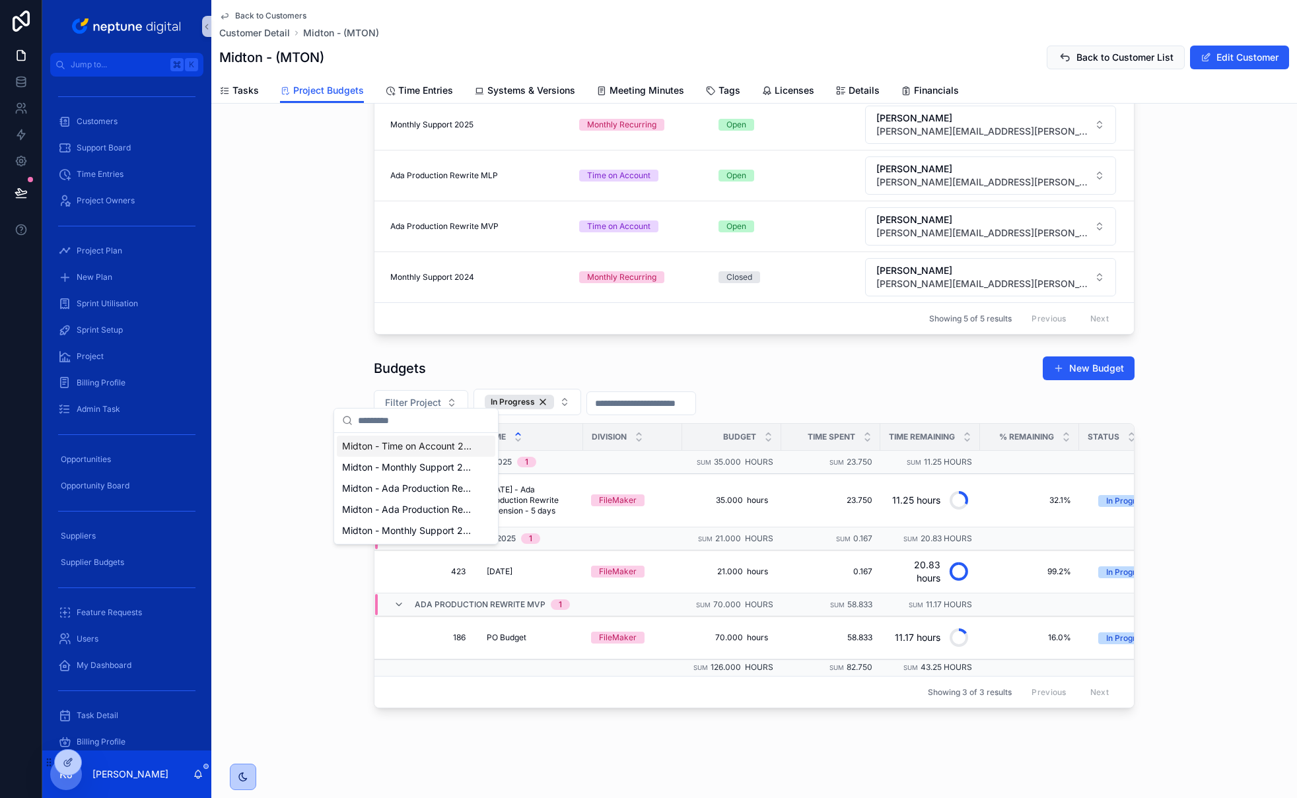
click at [429, 447] on span "Midton - Time on Account 2025" at bounding box center [408, 446] width 132 height 13
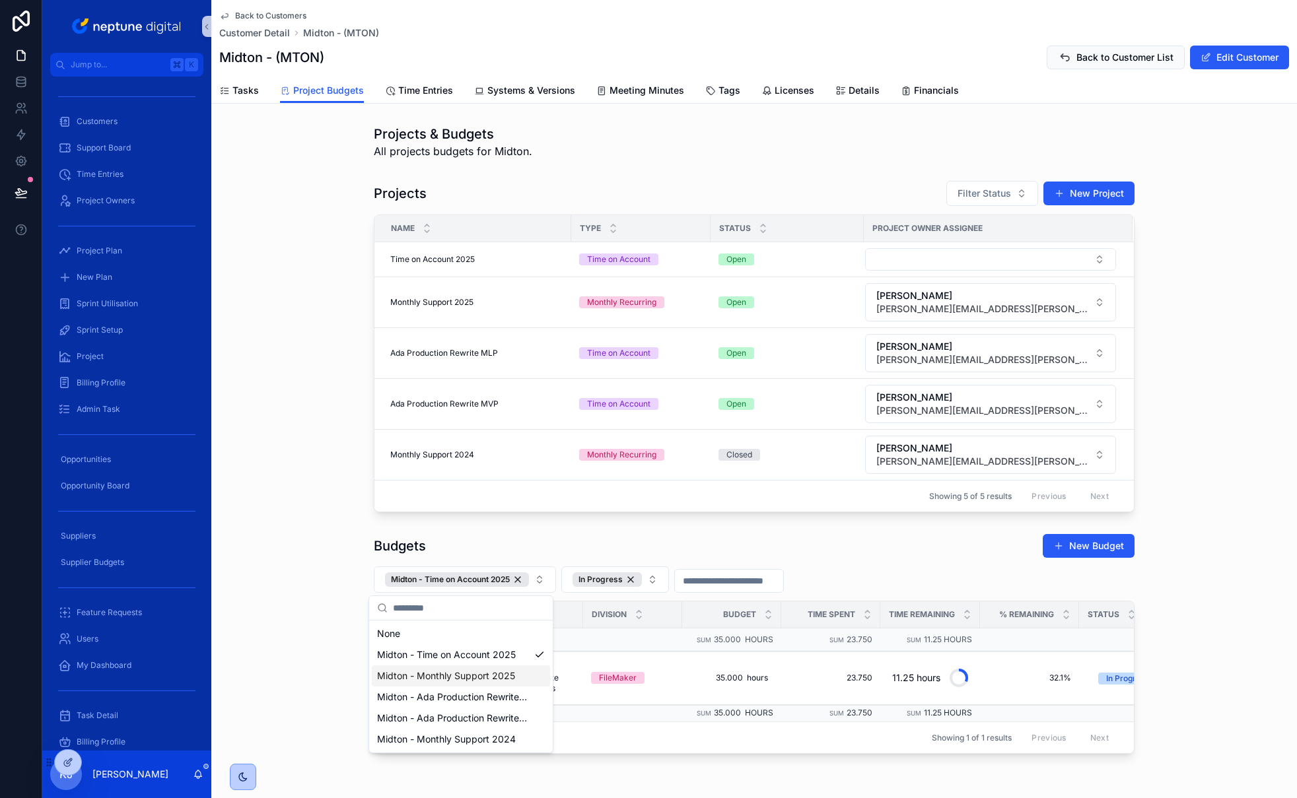
click at [503, 679] on span "Midton - Monthly Support 2025" at bounding box center [446, 675] width 138 height 13
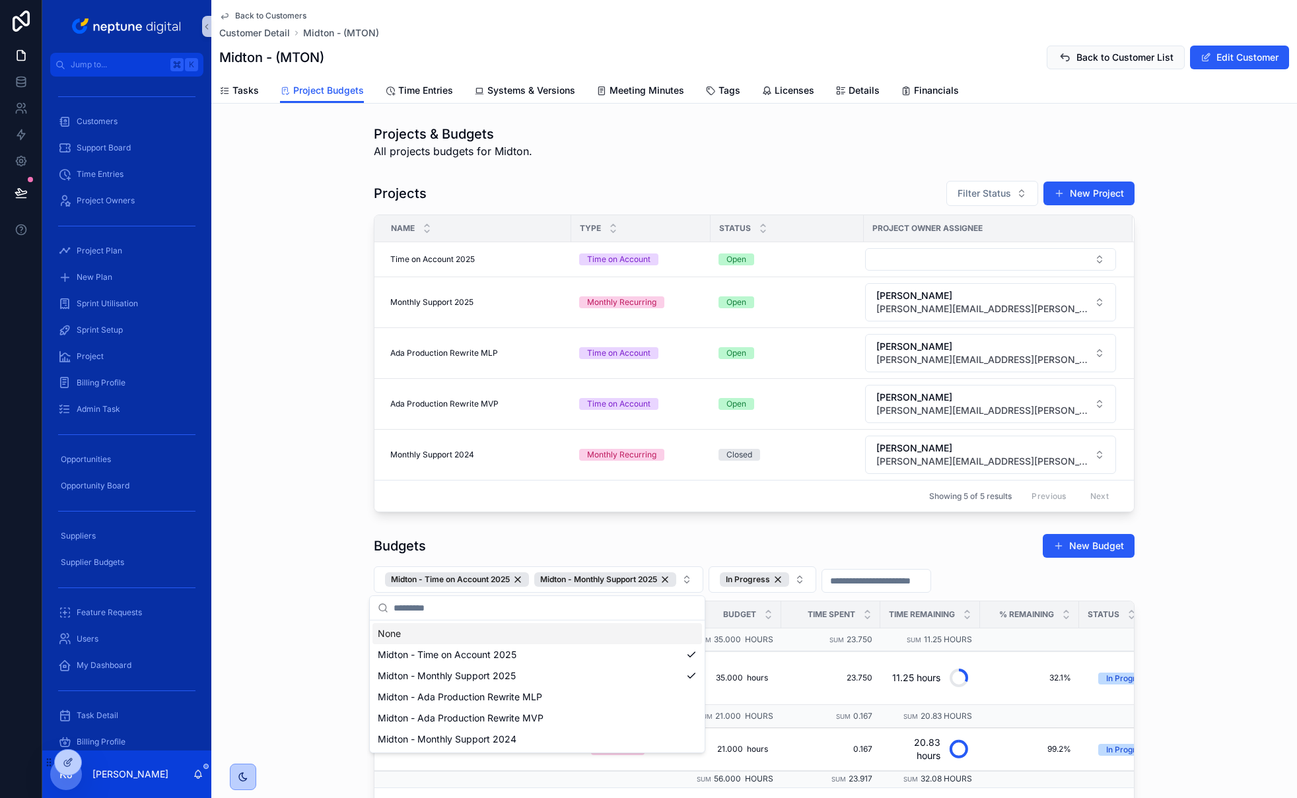
click at [885, 552] on div "Budgets New Budget" at bounding box center [754, 545] width 761 height 25
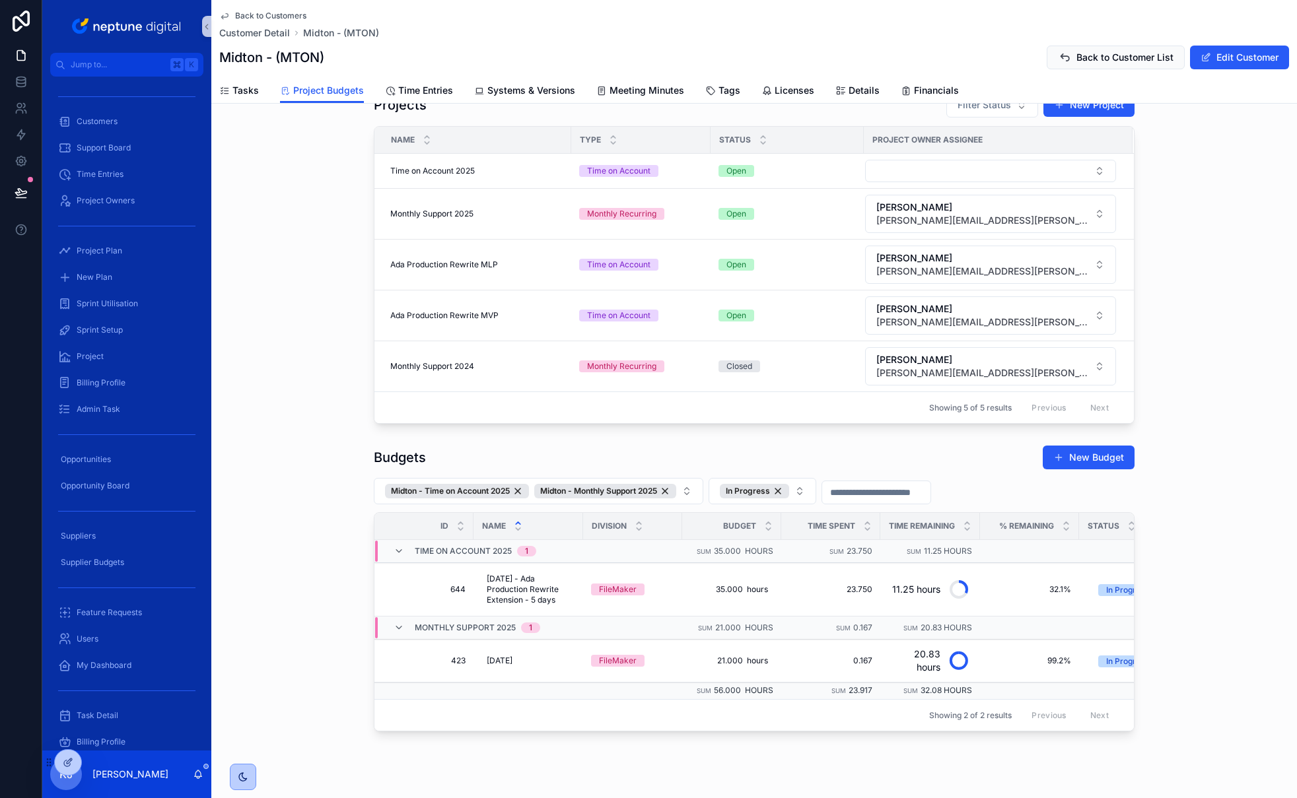
scroll to position [121, 0]
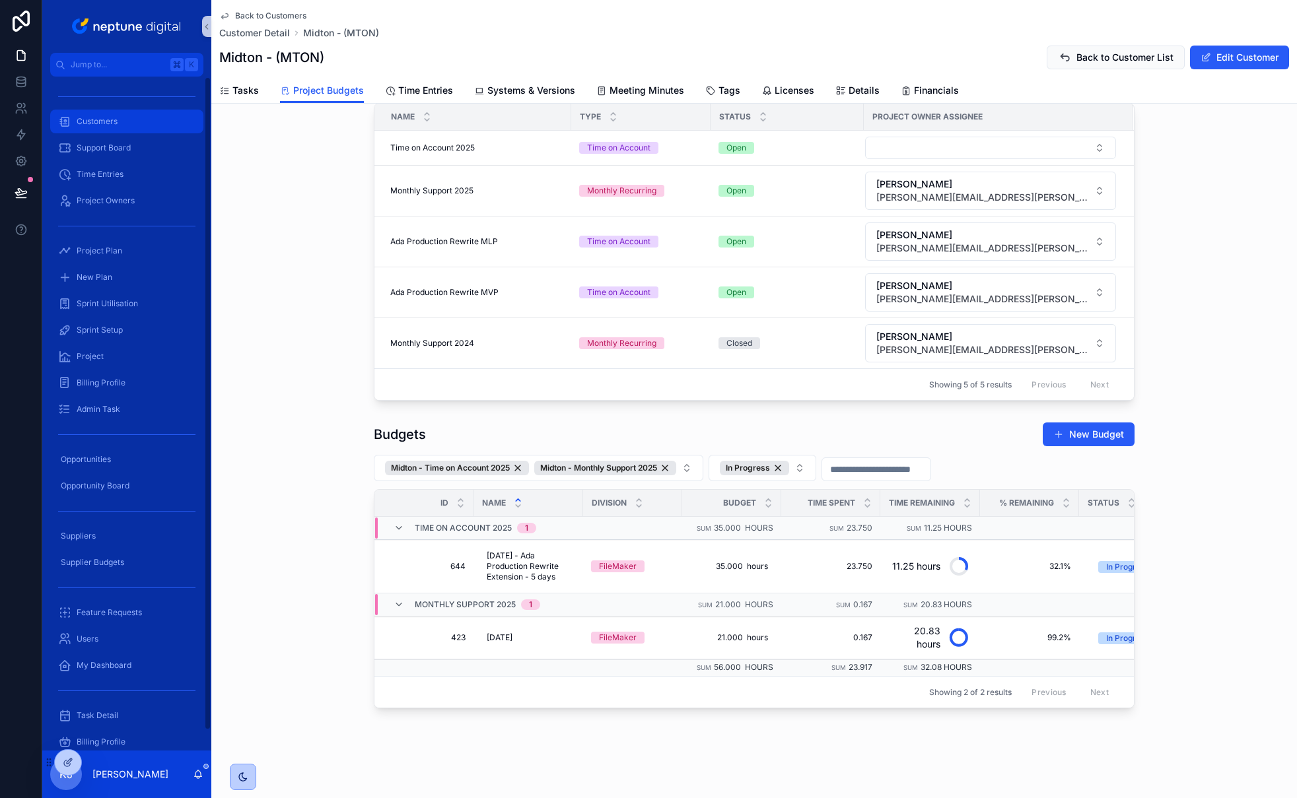
click at [111, 129] on div "Customers" at bounding box center [126, 121] width 137 height 21
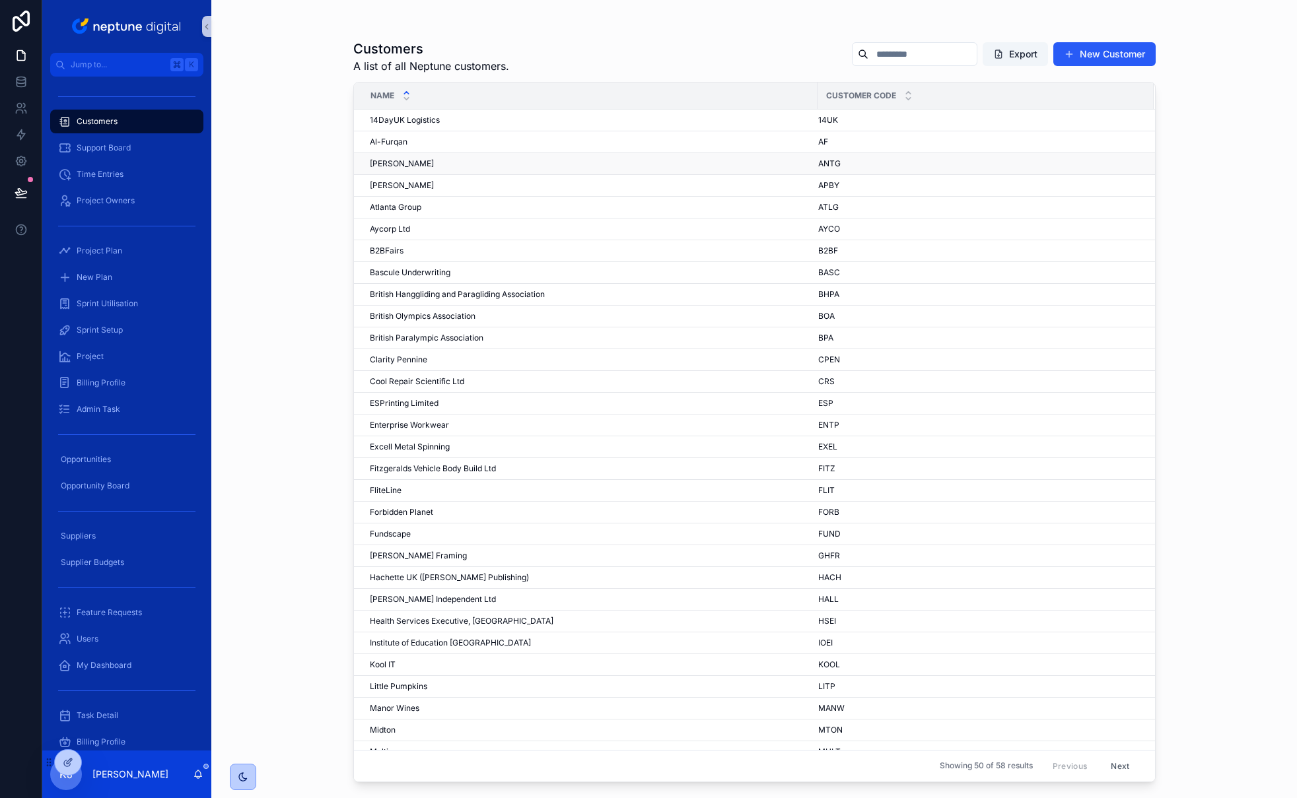
click at [430, 163] on div "[PERSON_NAME] [PERSON_NAME]" at bounding box center [590, 163] width 440 height 11
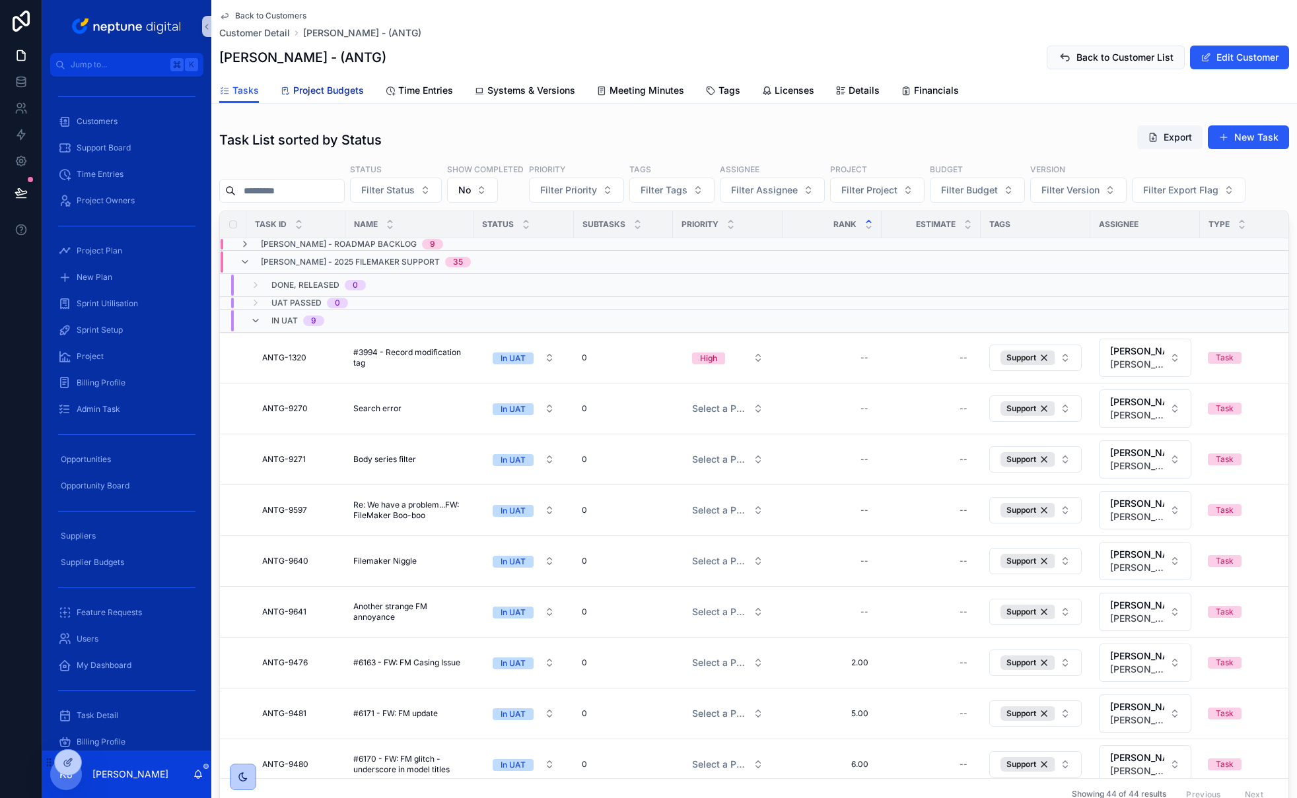
click at [343, 94] on span "Project Budgets" at bounding box center [328, 90] width 71 height 13
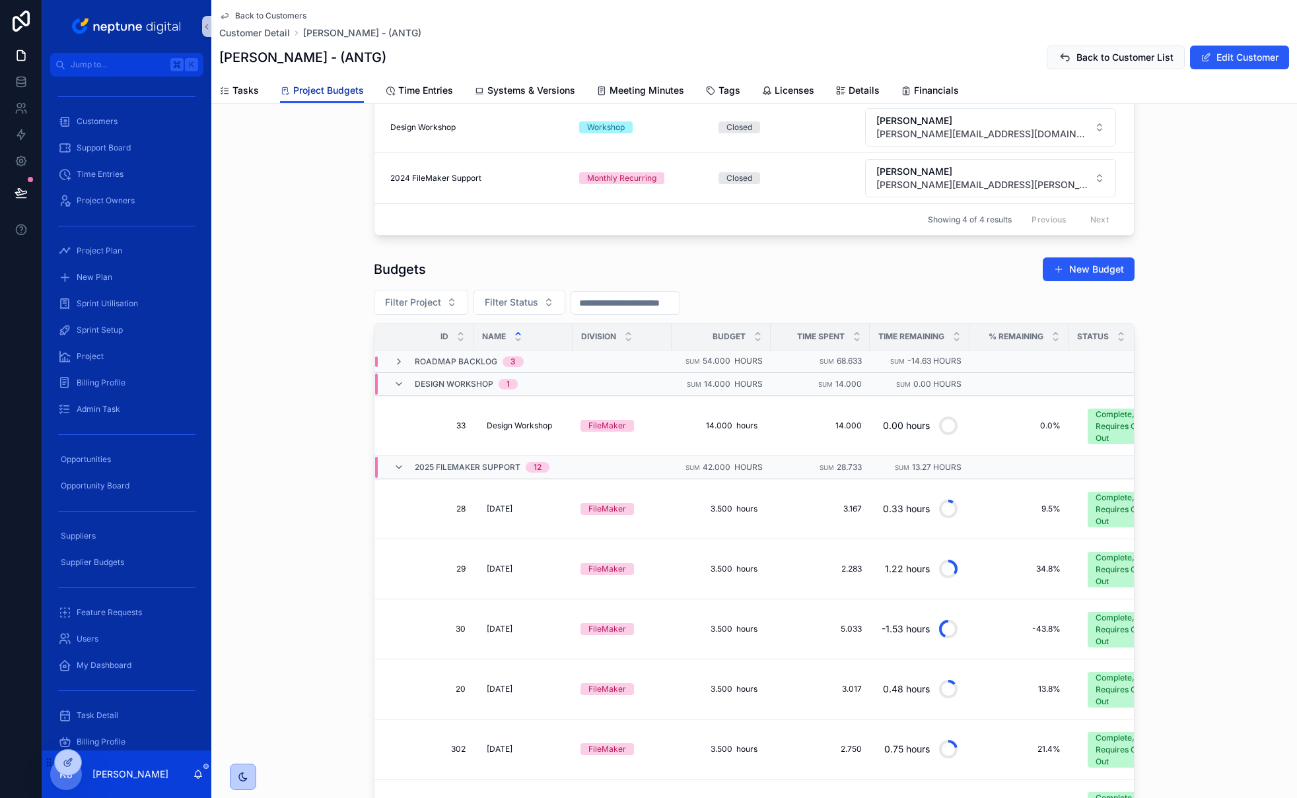
scroll to position [314, 0]
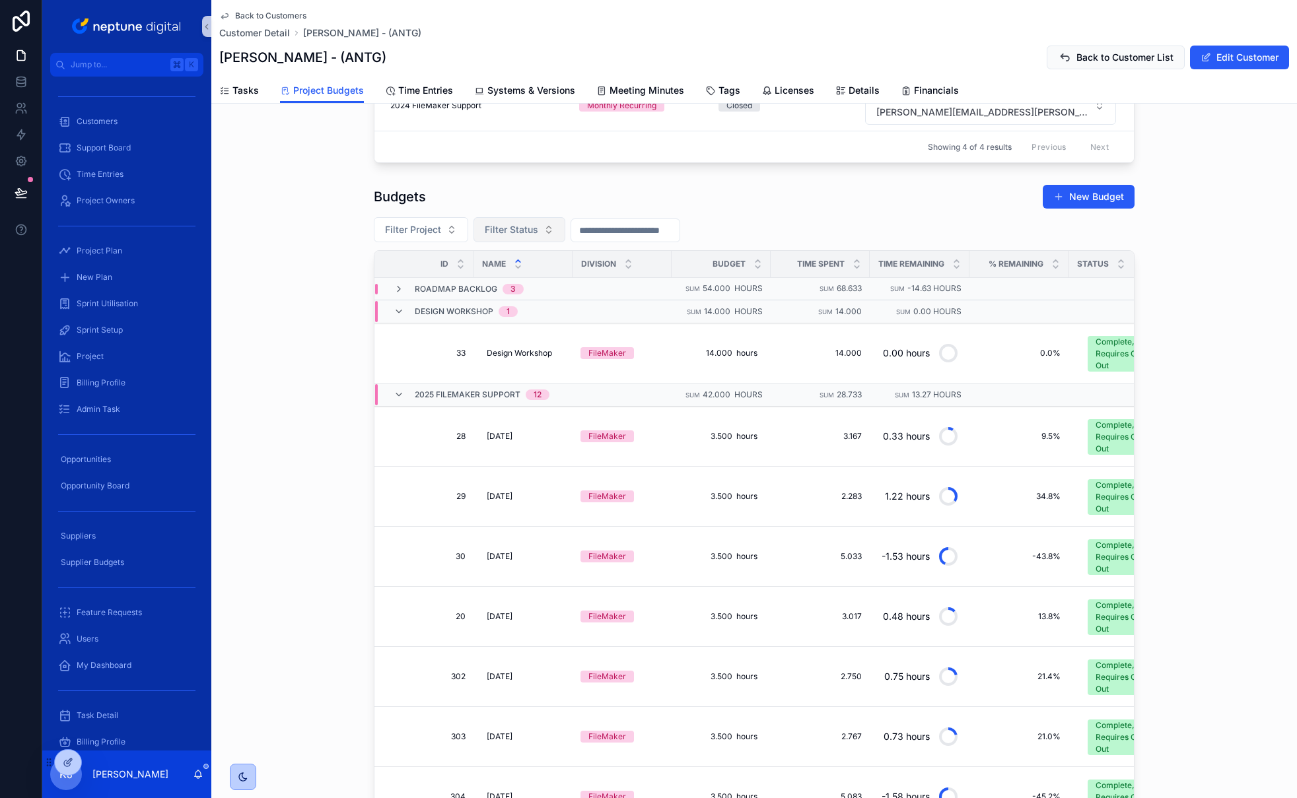
click at [545, 230] on button "Filter Status" at bounding box center [519, 229] width 92 height 25
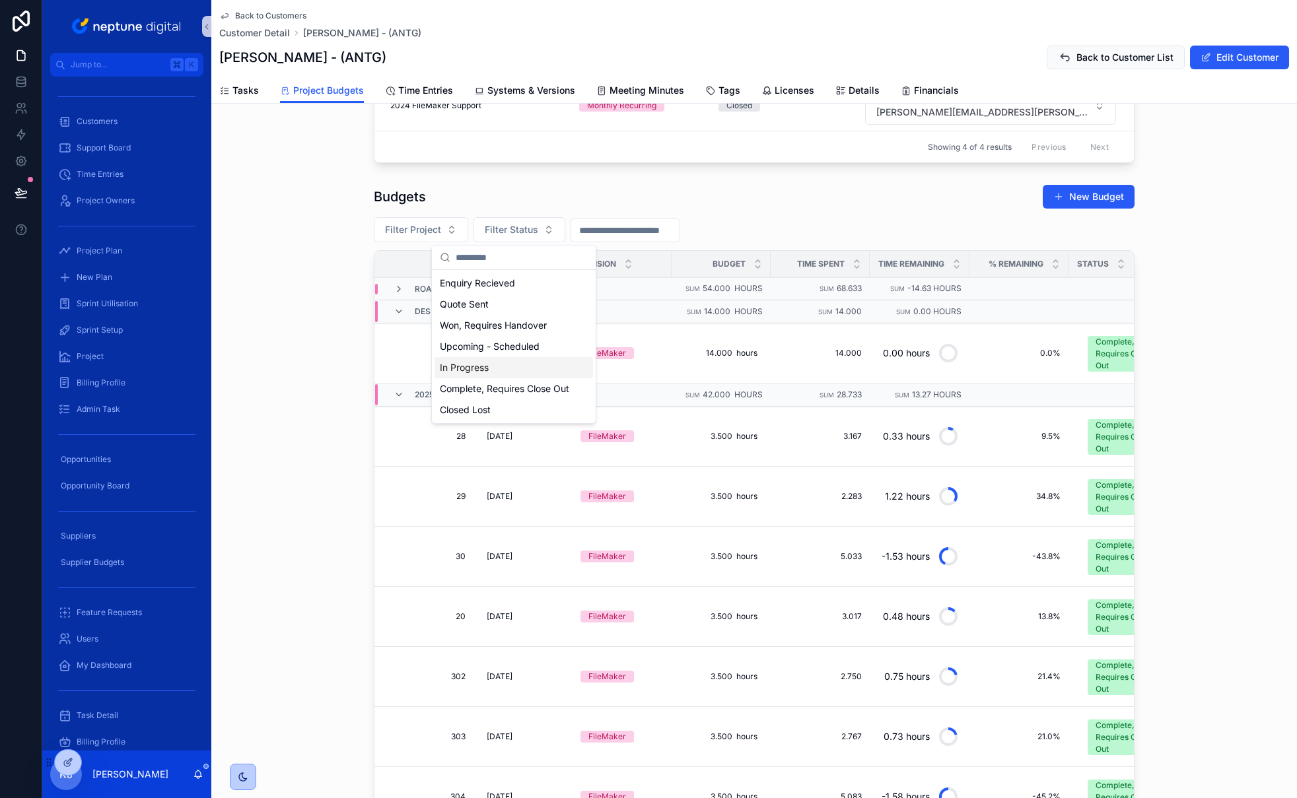
click at [510, 370] on div "In Progress" at bounding box center [513, 367] width 158 height 21
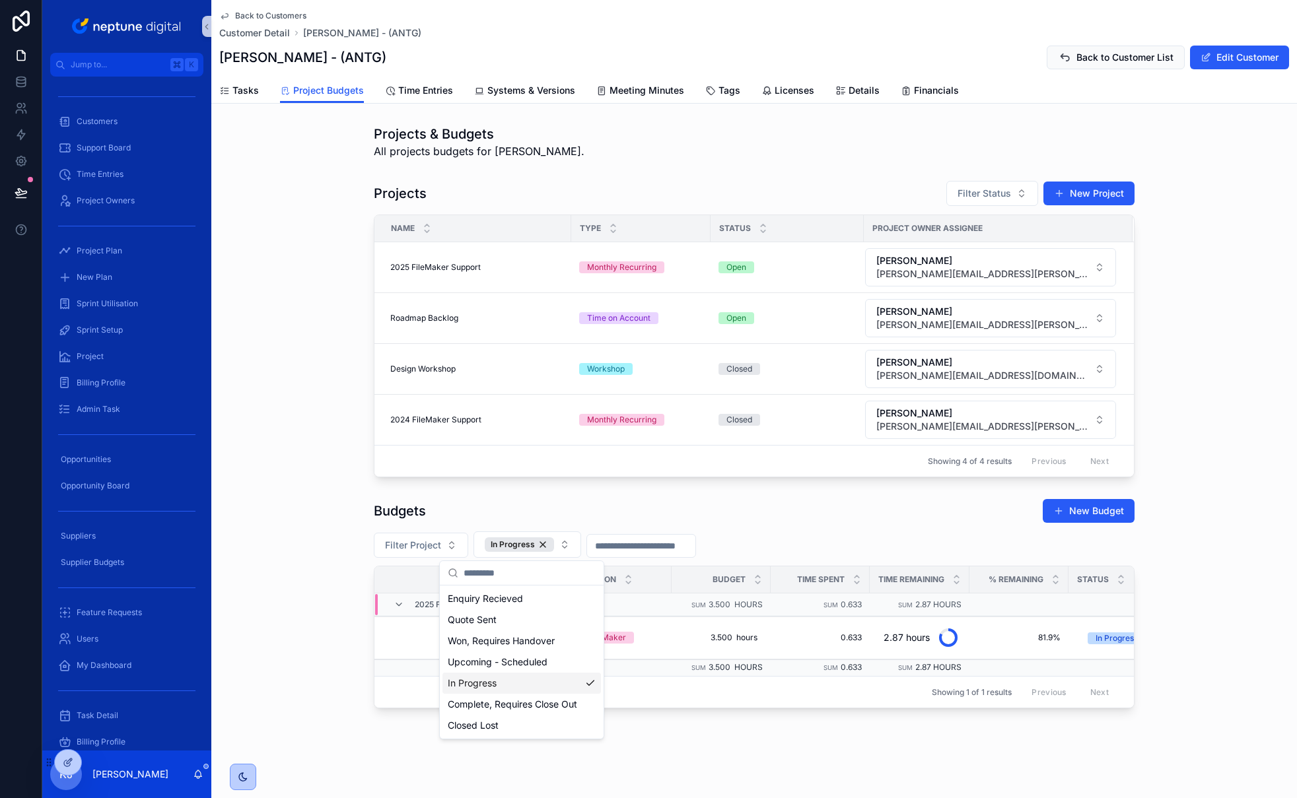
click at [448, 505] on div "Budgets New Budget" at bounding box center [754, 510] width 761 height 25
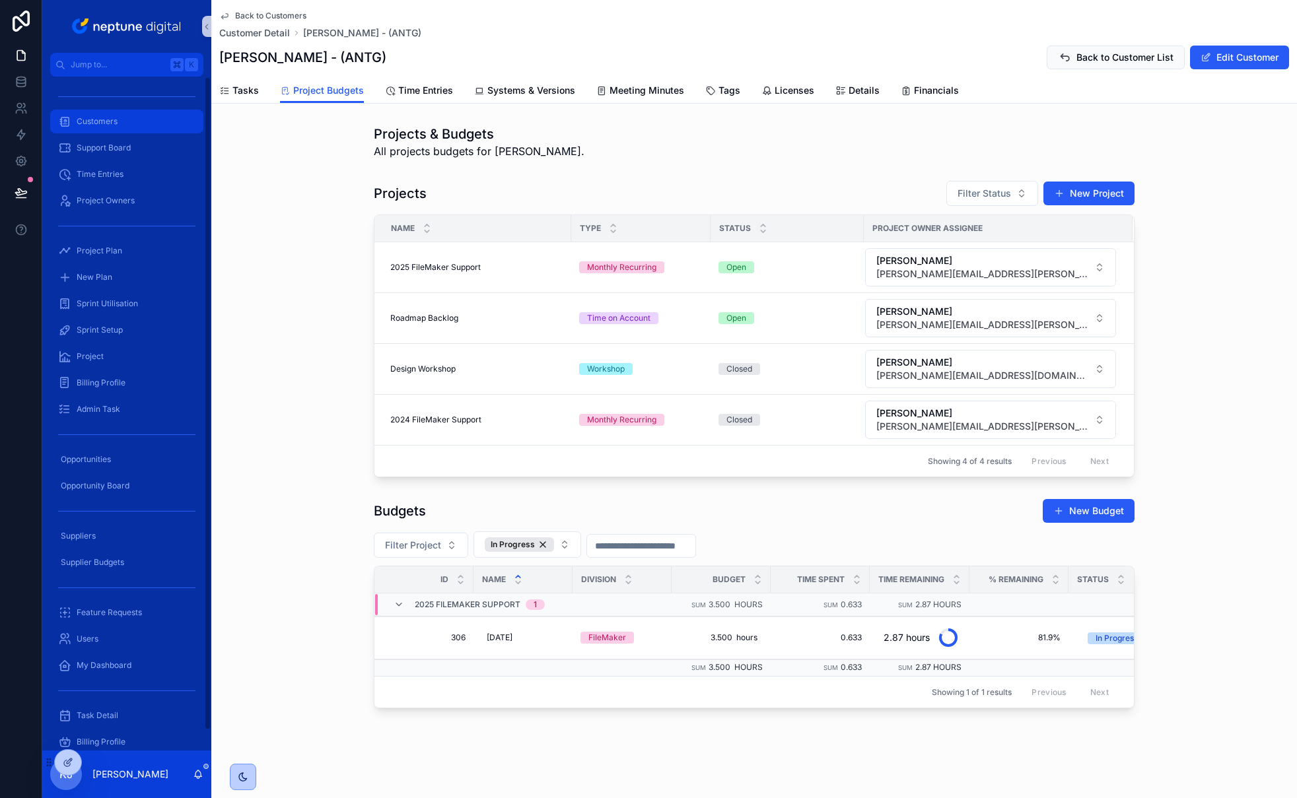
click at [135, 121] on div "Customers" at bounding box center [126, 121] width 137 height 21
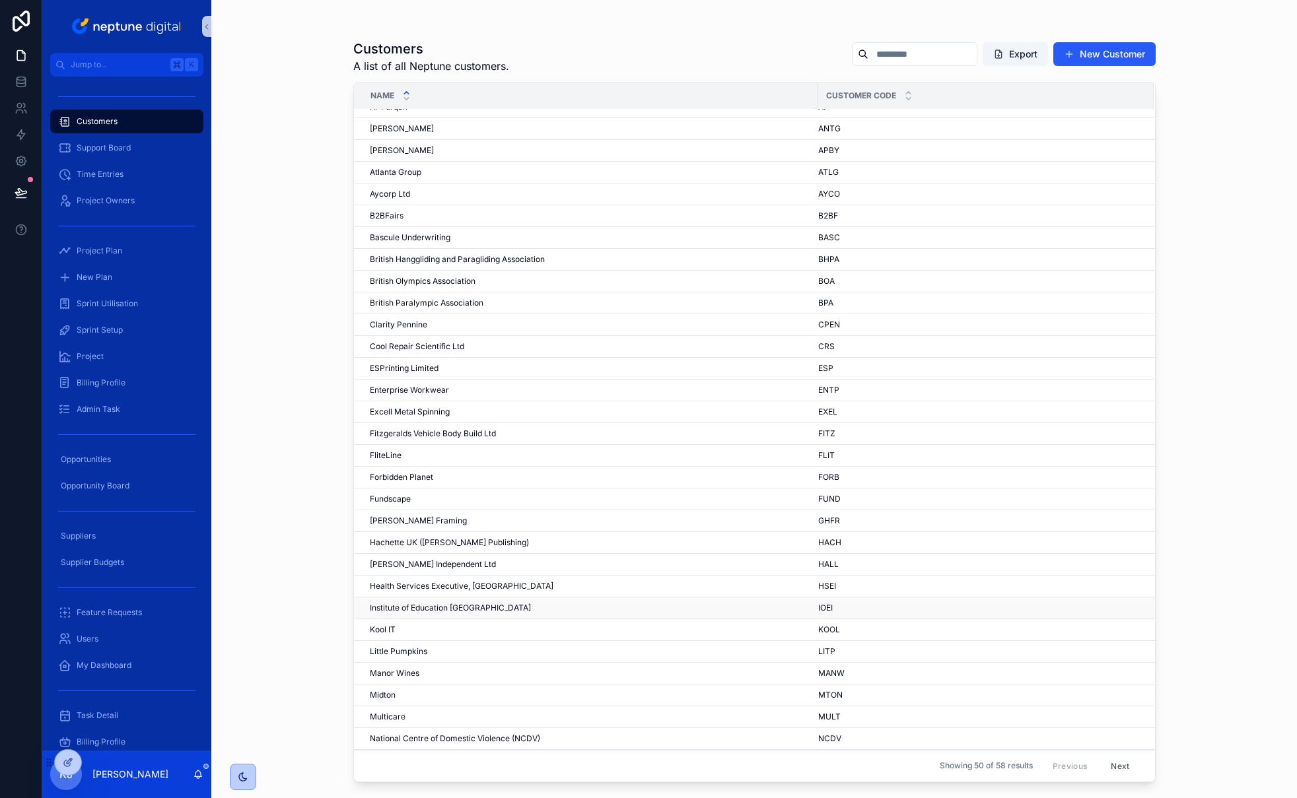
scroll to position [42, 0]
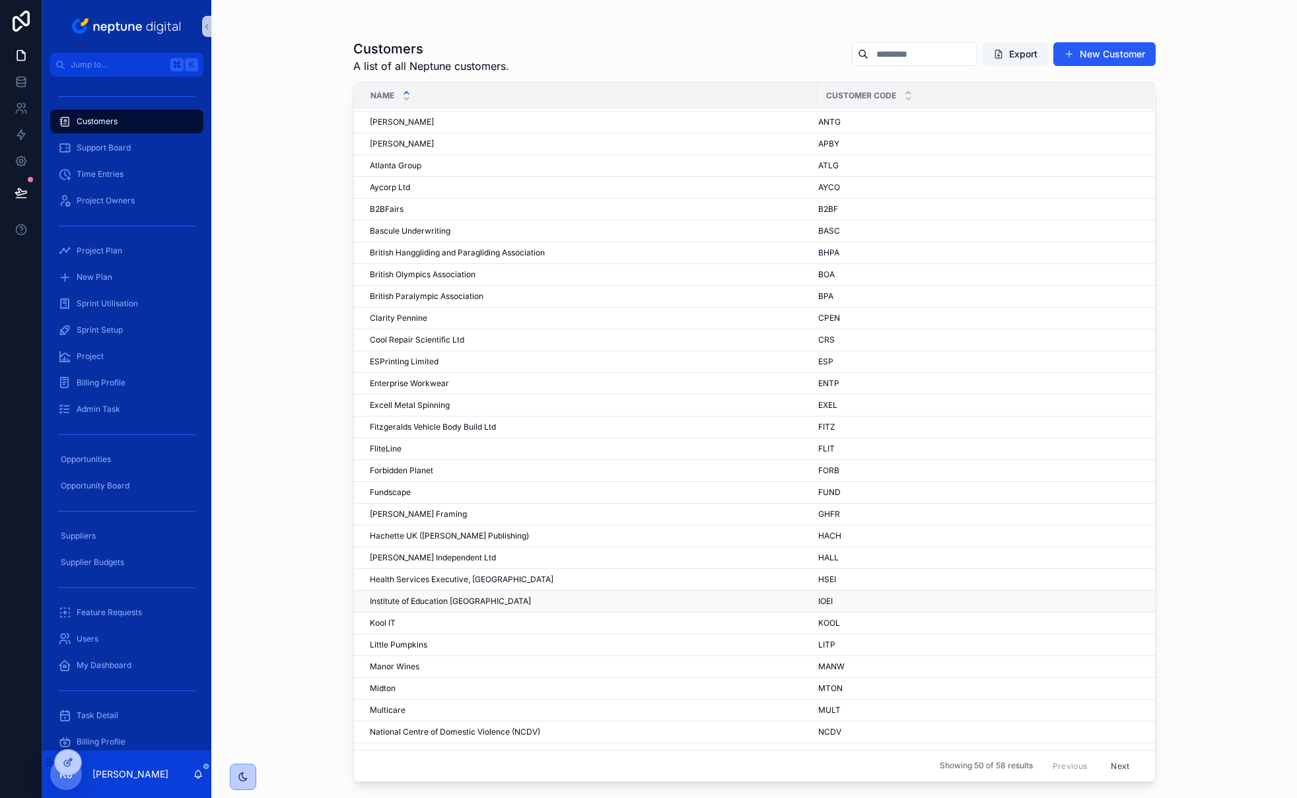
click at [479, 603] on div "Institute of Education Ireland Institute of Education [GEOGRAPHIC_DATA]" at bounding box center [590, 601] width 440 height 11
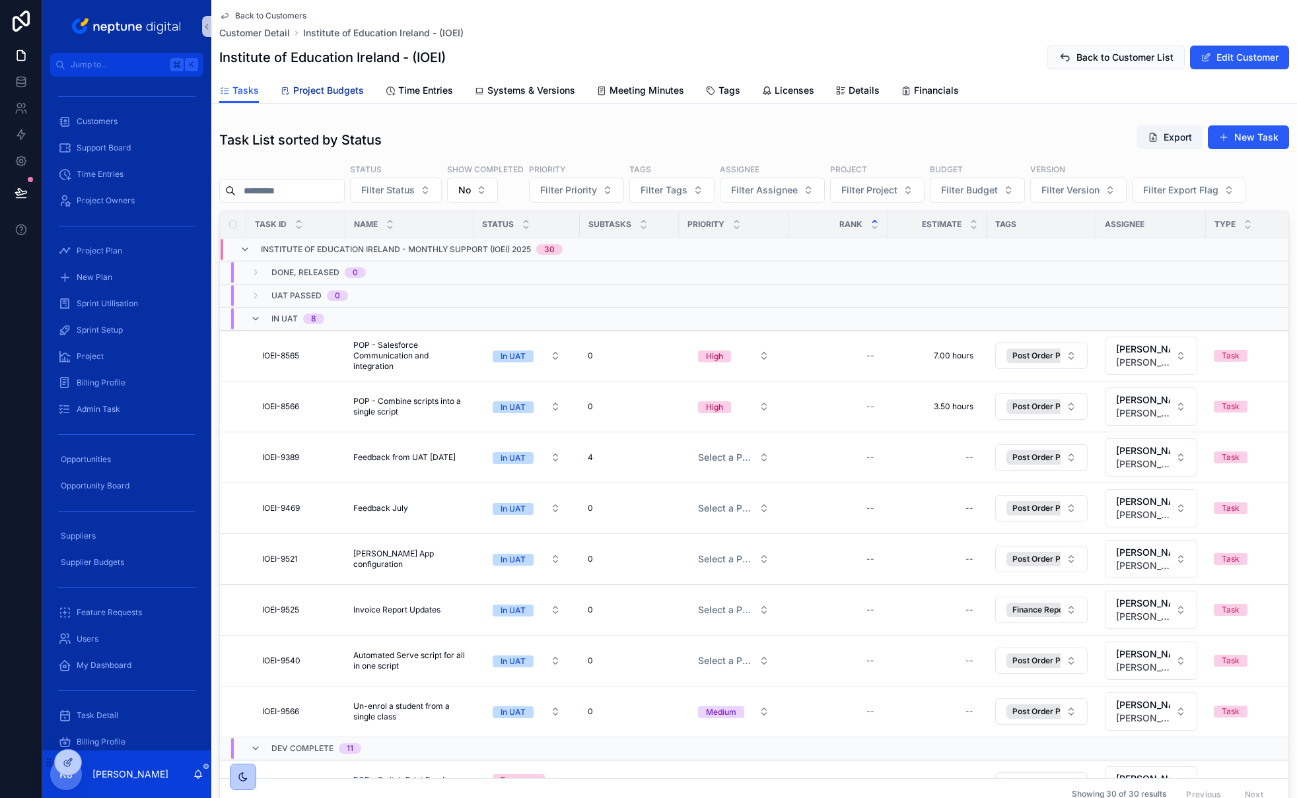
click at [345, 90] on span "Project Budgets" at bounding box center [328, 90] width 71 height 13
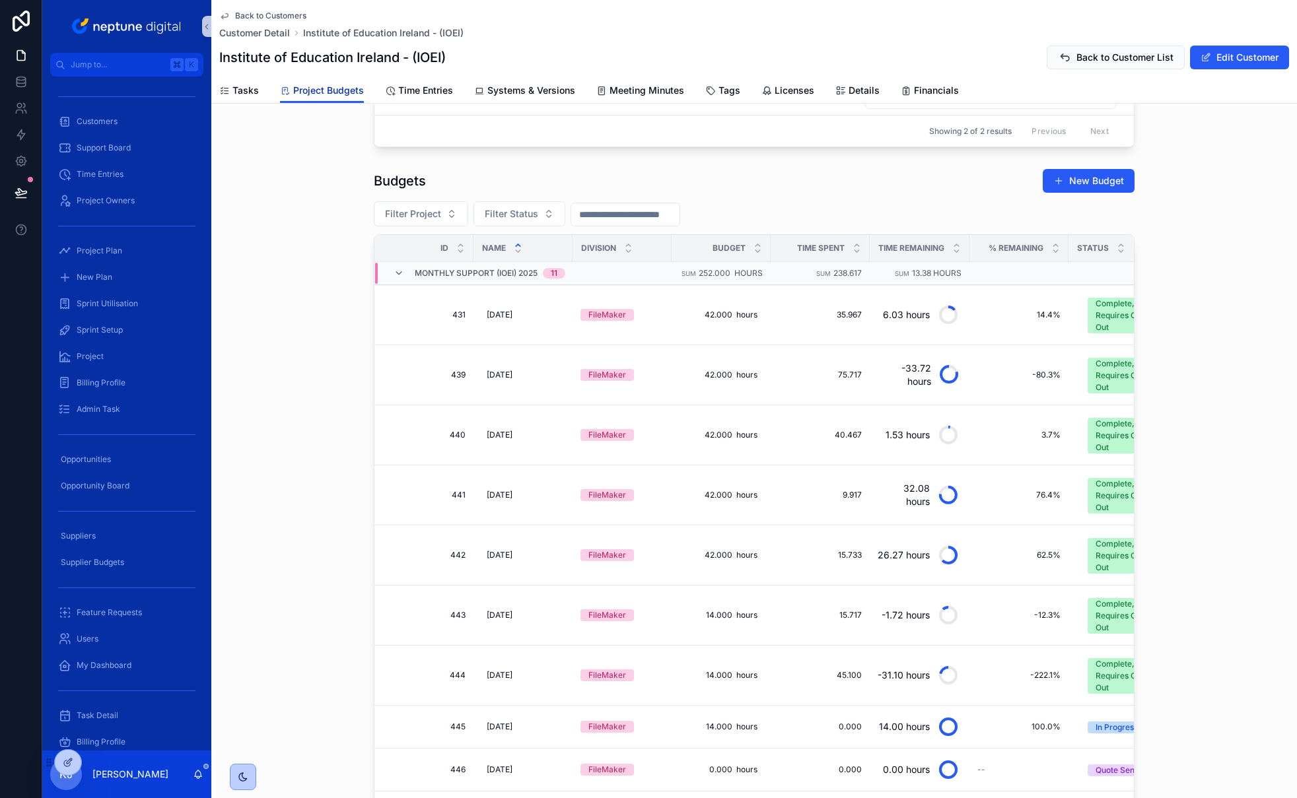
scroll to position [147, 0]
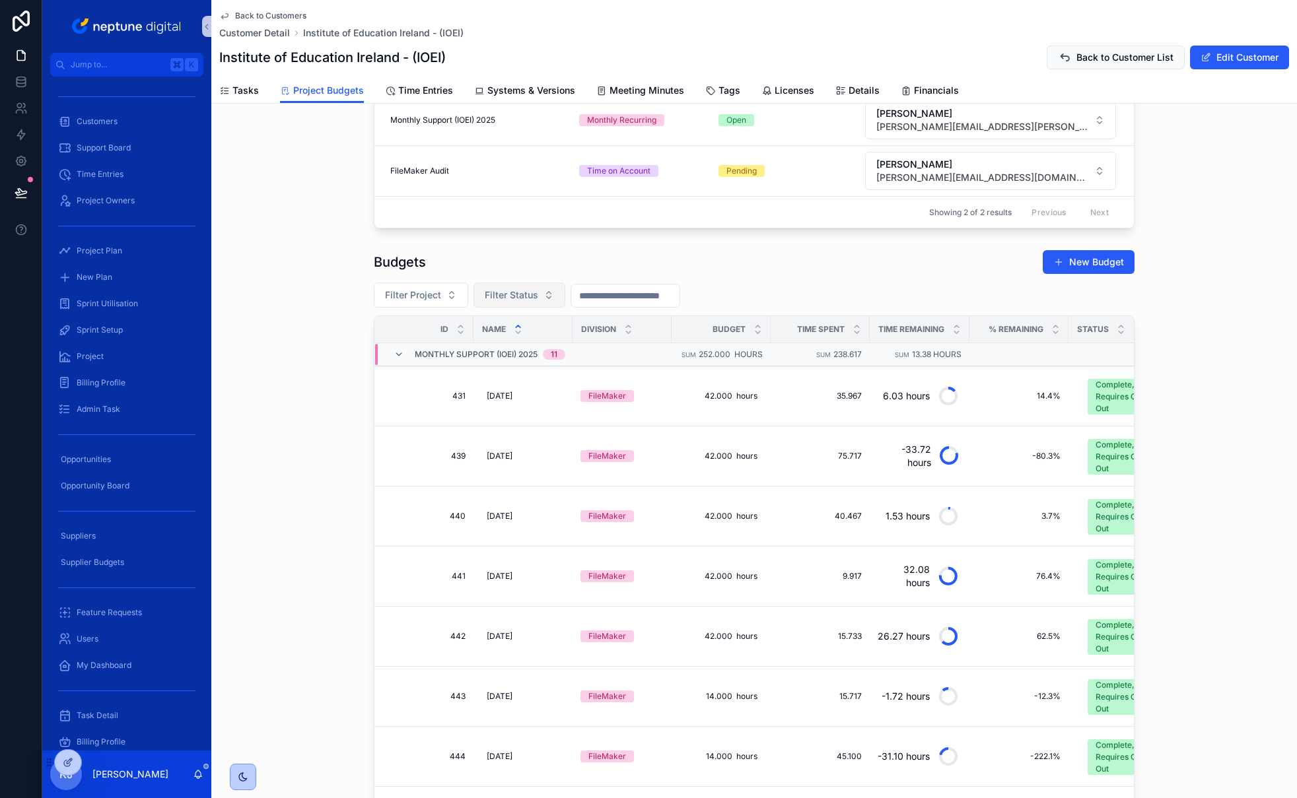
click at [523, 300] on span "Filter Status" at bounding box center [511, 294] width 53 height 13
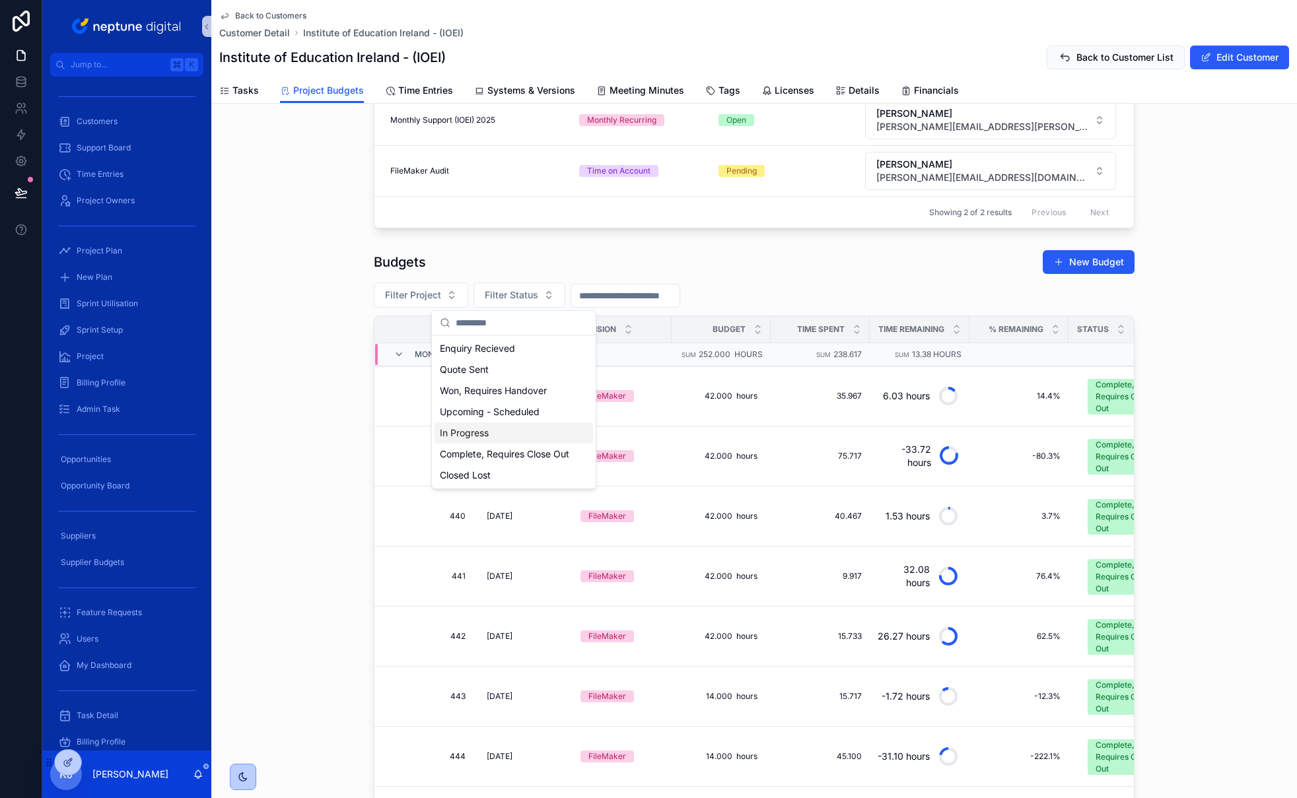
click at [531, 430] on div "In Progress" at bounding box center [513, 433] width 158 height 21
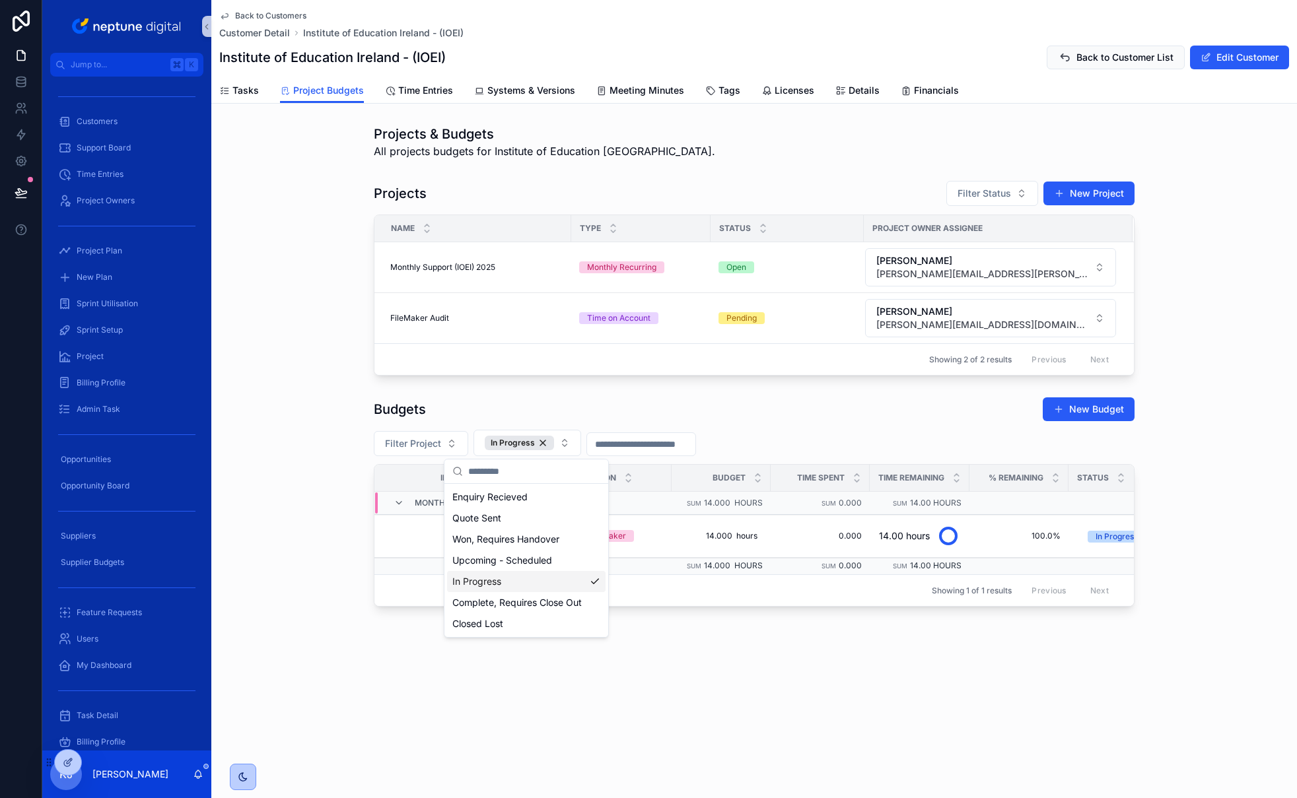
click at [310, 405] on div "Budgets New Budget Filter Project In Progress Id Name Division Budget Time Spen…" at bounding box center [753, 501] width 1085 height 220
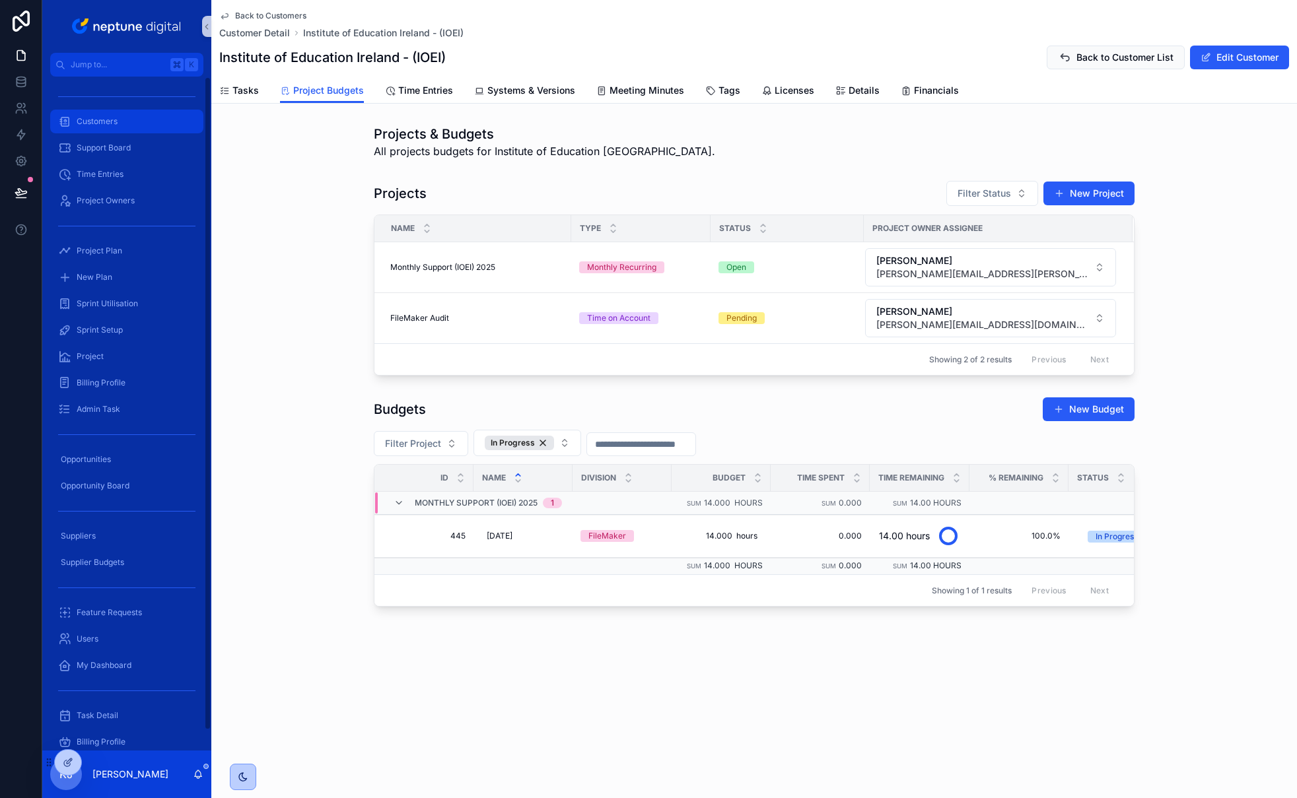
click at [115, 118] on span "Customers" at bounding box center [97, 121] width 41 height 11
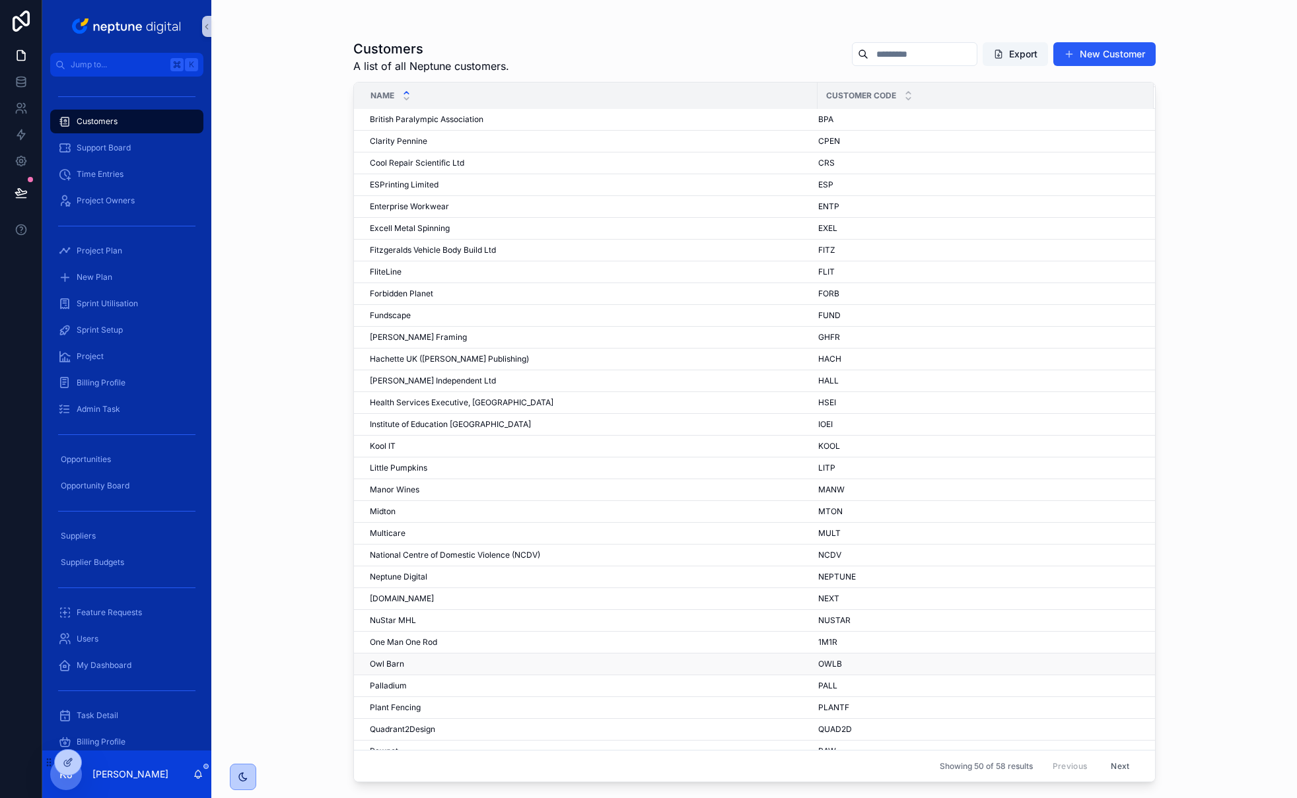
scroll to position [219, 0]
click at [432, 663] on div "Owl Barn Owl Barn" at bounding box center [590, 663] width 440 height 11
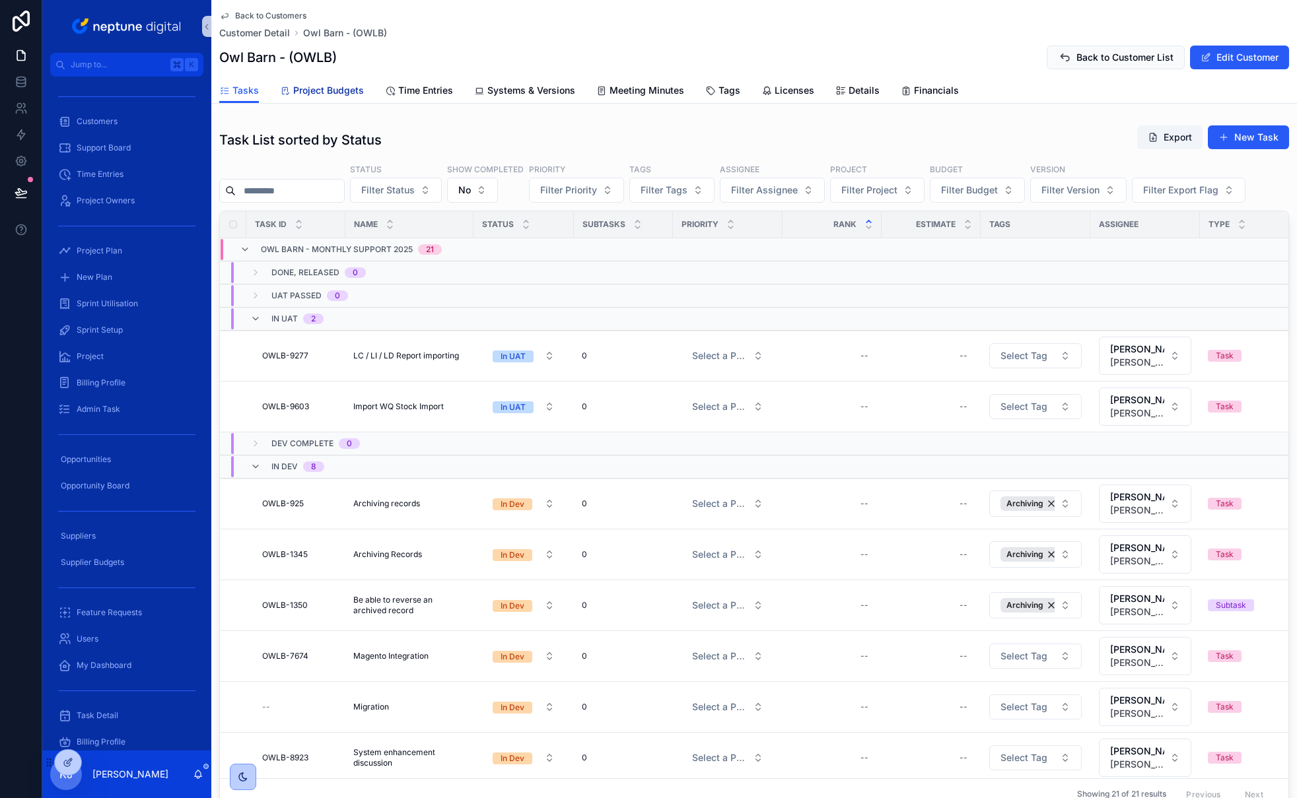
click at [329, 90] on span "Project Budgets" at bounding box center [328, 90] width 71 height 13
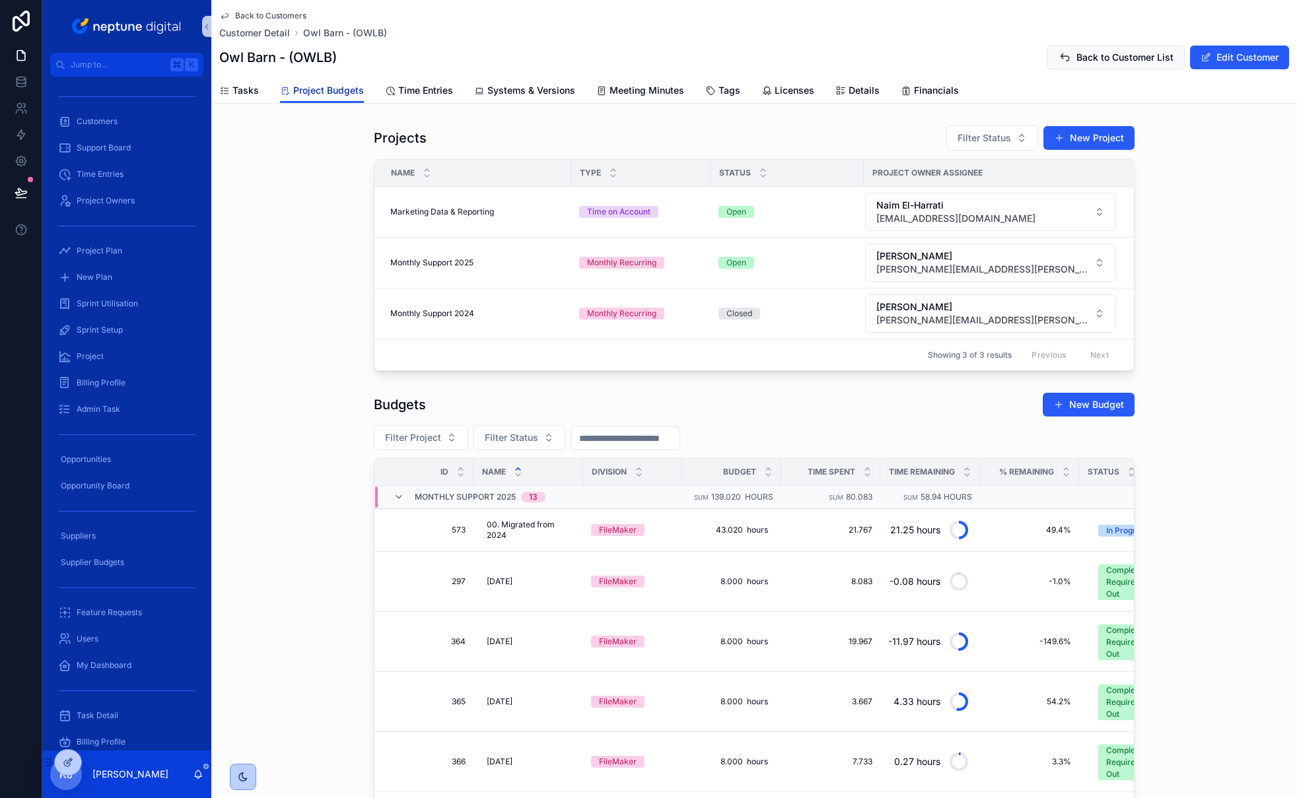
scroll to position [185, 0]
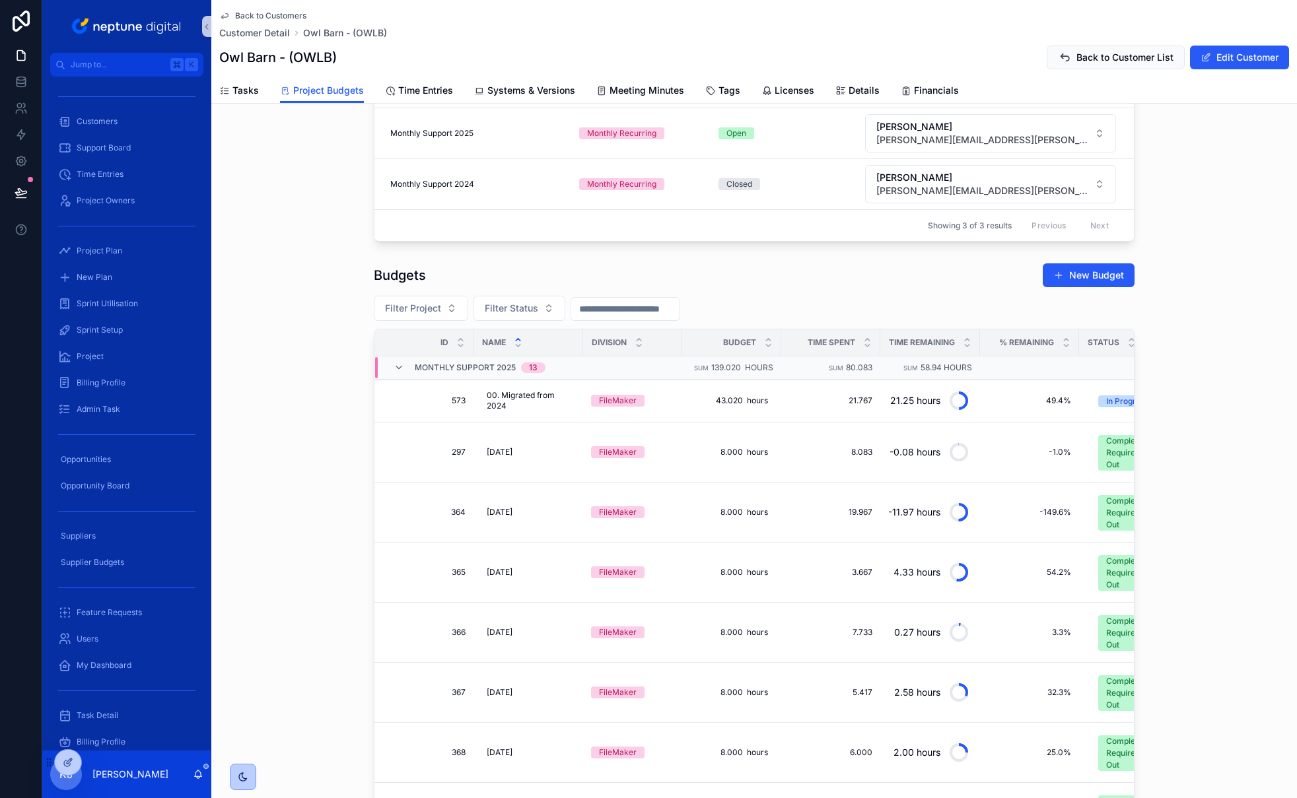
click at [661, 316] on input "scrollable content" at bounding box center [625, 309] width 108 height 18
click at [597, 366] on html "Jump to... K Customers Support Board Time Entries Project Owners Project Plan N…" at bounding box center [648, 399] width 1297 height 798
click at [603, 419] on button "1" at bounding box center [604, 419] width 24 height 24
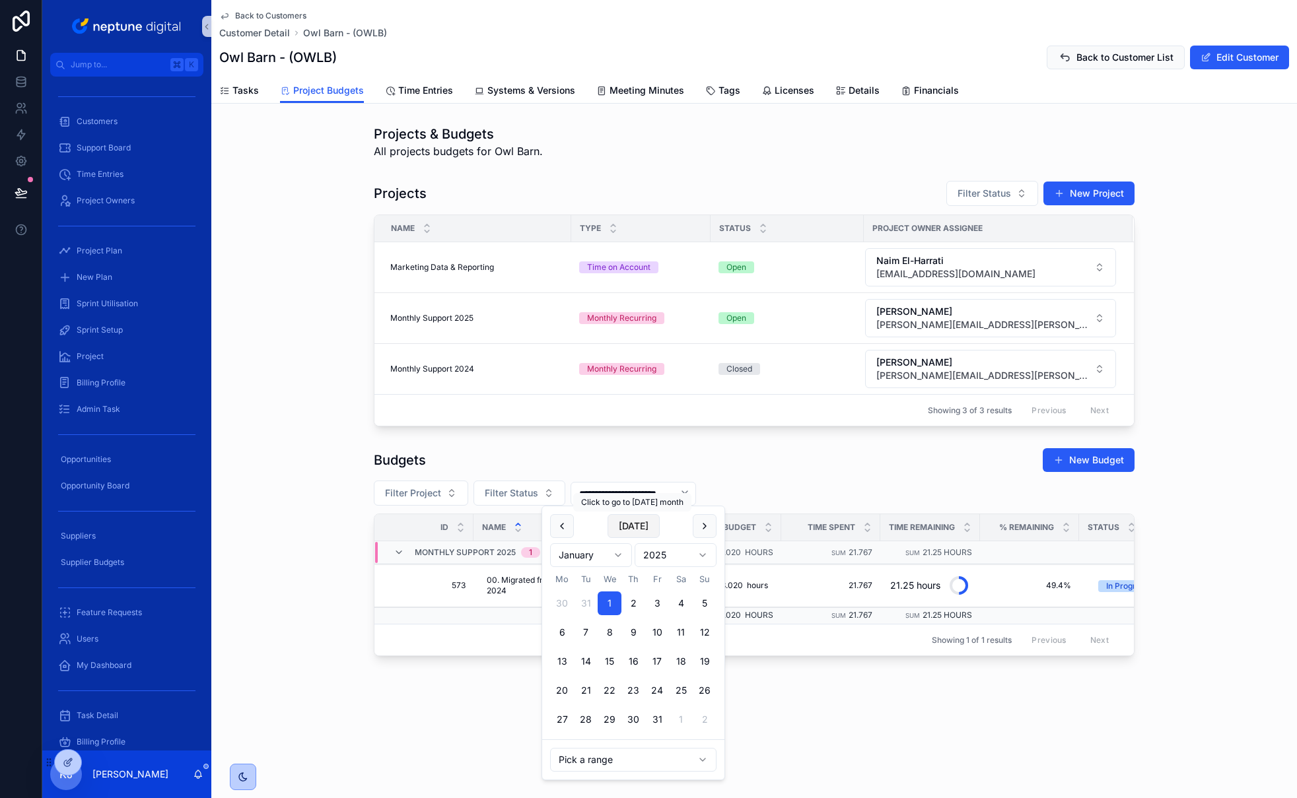
click at [630, 526] on button "[DATE]" at bounding box center [633, 526] width 52 height 24
click at [588, 719] on button "30" at bounding box center [586, 720] width 24 height 24
type input "**********"
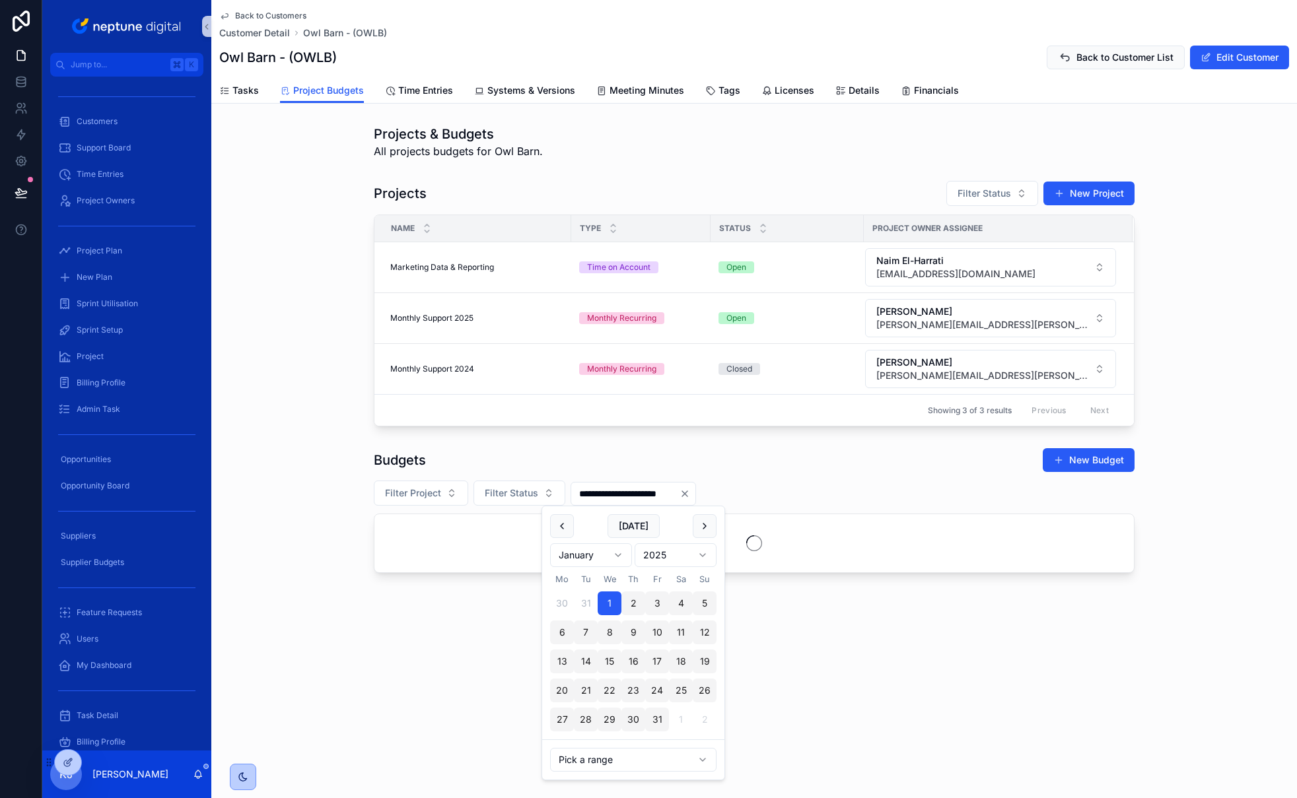
click at [782, 457] on div "Budgets New Budget" at bounding box center [754, 460] width 761 height 25
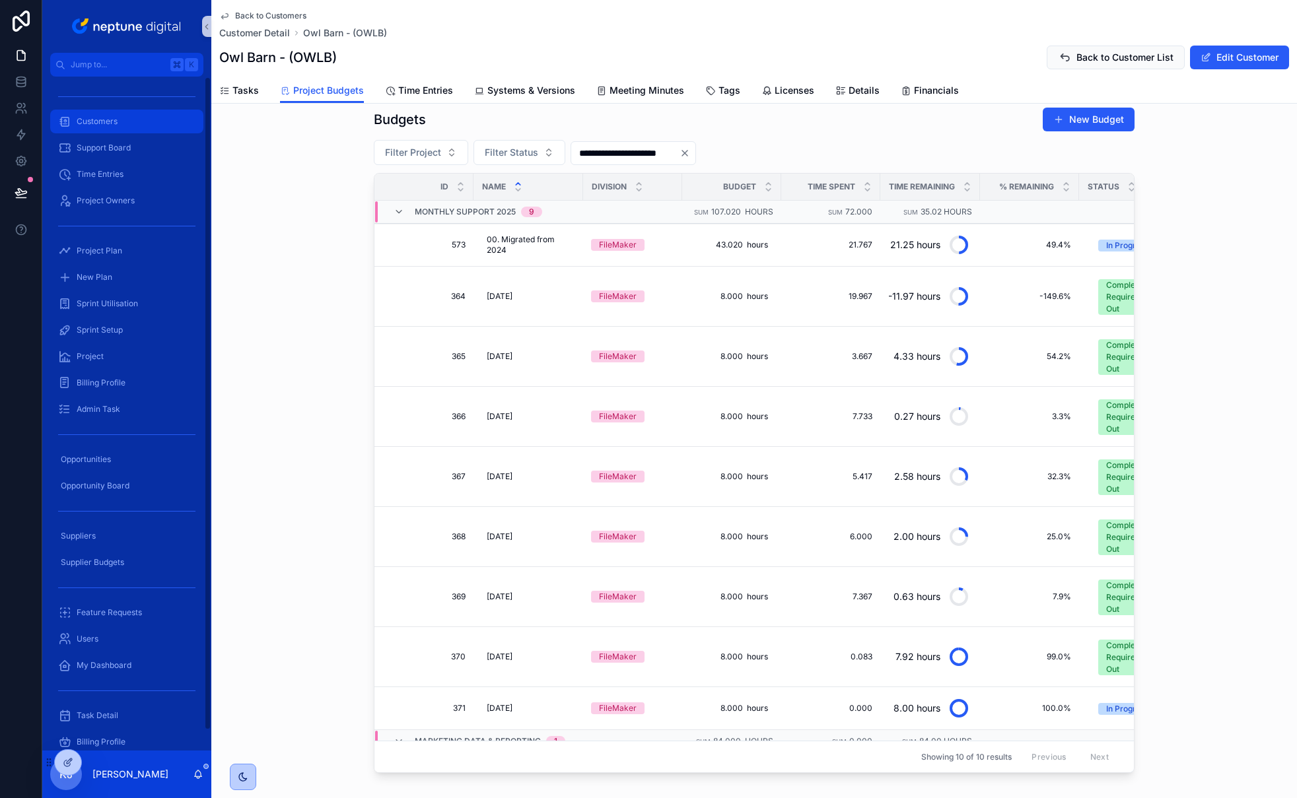
click at [123, 125] on div "Customers" at bounding box center [126, 121] width 137 height 21
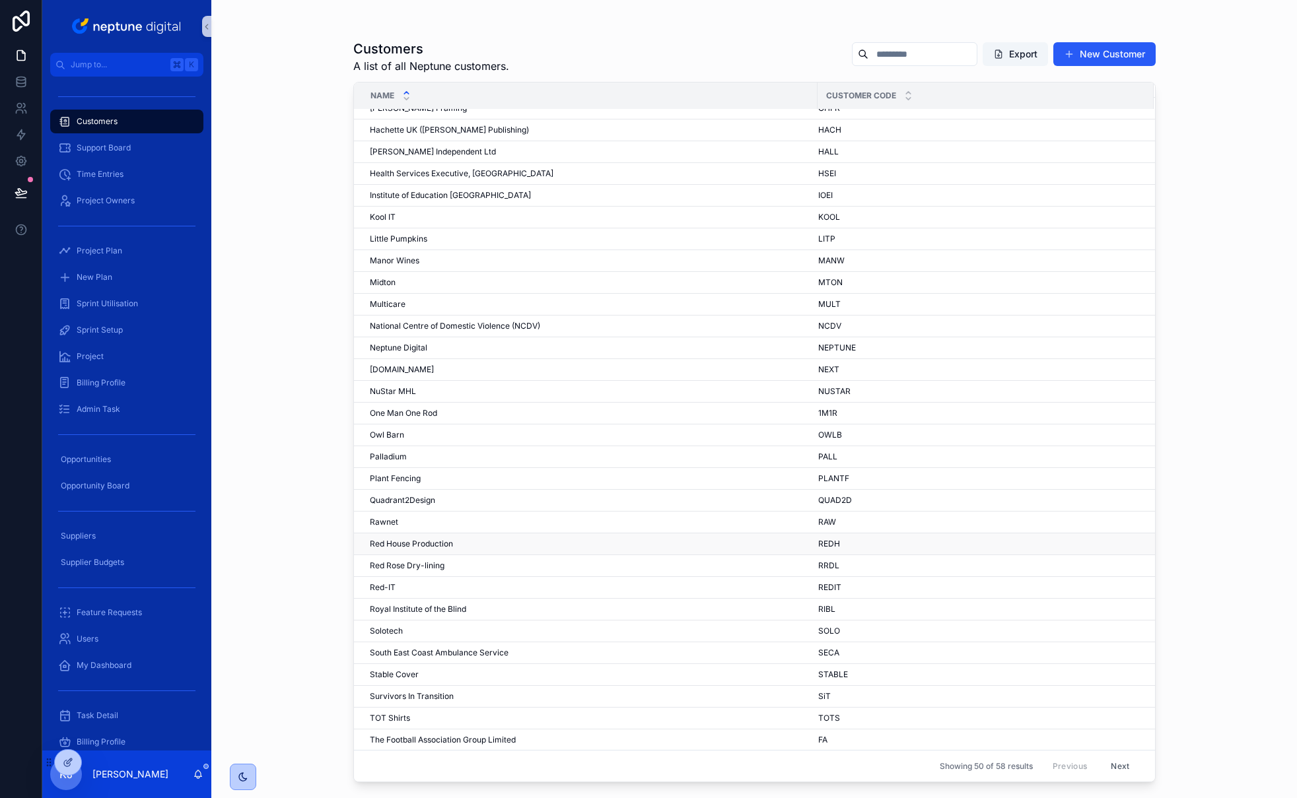
scroll to position [448, 0]
click at [412, 694] on span "Survivors In Transition" at bounding box center [412, 696] width 84 height 11
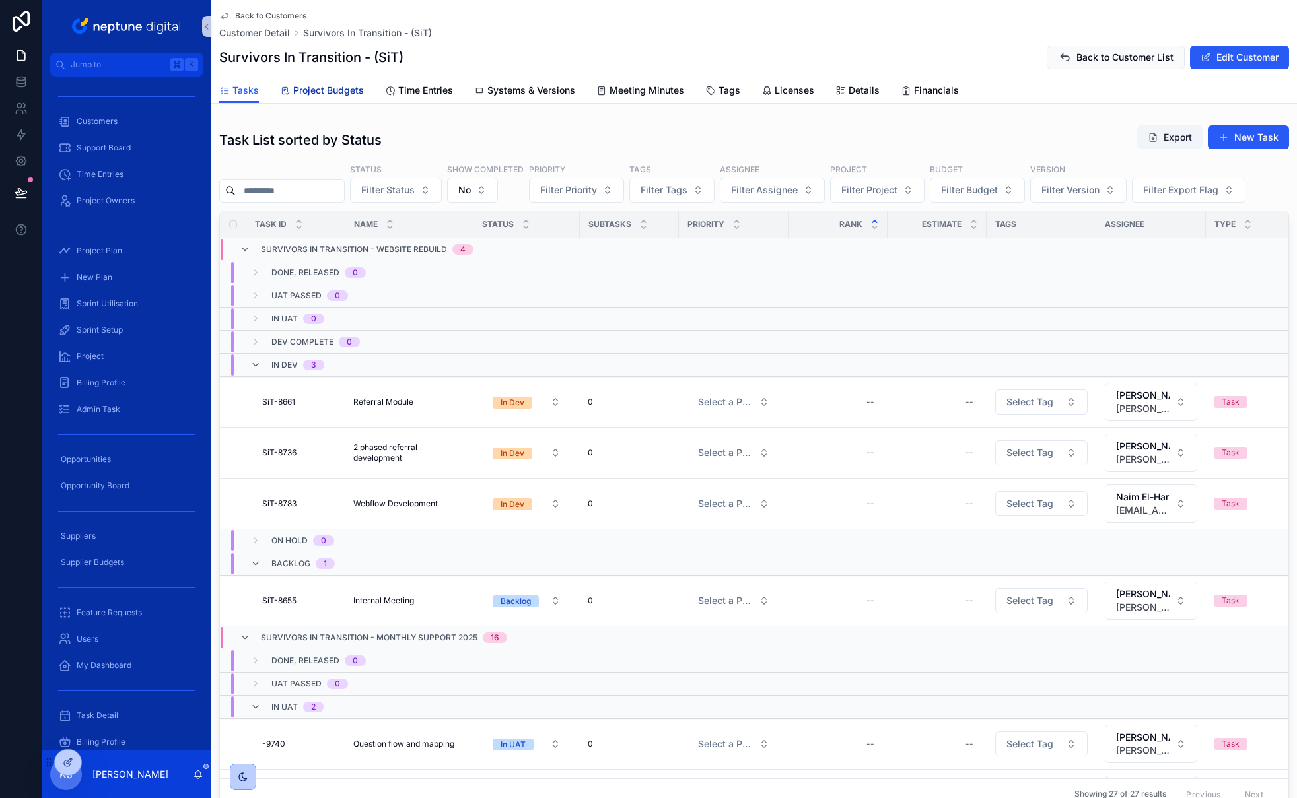
click at [313, 86] on span "Project Budgets" at bounding box center [328, 90] width 71 height 13
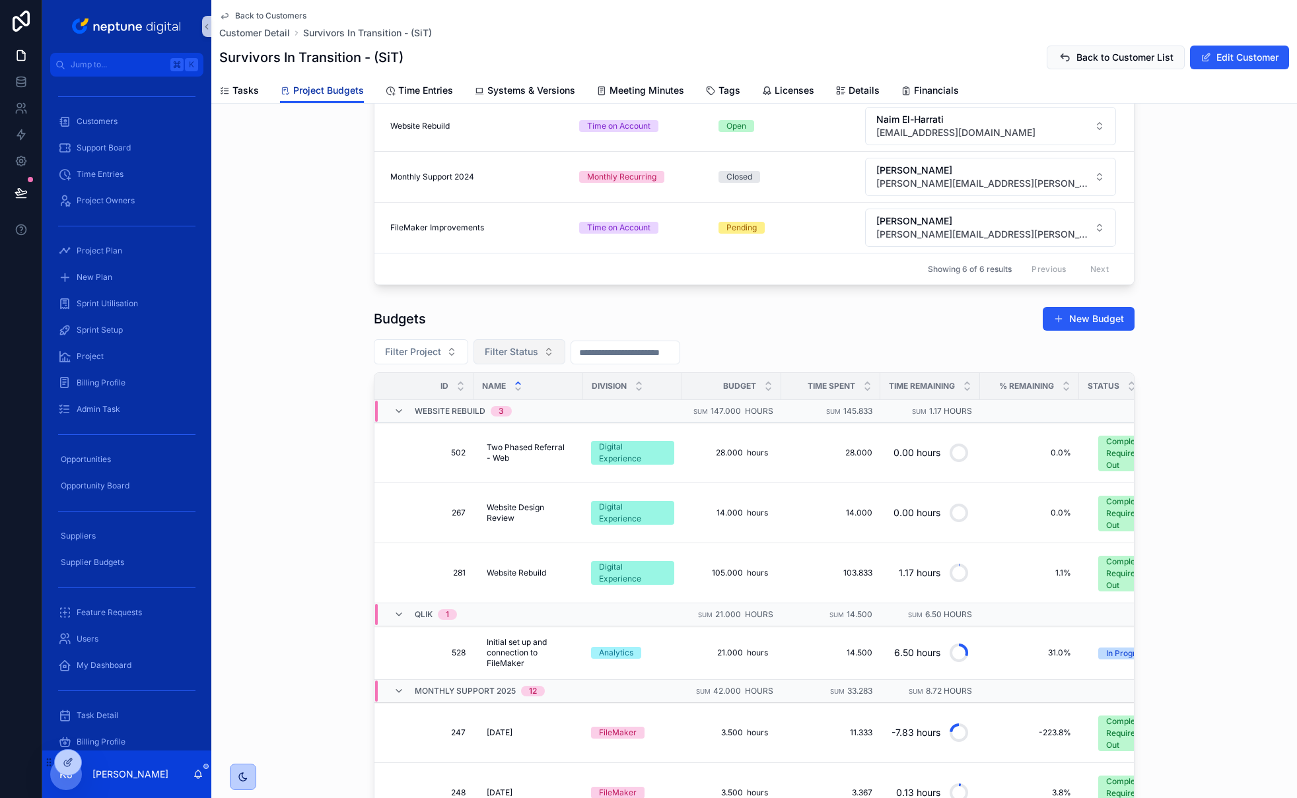
scroll to position [286, 0]
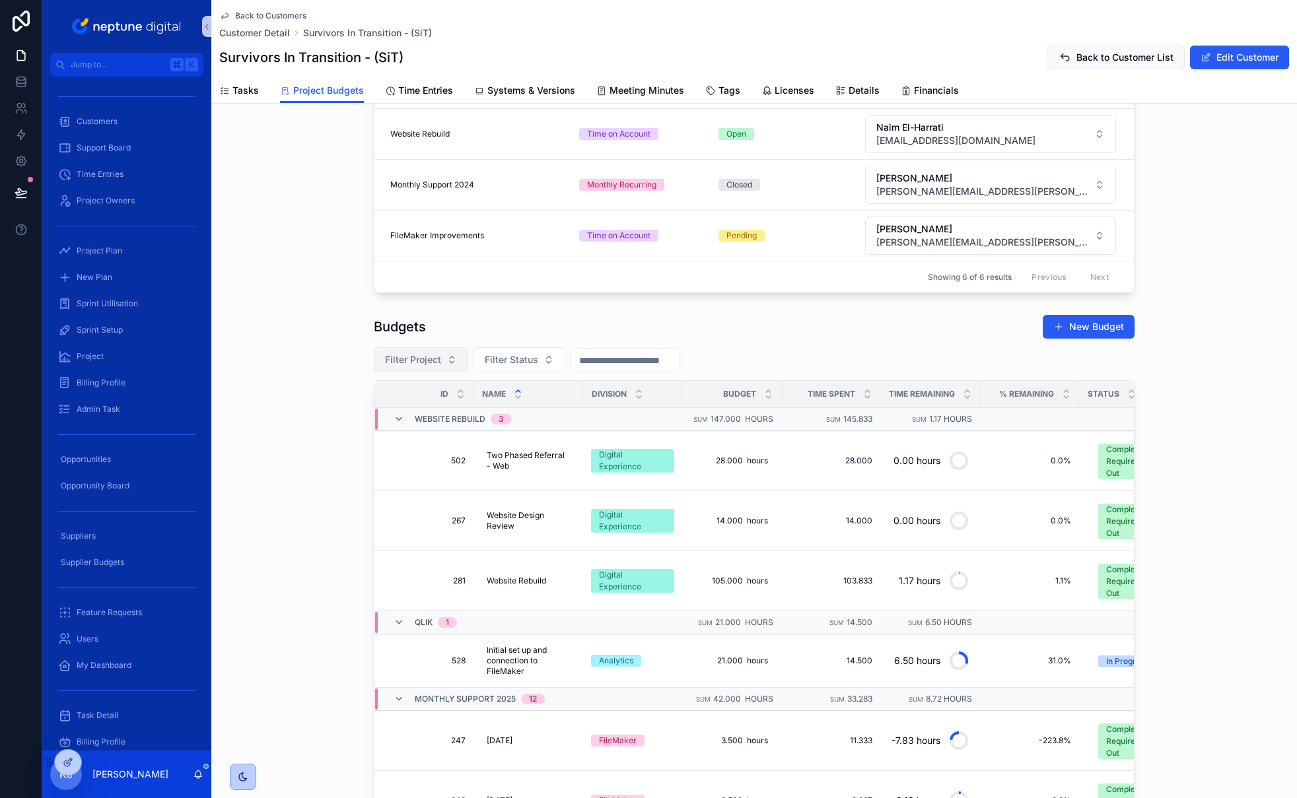
click at [441, 362] on button "Filter Project" at bounding box center [421, 359] width 94 height 25
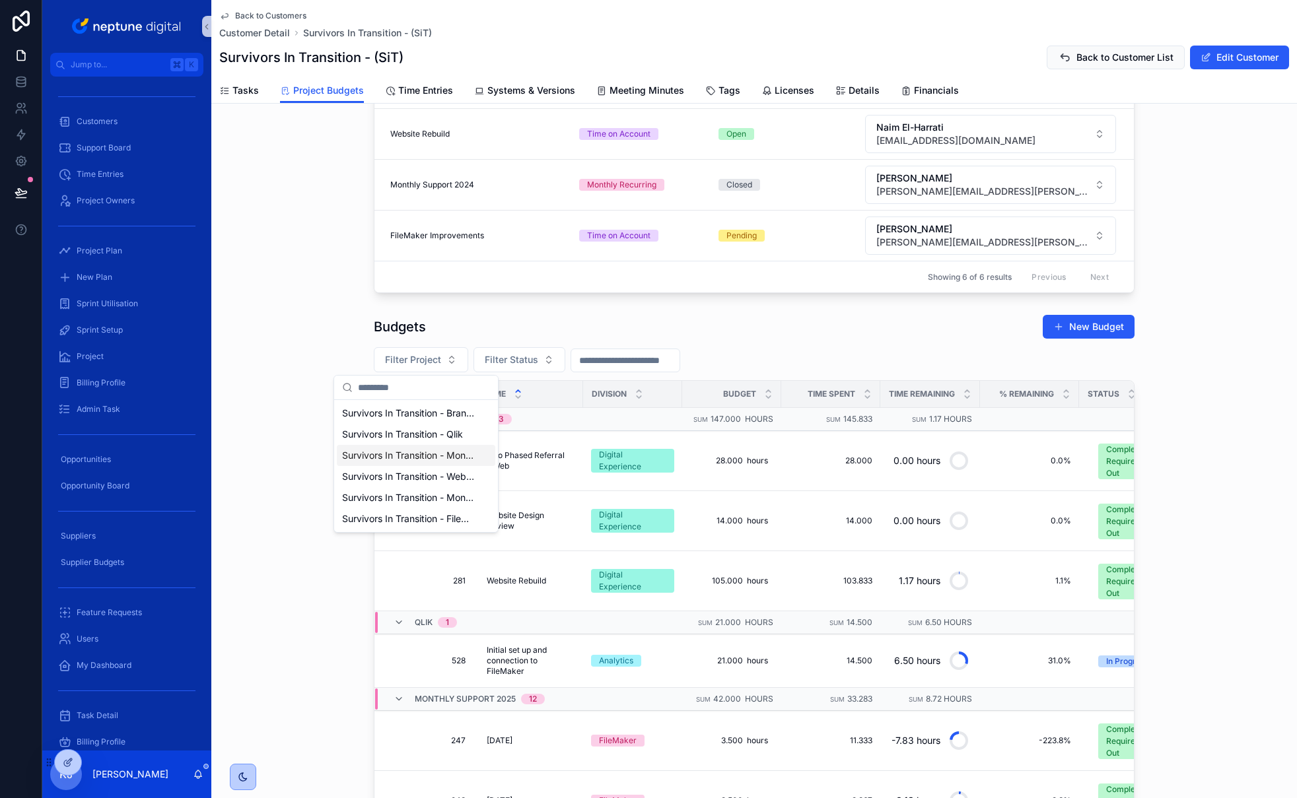
click at [429, 457] on span "Survivors In Transition - Monthly Support 2025" at bounding box center [408, 455] width 132 height 13
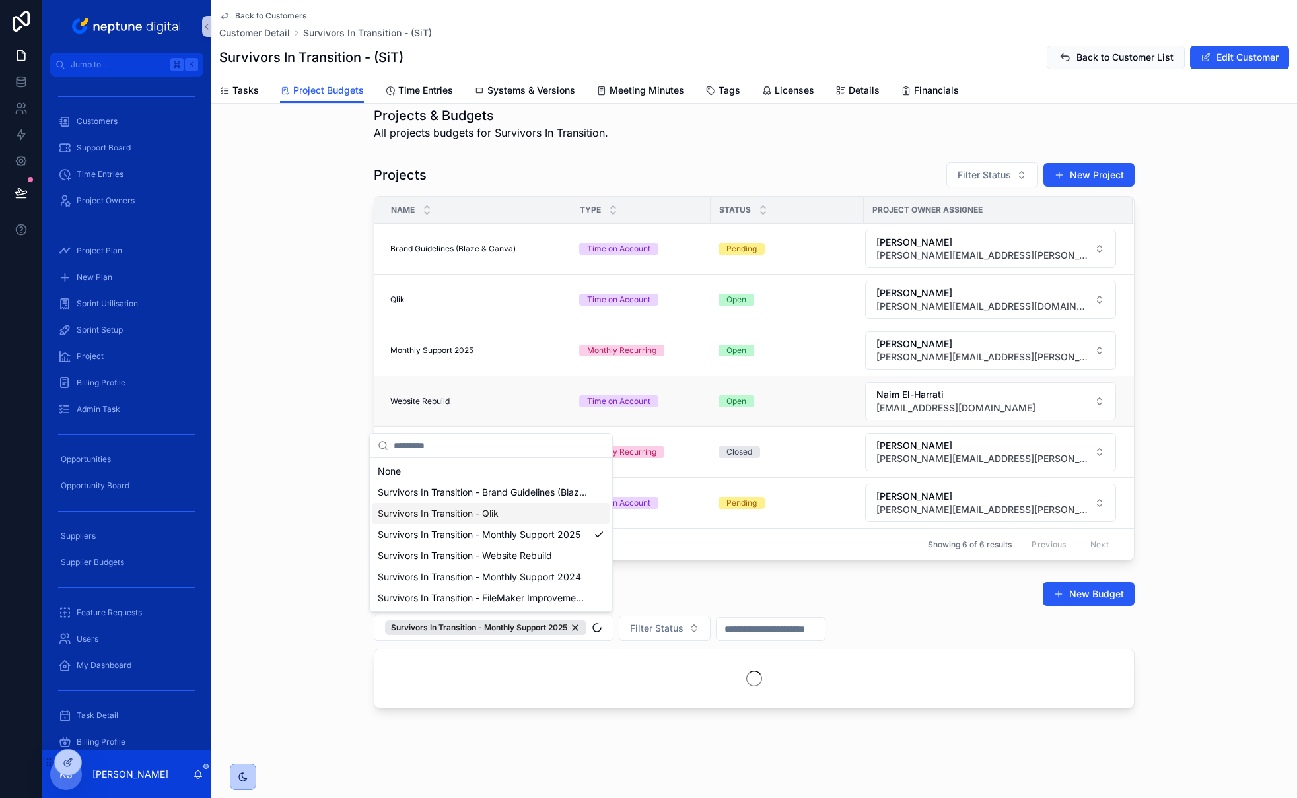
scroll to position [18, 0]
click at [1178, 576] on div "Budgets New Budget Survivors In Transition - Monthly Support 2025 Filter Status" at bounding box center [753, 644] width 1085 height 137
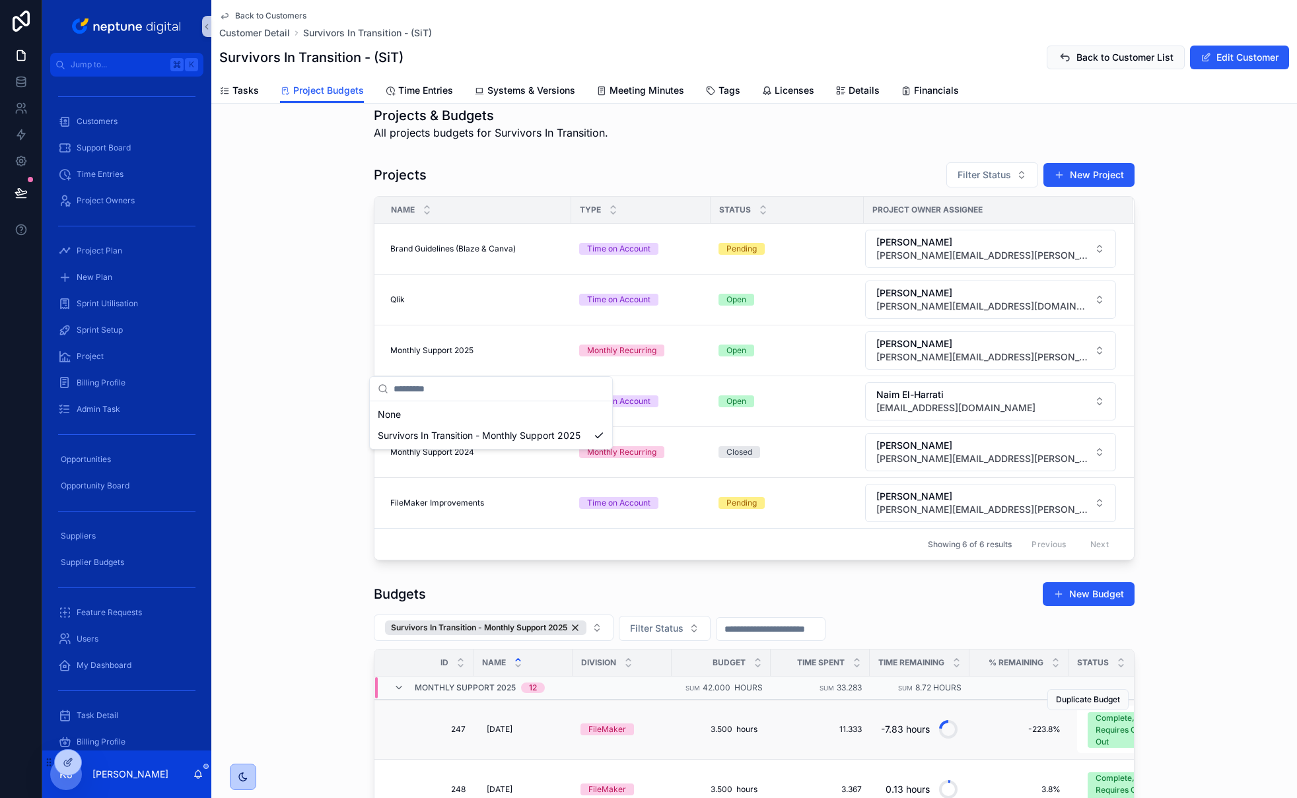
scroll to position [286, 0]
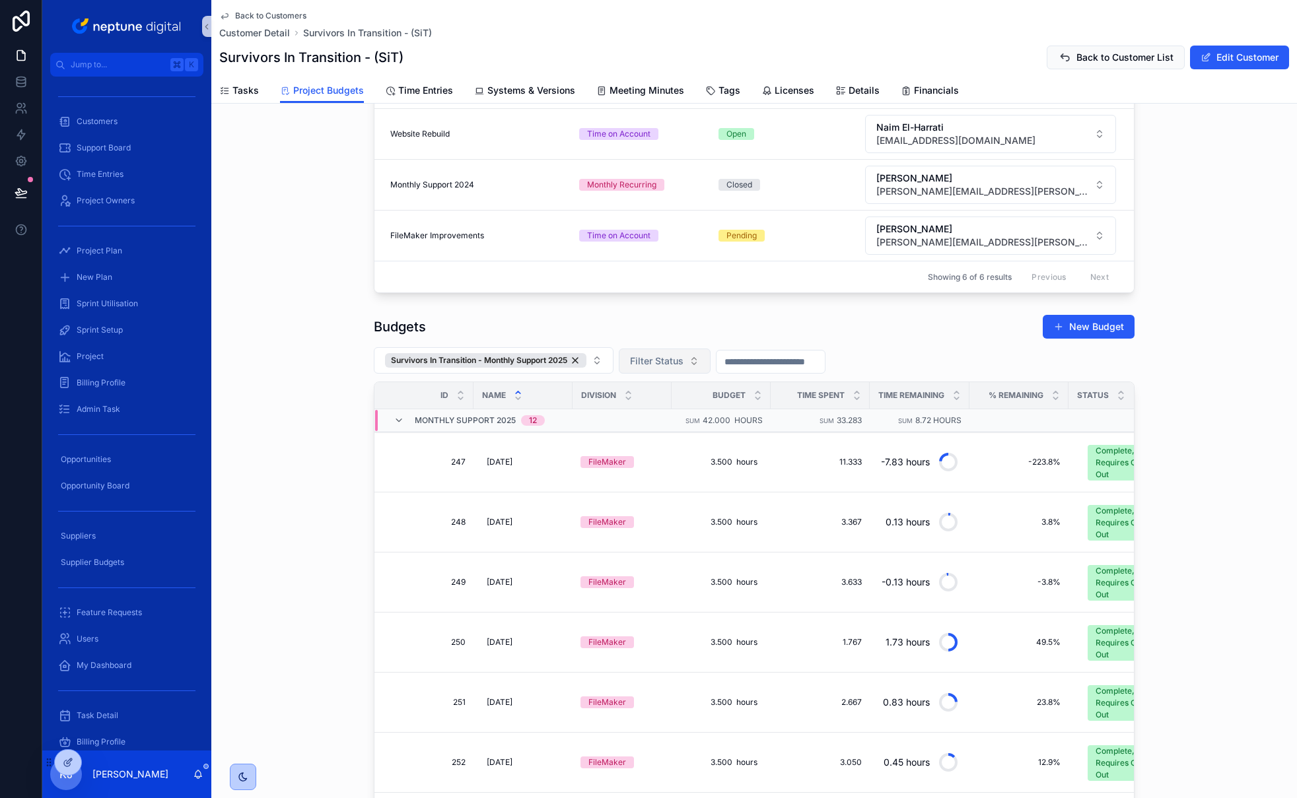
click at [670, 365] on span "Filter Status" at bounding box center [656, 361] width 53 height 13
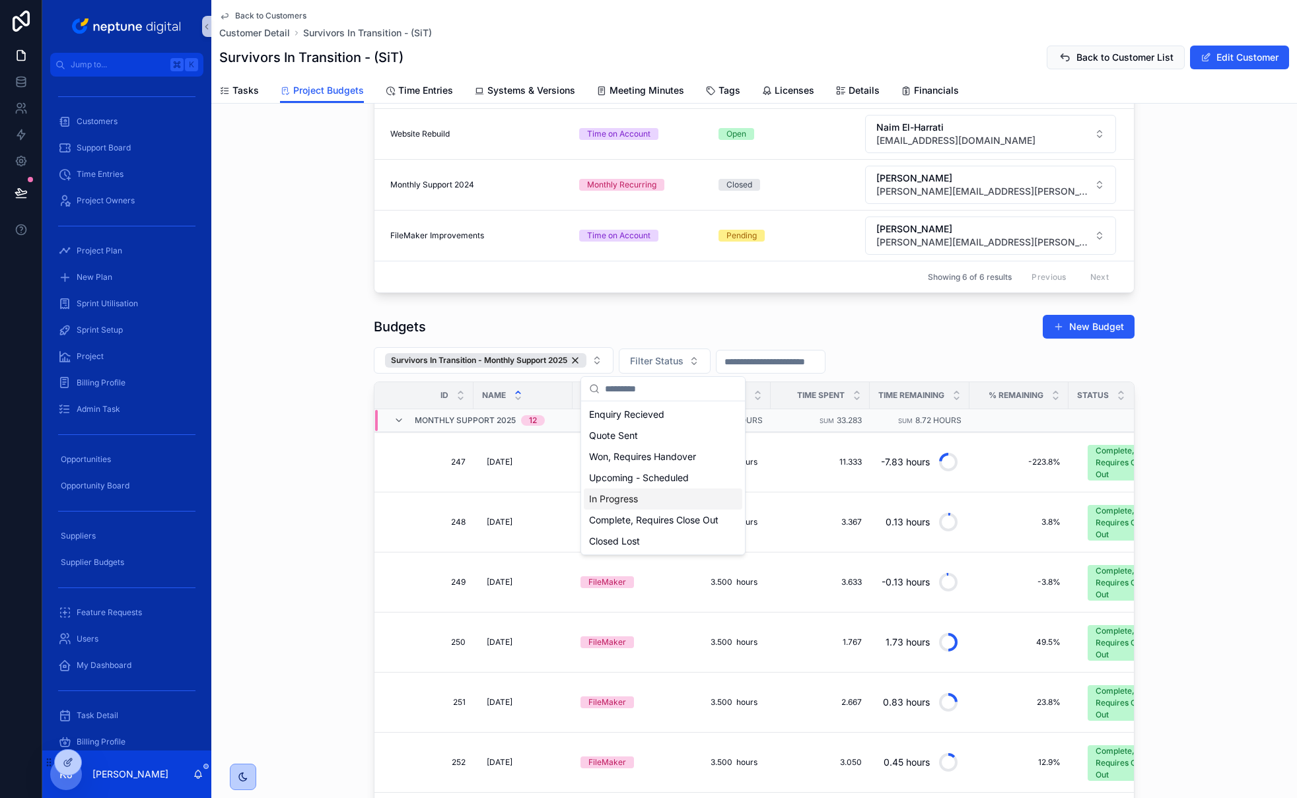
click at [650, 496] on div "In Progress" at bounding box center [663, 499] width 158 height 21
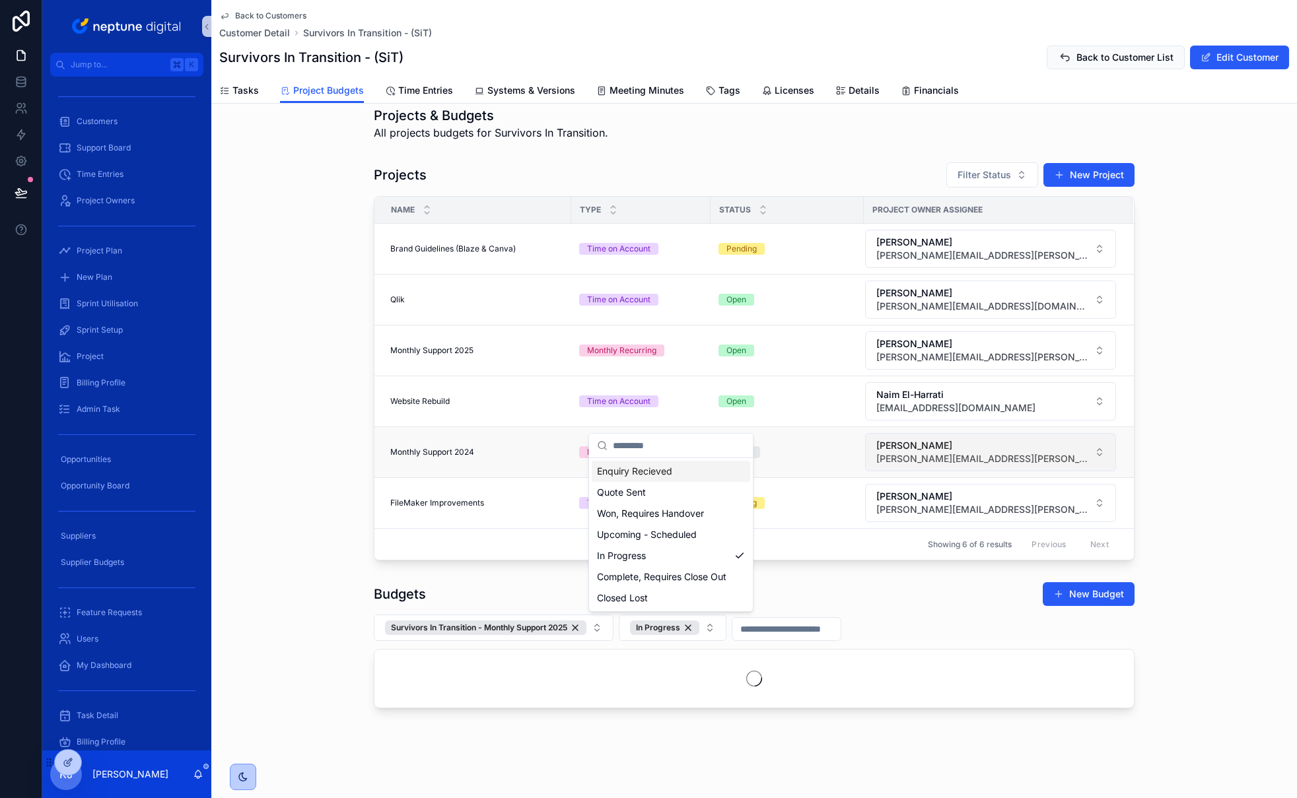
scroll to position [18, 0]
click at [1182, 315] on div "Projects Filter Status New Project Name Type Status Project Owner Assignee Bran…" at bounding box center [753, 360] width 1085 height 409
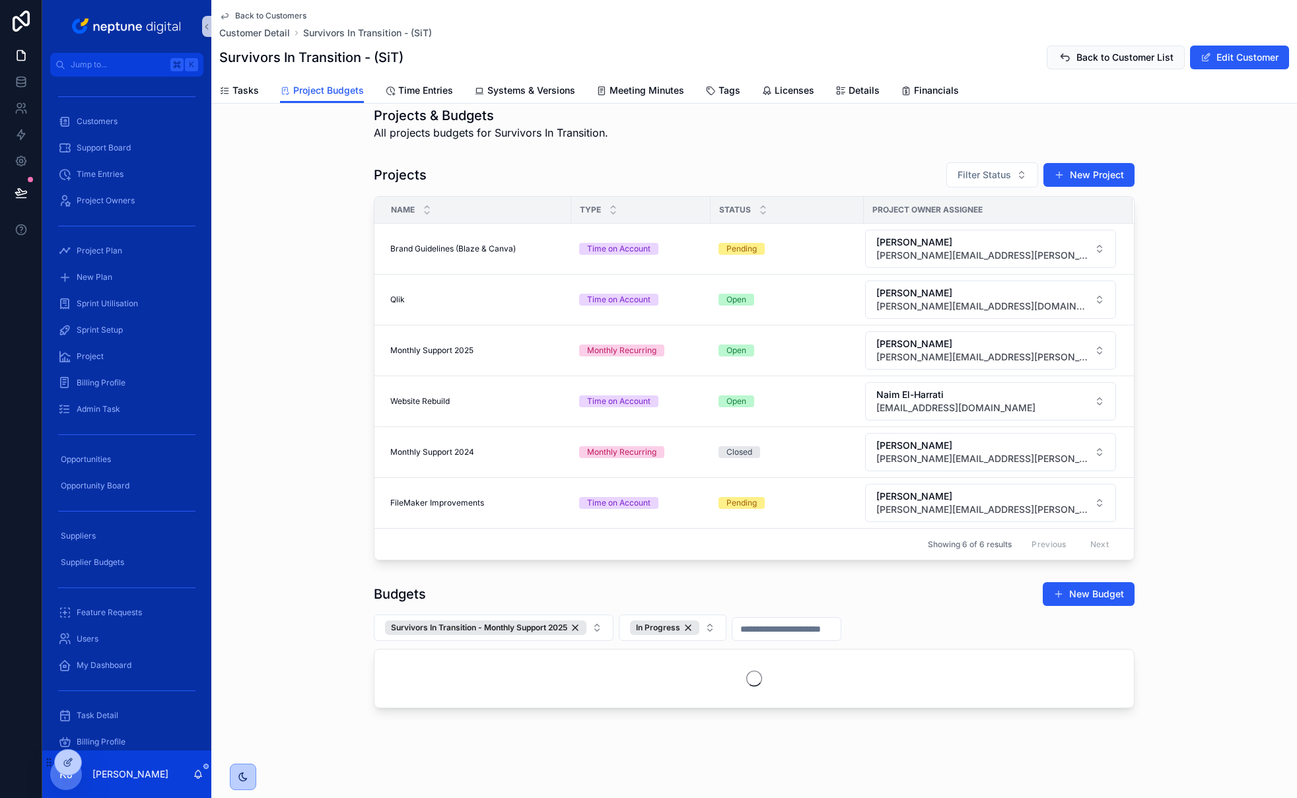
scroll to position [112, 0]
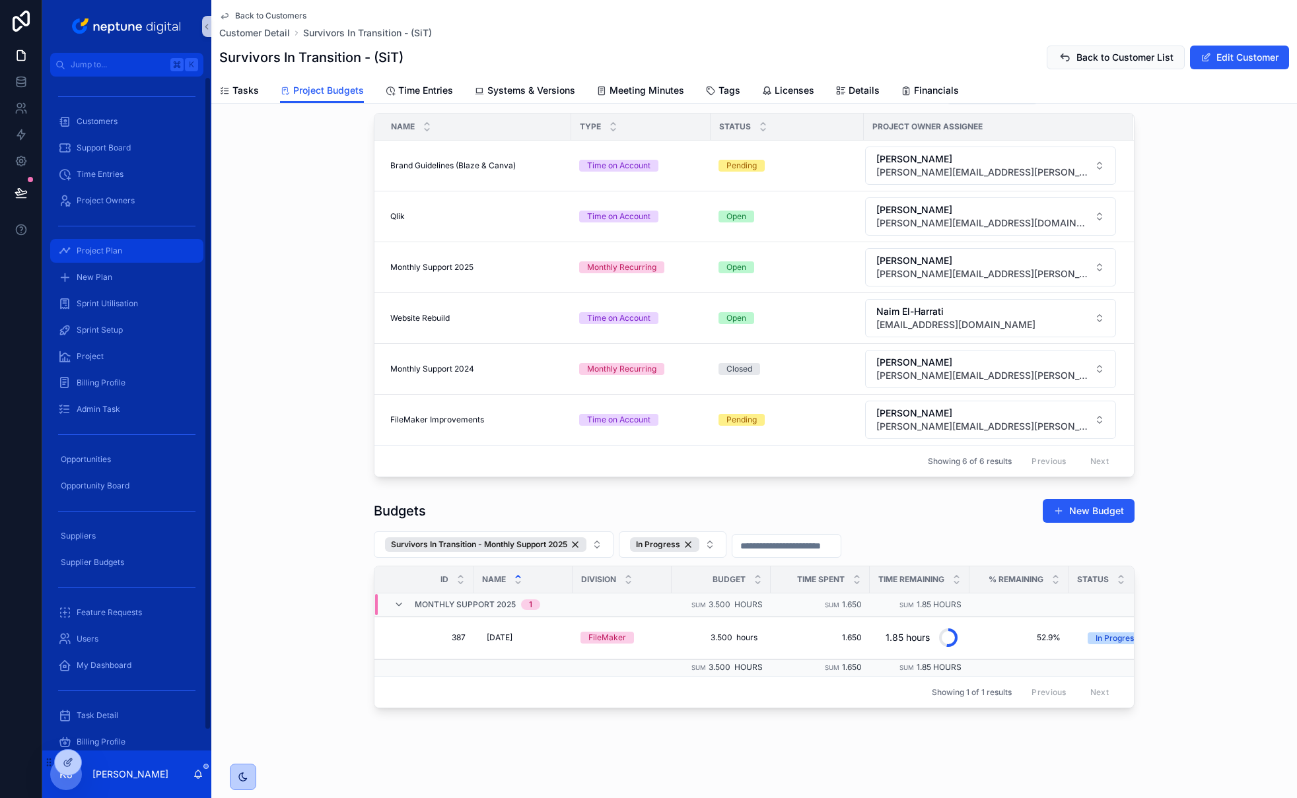
click at [136, 250] on div "Project Plan" at bounding box center [126, 250] width 137 height 21
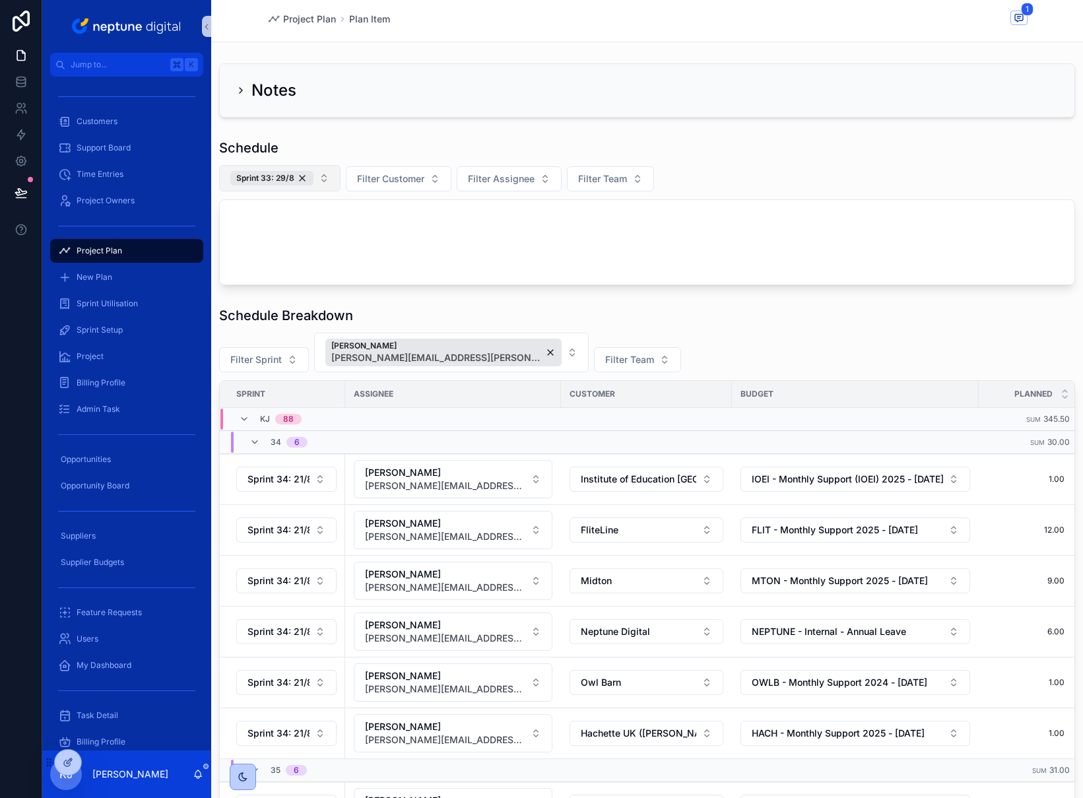
click at [322, 176] on button "Sprint 33: 29/8" at bounding box center [279, 178] width 121 height 26
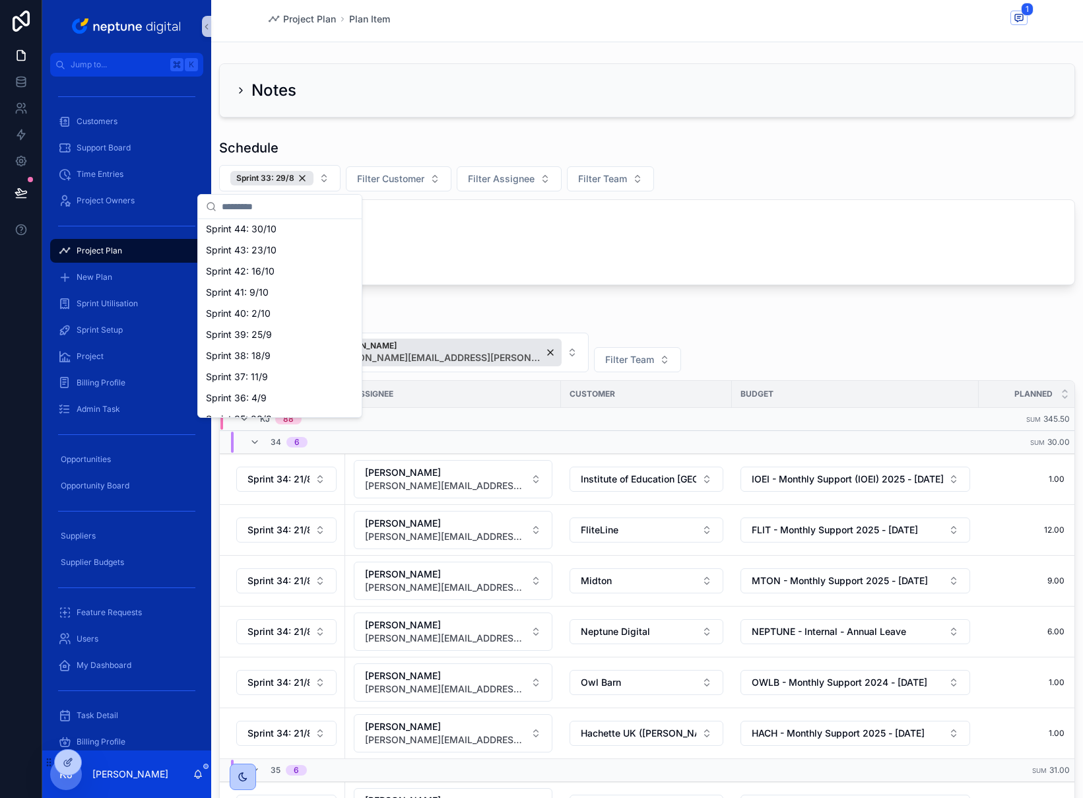
scroll to position [238, 0]
click at [288, 372] on div "Sprint 36: 4/9" at bounding box center [280, 374] width 158 height 21
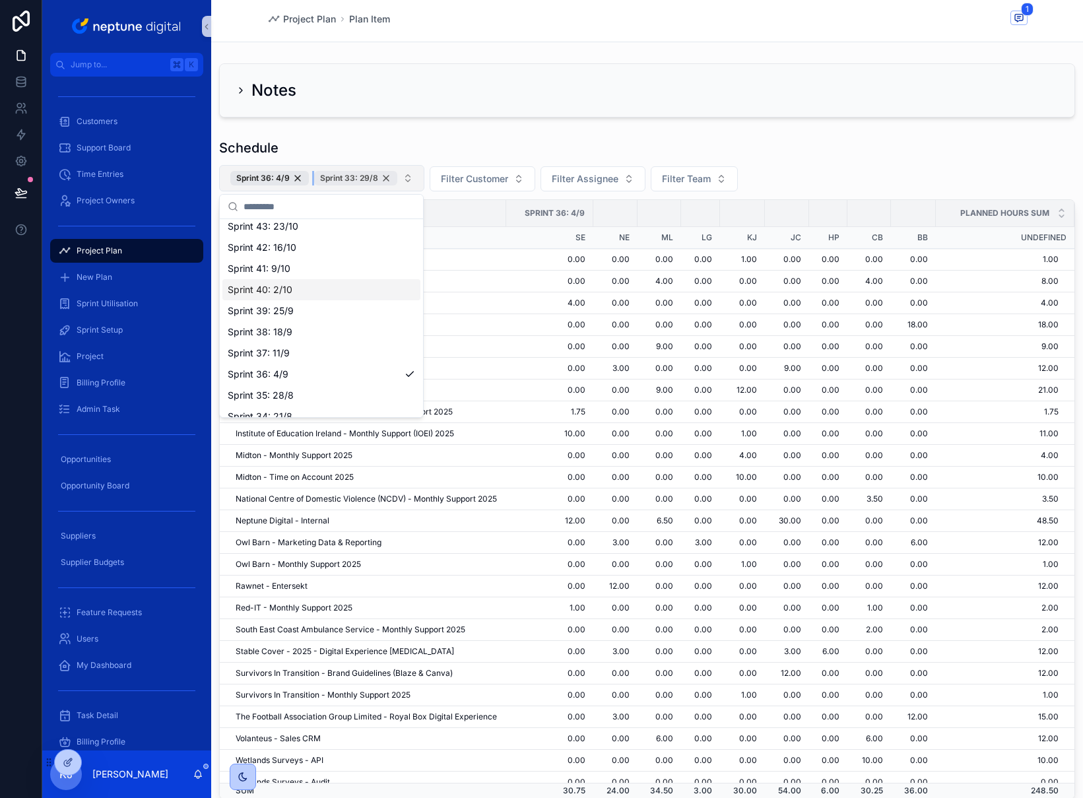
click at [386, 179] on div "Sprint 33: 29/8" at bounding box center [355, 178] width 83 height 15
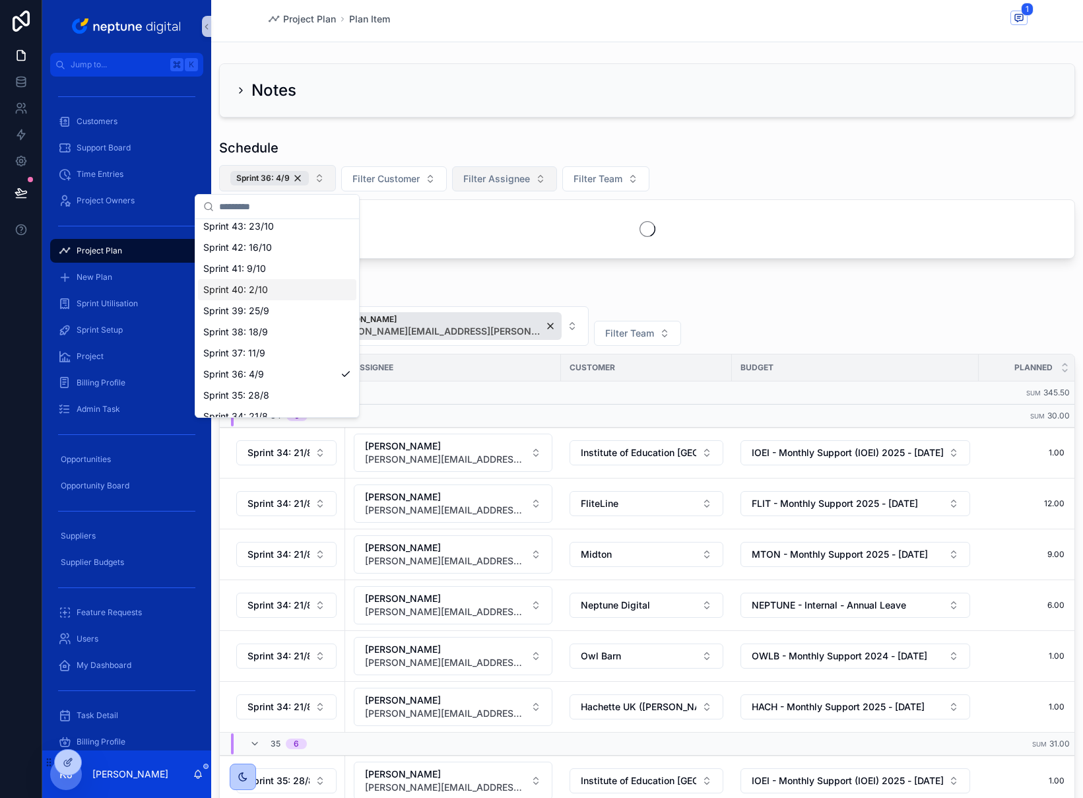
click at [520, 177] on span "Filter Assignee" at bounding box center [496, 178] width 67 height 13
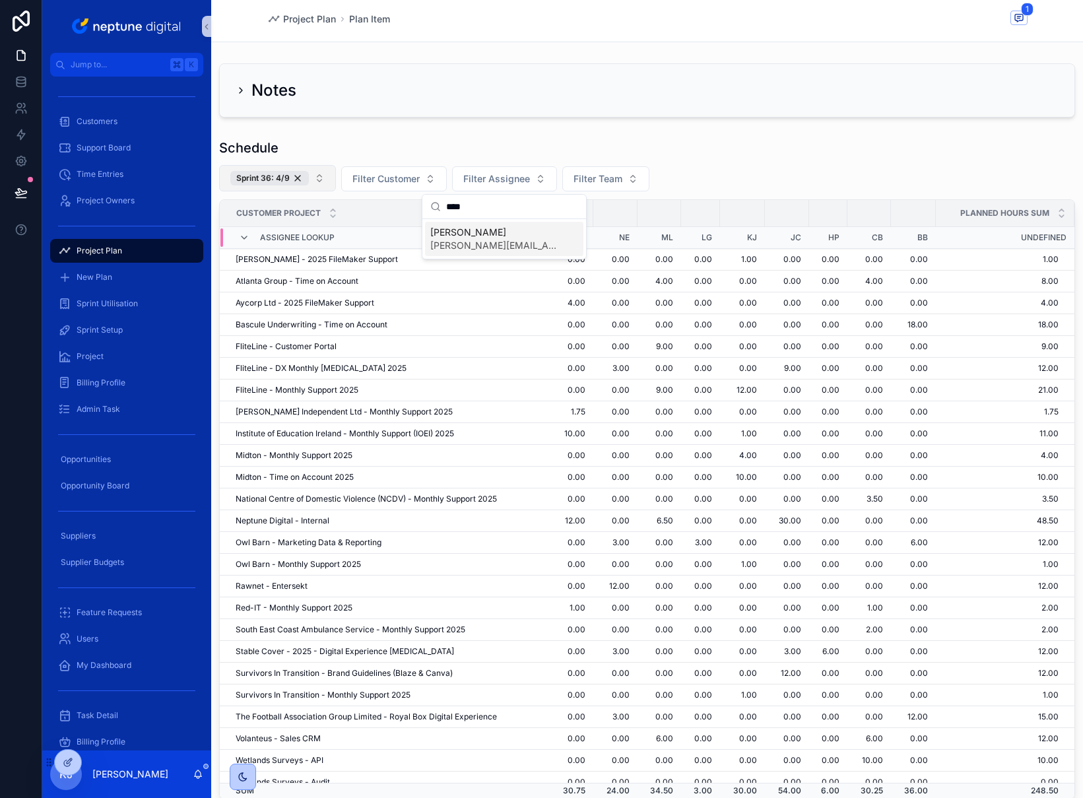
type input "****"
click at [497, 240] on span "[PERSON_NAME][EMAIL_ADDRESS][PERSON_NAME][DOMAIN_NAME]" at bounding box center [496, 245] width 132 height 13
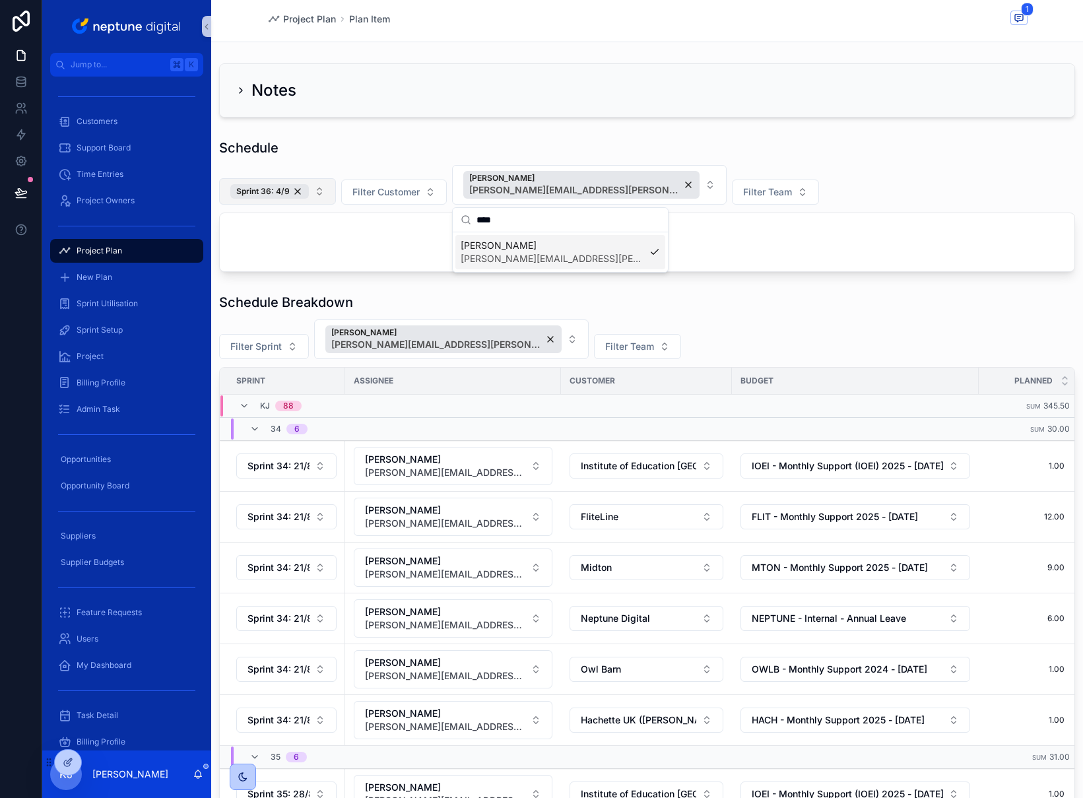
click at [761, 128] on div "Notes Schedule Sprint 36: 4/9 Filter Customer [PERSON_NAME] [PERSON_NAME][EMAIL…" at bounding box center [647, 633] width 872 height 1150
click at [287, 345] on button "Filter Sprint" at bounding box center [264, 346] width 90 height 25
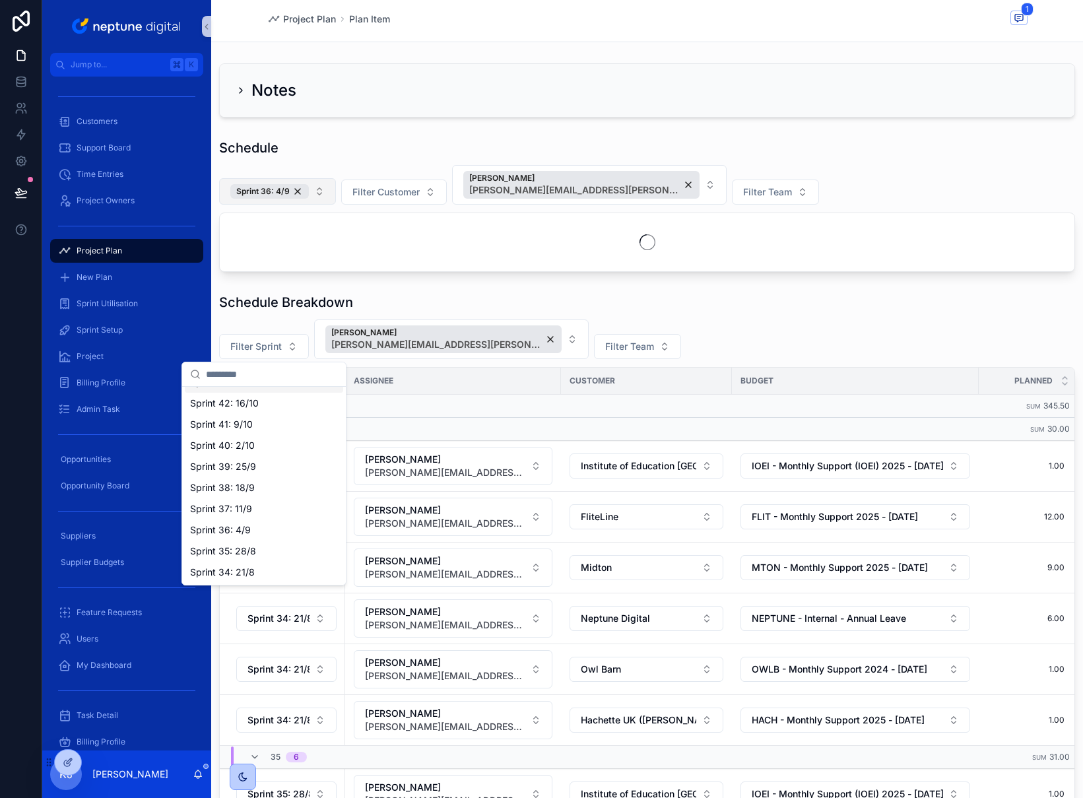
scroll to position [230, 0]
click at [270, 533] on div "Sprint 36: 4/9" at bounding box center [264, 528] width 158 height 21
